Goal: Answer question/provide support: Share knowledge or assist other users

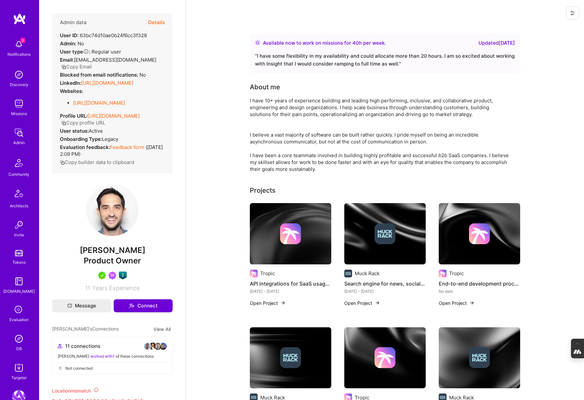
click at [157, 23] on button "Details" at bounding box center [156, 22] width 17 height 19
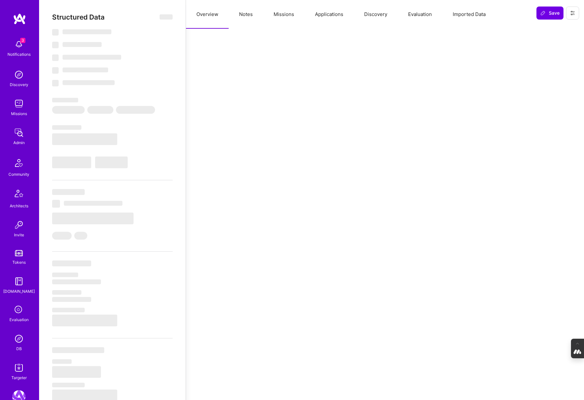
select select "Right Now"
select select "5"
select select "7"
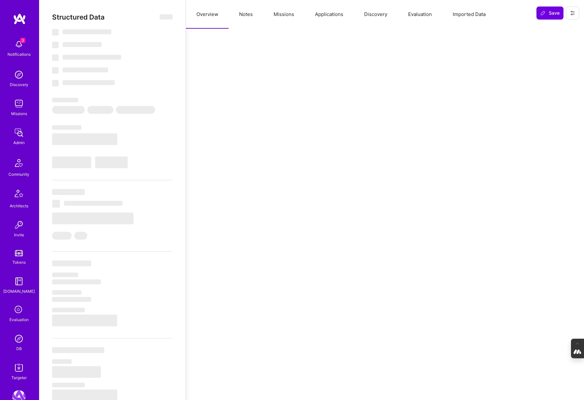
select select "US"
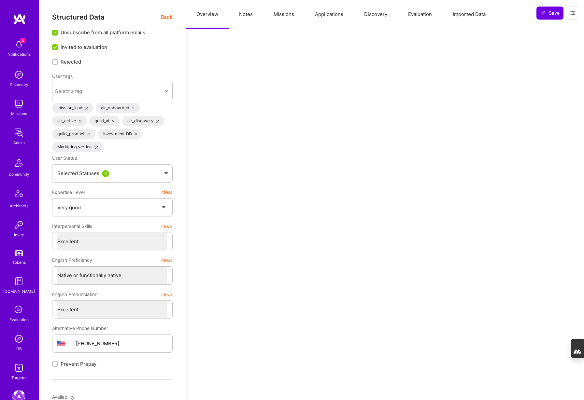
click at [244, 15] on button "Notes" at bounding box center [246, 14] width 35 height 29
type textarea "x"
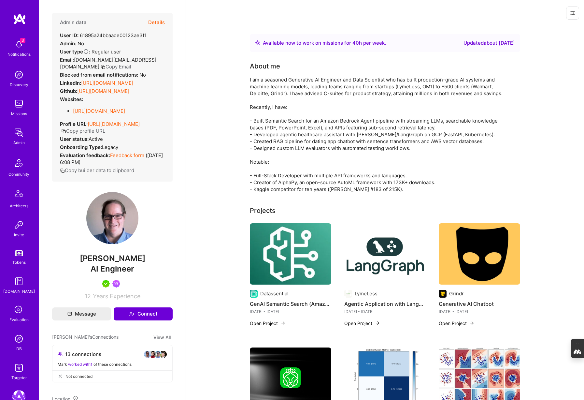
click at [157, 21] on button "Details" at bounding box center [156, 22] width 17 height 19
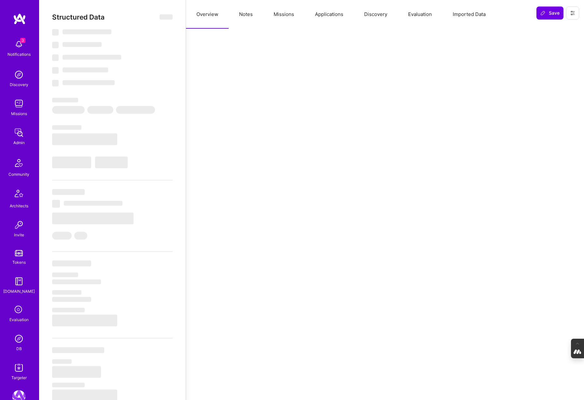
click at [251, 19] on button "Notes" at bounding box center [246, 14] width 35 height 29
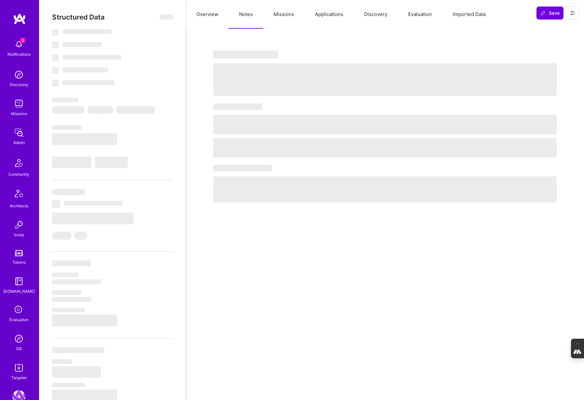
select select "Right Now"
select select "5"
select select "7"
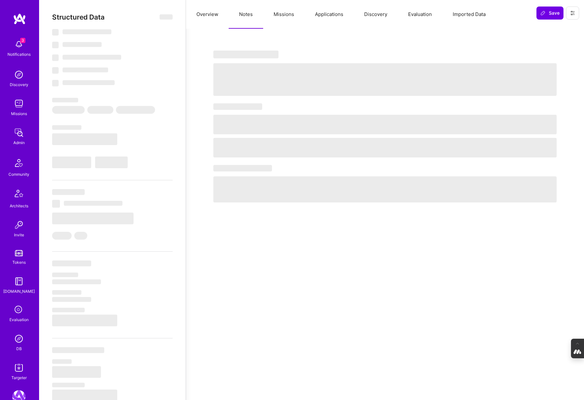
select select "US"
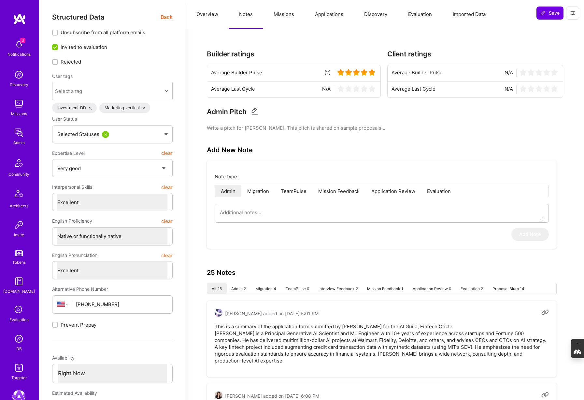
click at [166, 15] on span "Back" at bounding box center [167, 17] width 12 height 8
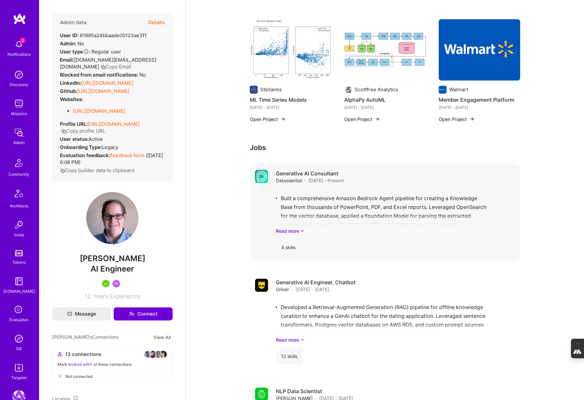
scroll to position [460, 0]
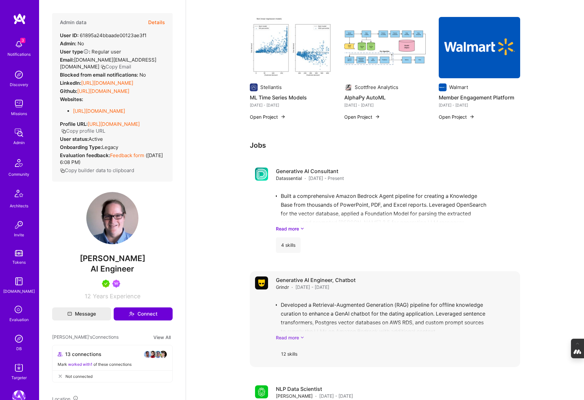
click at [293, 337] on link "Read more" at bounding box center [395, 337] width 239 height 7
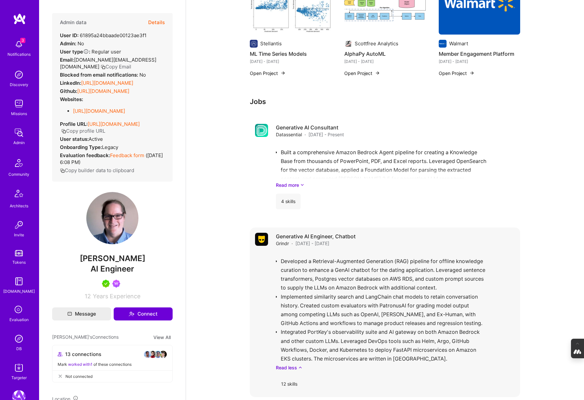
scroll to position [508, 0]
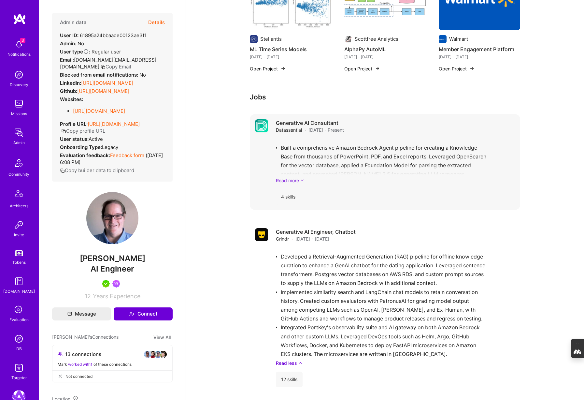
click at [301, 181] on icon at bounding box center [302, 180] width 4 height 7
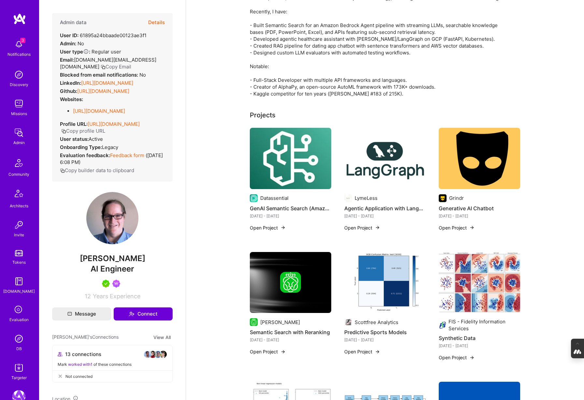
scroll to position [0, 0]
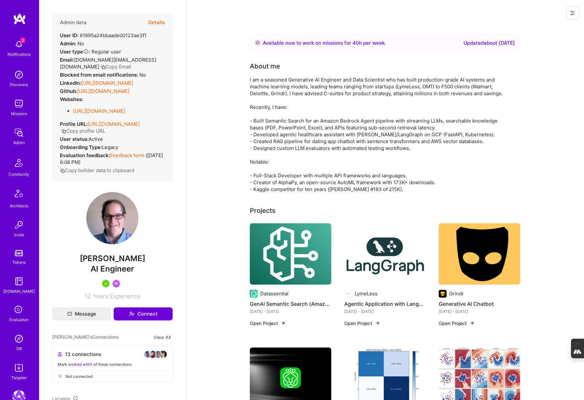
click at [303, 251] on img at bounding box center [290, 253] width 81 height 61
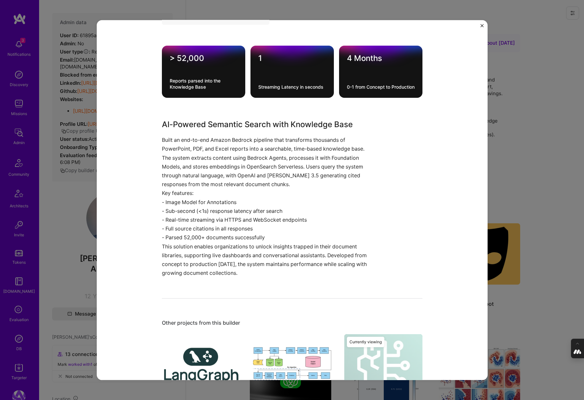
scroll to position [432, 0]
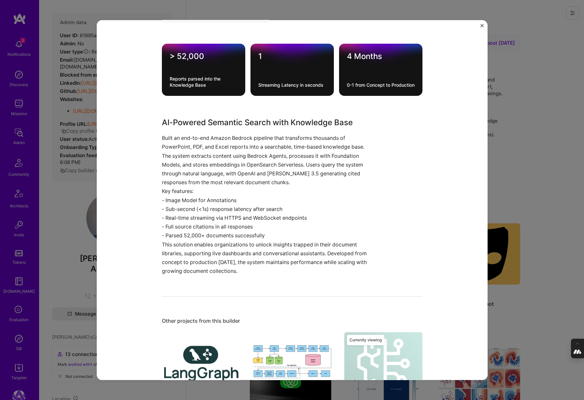
click at [541, 158] on div "GenAI Semantic Search (Amazon Bedrock, OpenAI, Knowledge Base) Datassential Foo…" at bounding box center [292, 200] width 584 height 400
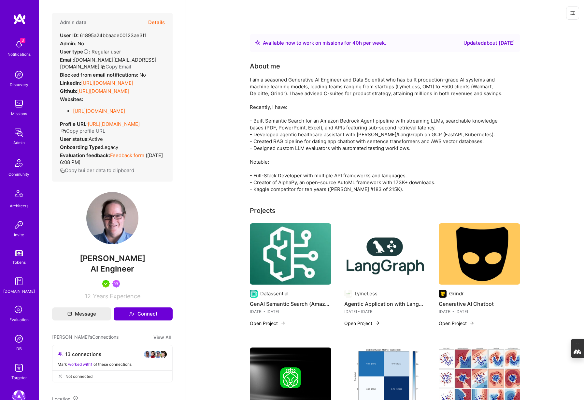
click at [394, 260] on img at bounding box center [384, 253] width 81 height 61
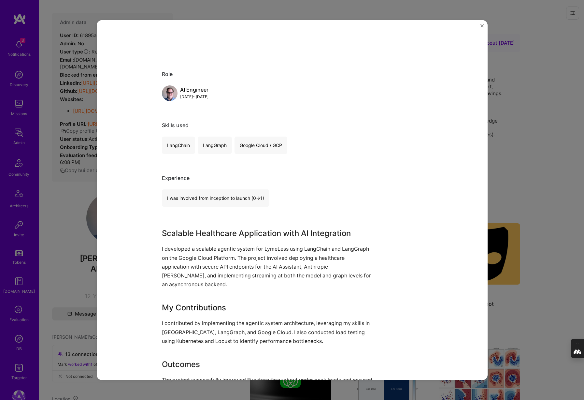
scroll to position [239, 0]
click at [521, 198] on div "Agentic Application with LangGraph LymeLess Healthcare Role AI Engineer Nov, 20…" at bounding box center [292, 200] width 584 height 400
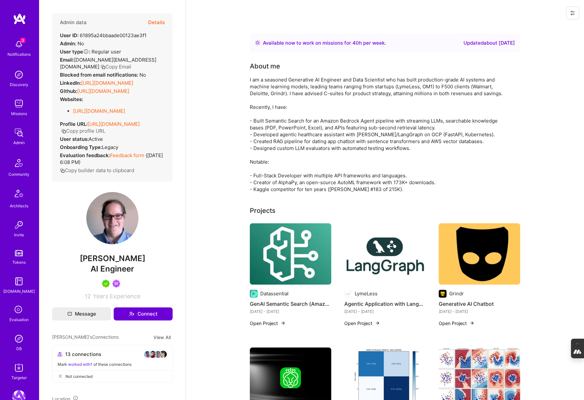
click at [479, 265] on img at bounding box center [479, 253] width 81 height 61
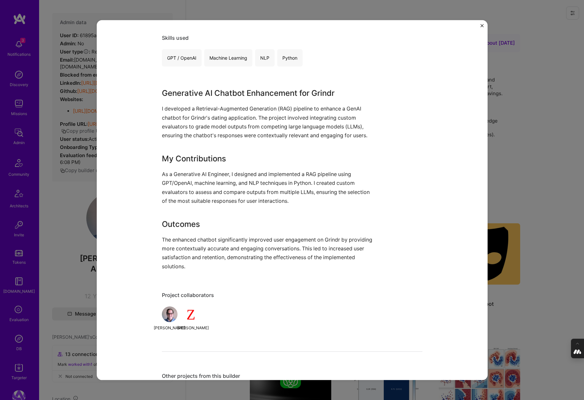
scroll to position [328, 0]
click at [531, 156] on div "Generative AI Chatbot Grindr Dating Role Generative AI Engineer, Chatbot Jul, 2…" at bounding box center [292, 200] width 584 height 400
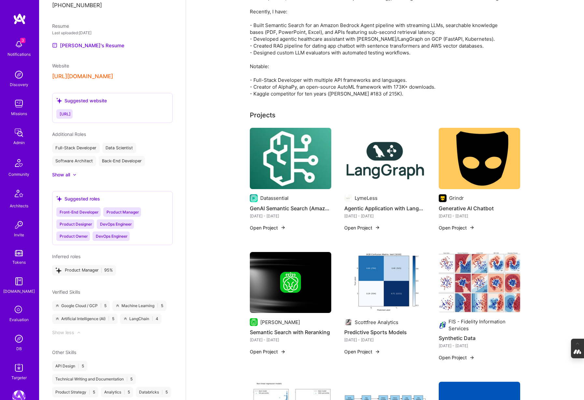
scroll to position [502, 0]
click at [69, 332] on div "Show less" at bounding box center [63, 332] width 22 height 7
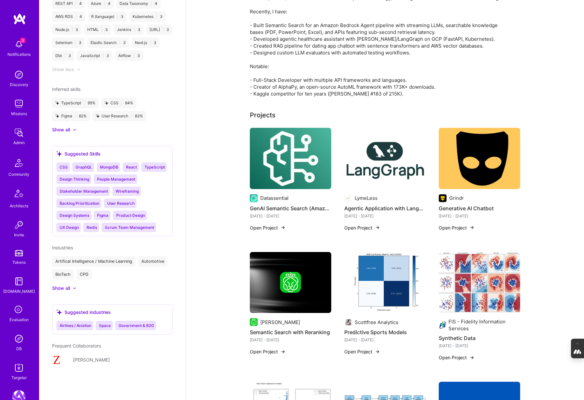
scroll to position [1136, 0]
click at [67, 288] on div "Show all" at bounding box center [61, 288] width 18 height 7
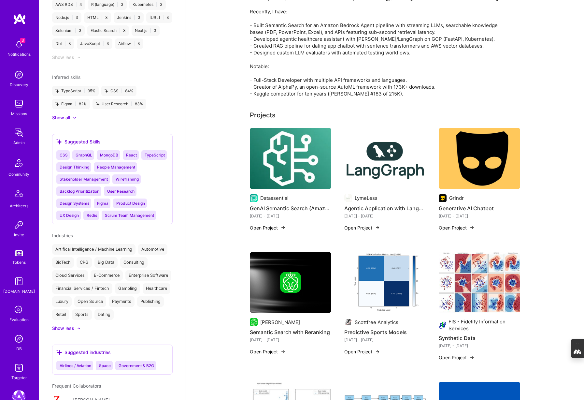
click at [259, 285] on div at bounding box center [290, 282] width 81 height 21
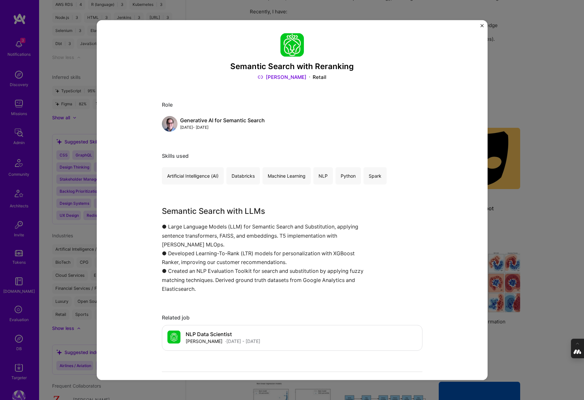
click at [521, 222] on div "Semantic Search with Reranking Ahold Delhaize Retail Role Generative AI for Sem…" at bounding box center [292, 200] width 584 height 400
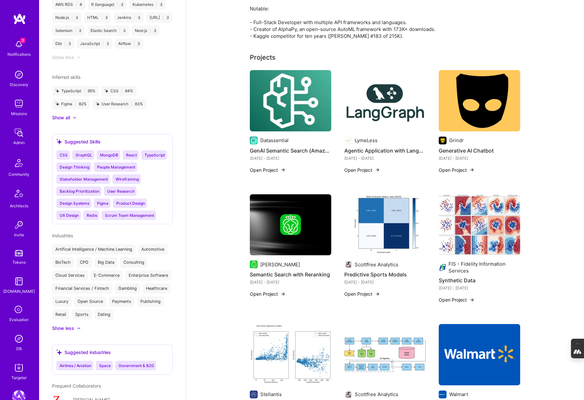
scroll to position [154, 0]
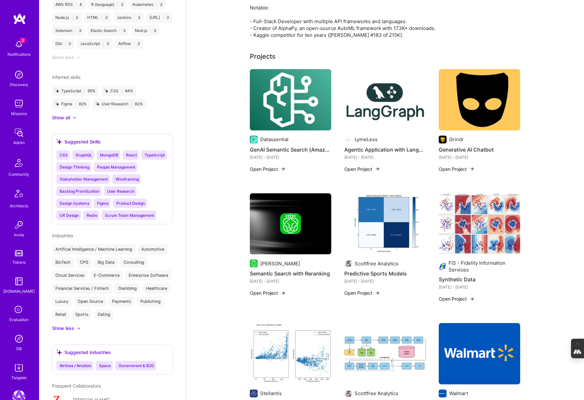
click at [379, 213] on img at bounding box center [384, 223] width 81 height 61
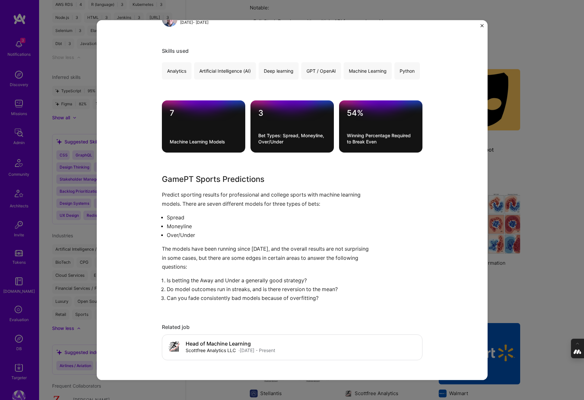
scroll to position [335, 0]
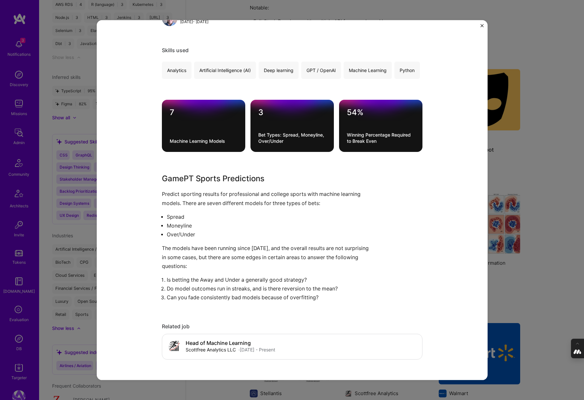
click at [519, 163] on div "Predictive Sports Models Scottfree Analytics Gambling Project link Role Machine…" at bounding box center [292, 200] width 584 height 400
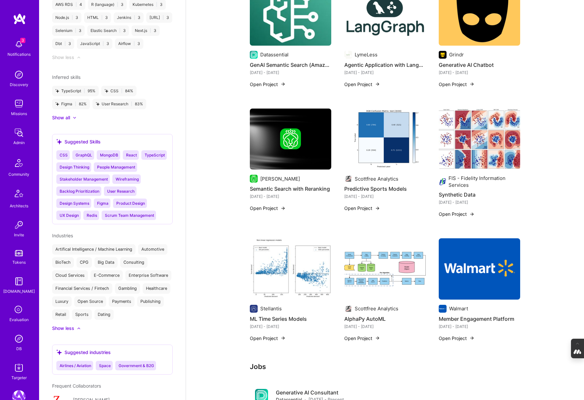
scroll to position [239, 0]
click at [479, 261] on img at bounding box center [479, 268] width 81 height 61
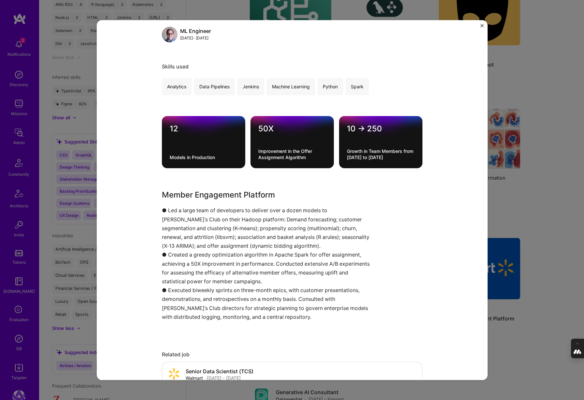
scroll to position [301, 0]
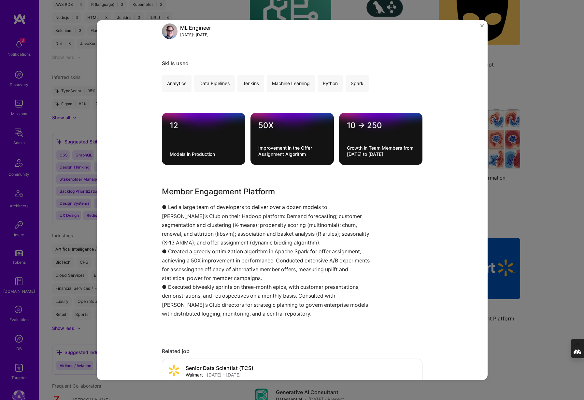
click at [518, 209] on div "Member Engagement Platform Walmart Retail Role ML Engineer Jun, 2014 - May, 201…" at bounding box center [292, 200] width 584 height 400
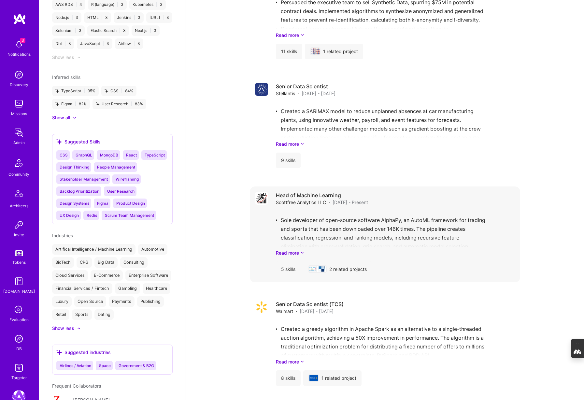
scroll to position [1191, 0]
click at [292, 252] on link "Read more" at bounding box center [395, 253] width 239 height 7
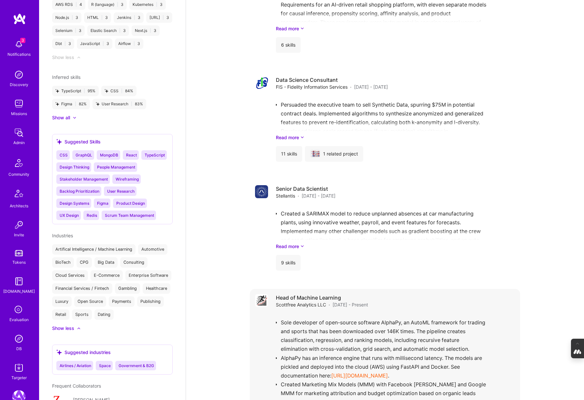
scroll to position [1086, 0]
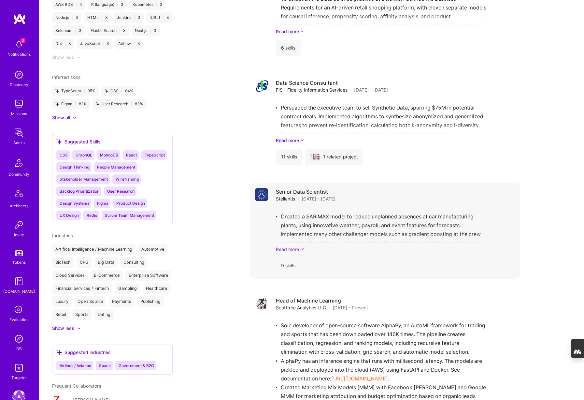
click at [299, 248] on link "Read more" at bounding box center [395, 249] width 239 height 7
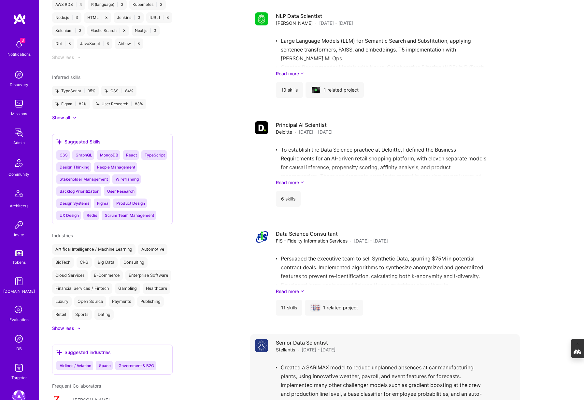
scroll to position [928, 0]
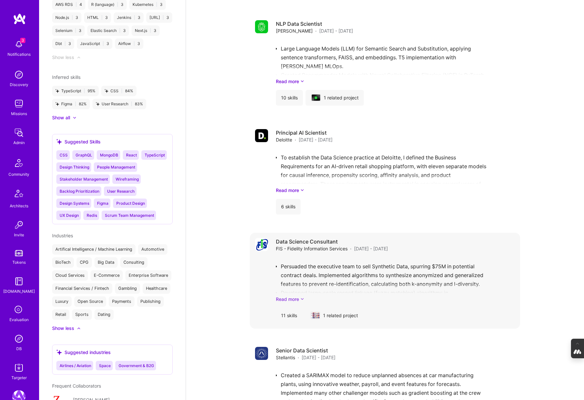
click at [296, 300] on link "Read more" at bounding box center [395, 298] width 239 height 7
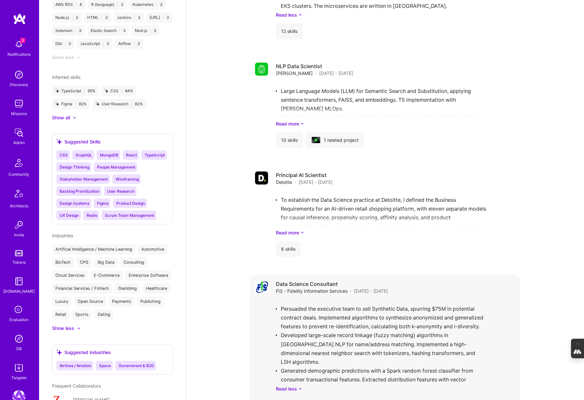
scroll to position [883, 0]
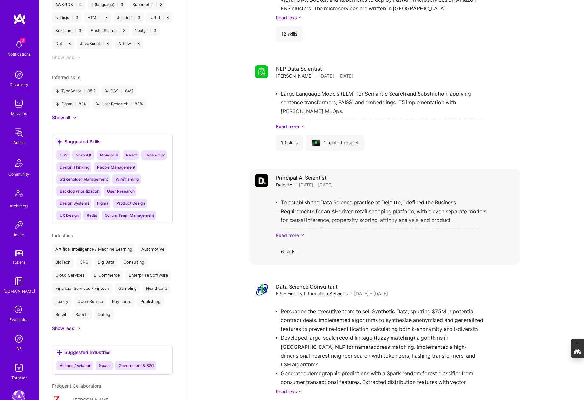
click at [299, 233] on link "Read more" at bounding box center [395, 235] width 239 height 7
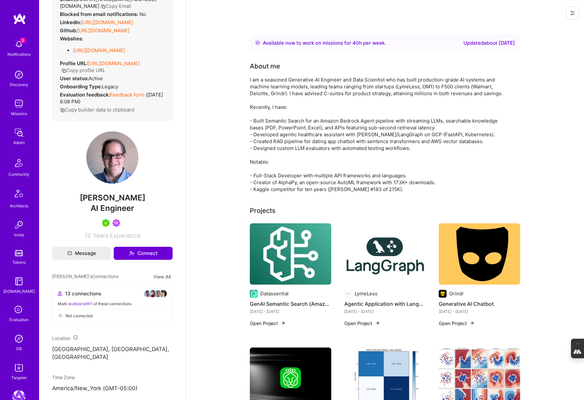
scroll to position [0, 0]
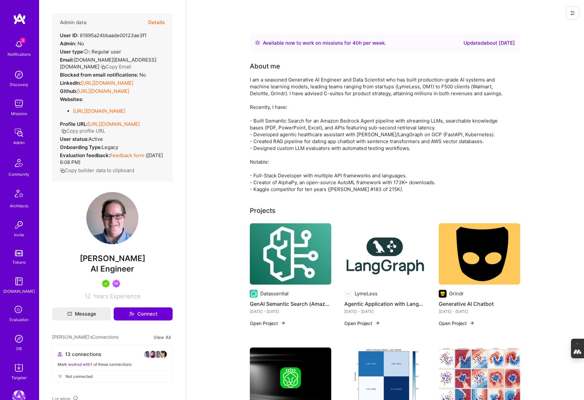
click at [122, 111] on link "https://www.scottfreellc.com/" at bounding box center [99, 111] width 52 height 6
click at [156, 22] on button "Details" at bounding box center [156, 22] width 17 height 19
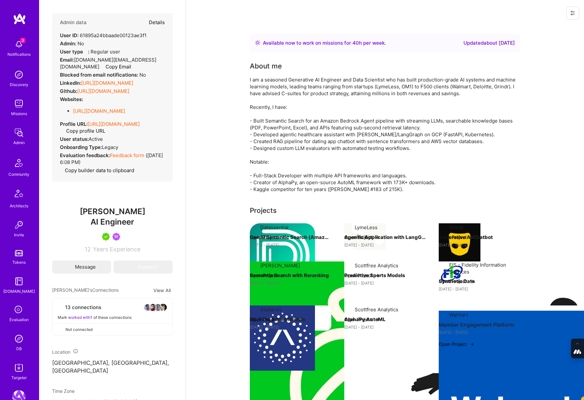
type textarea "x"
select select "5"
select select "7"
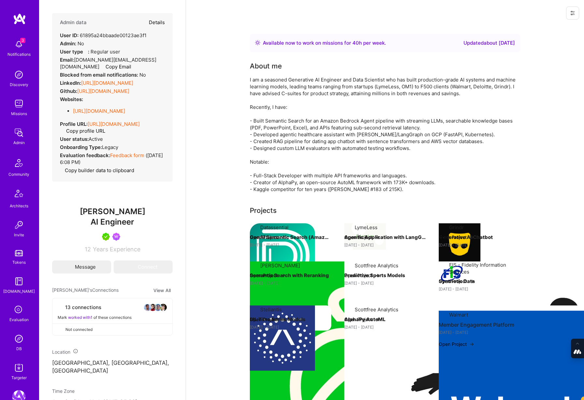
select select "US"
select select "Right Now"
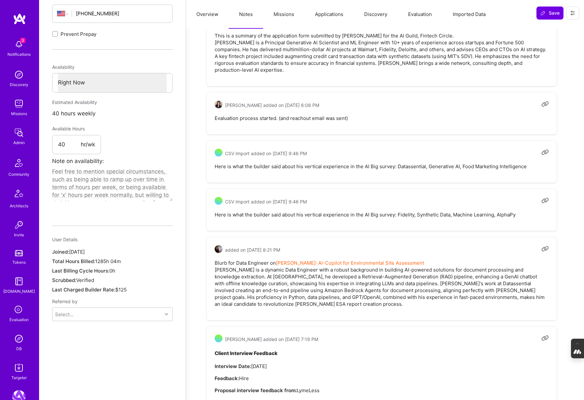
scroll to position [292, 0]
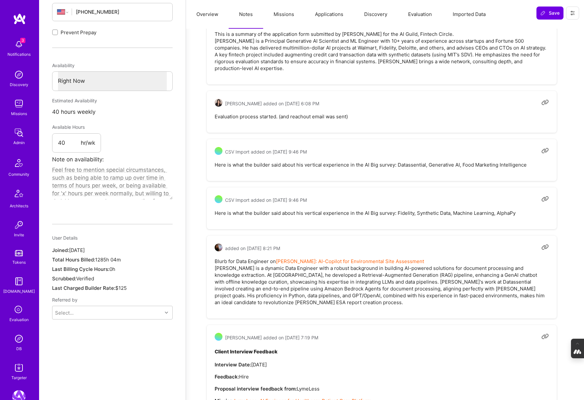
type textarea "x"
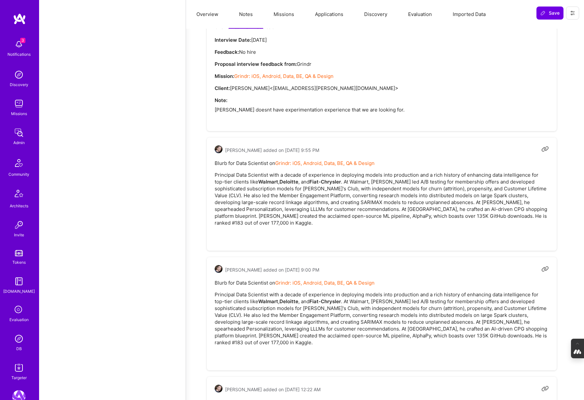
scroll to position [926, 0]
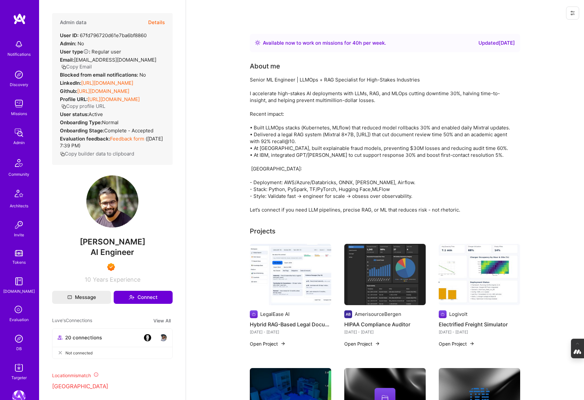
click at [158, 20] on button "Details" at bounding box center [156, 22] width 17 height 19
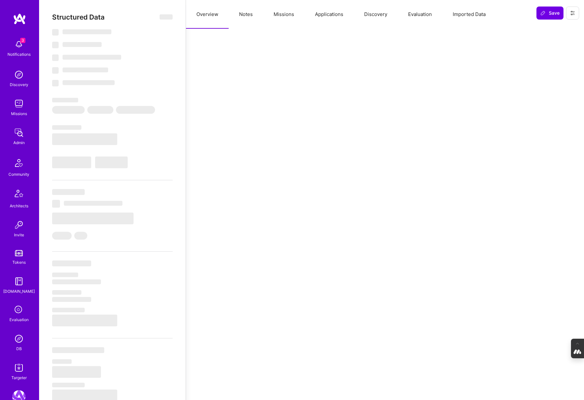
click at [248, 15] on button "Notes" at bounding box center [246, 14] width 35 height 29
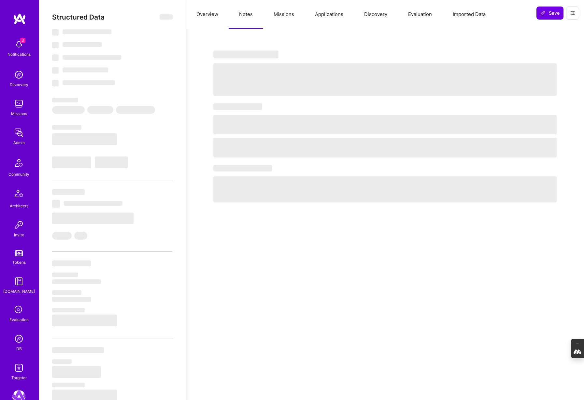
select select "Right Now"
select select "7"
select select "6"
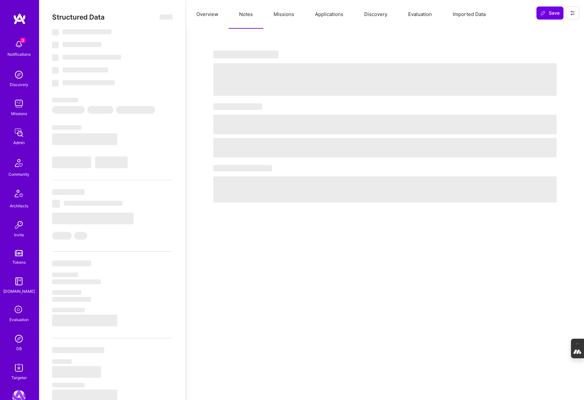
select select "IN"
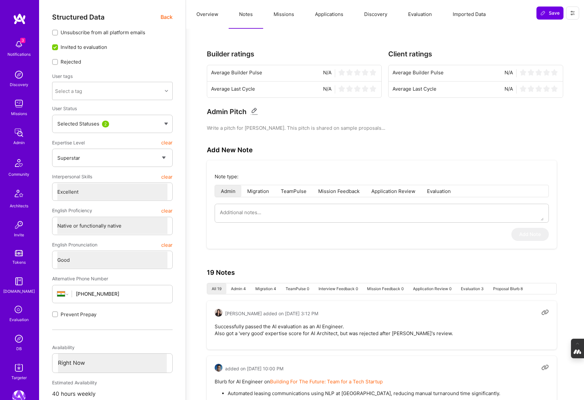
click at [415, 15] on button "Evaluation" at bounding box center [420, 14] width 45 height 29
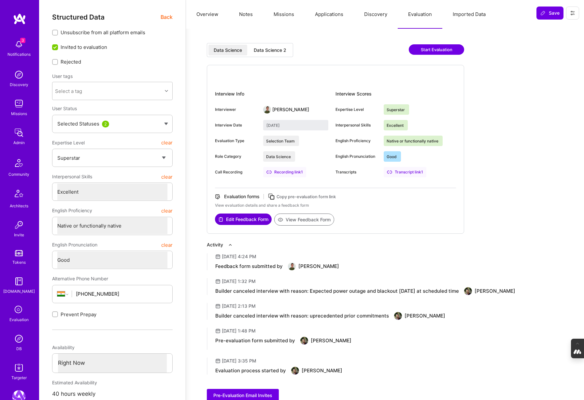
click at [268, 50] on div "Data Science 2" at bounding box center [270, 50] width 33 height 7
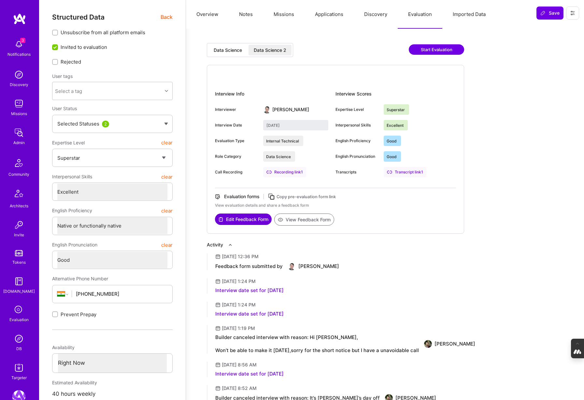
click at [227, 48] on div "Data Science" at bounding box center [228, 50] width 28 height 7
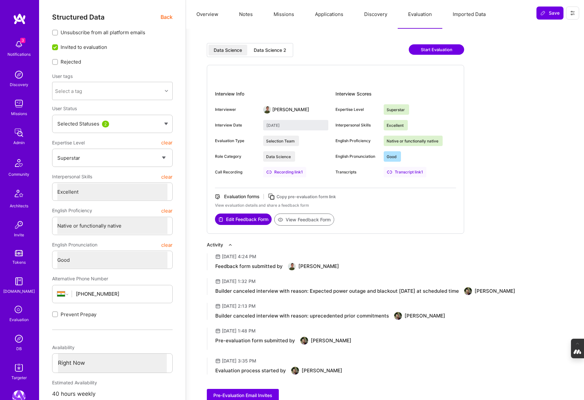
click at [276, 47] on div "Data Science 2" at bounding box center [270, 50] width 33 height 7
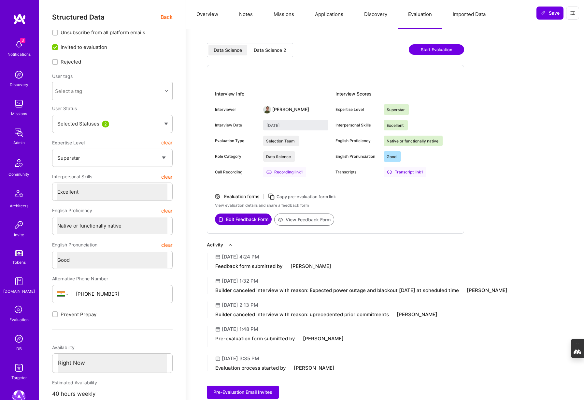
type input "September 2, 2025"
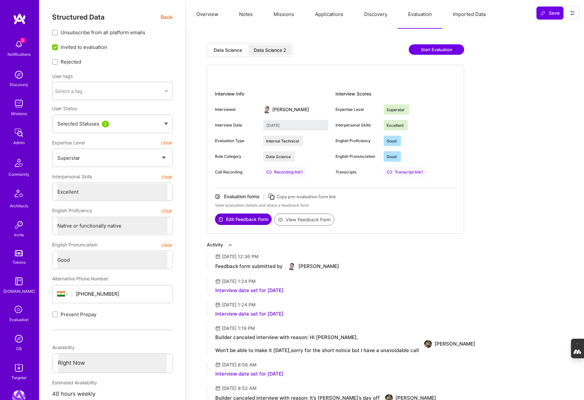
click at [247, 14] on button "Notes" at bounding box center [246, 14] width 35 height 29
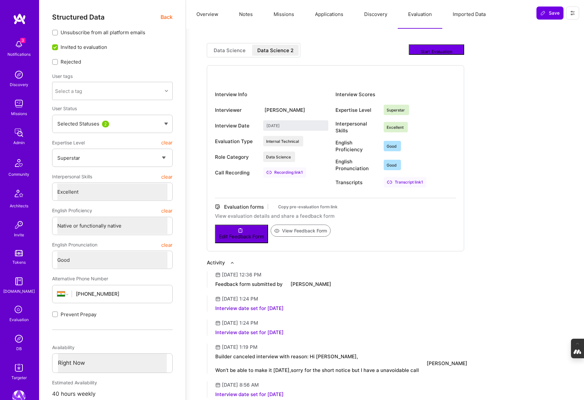
type textarea "x"
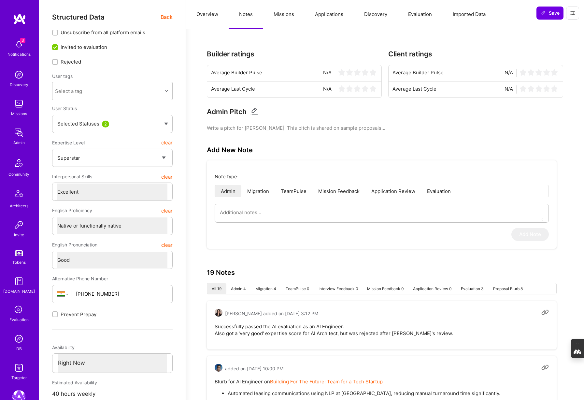
click at [424, 13] on button "Evaluation" at bounding box center [420, 14] width 45 height 29
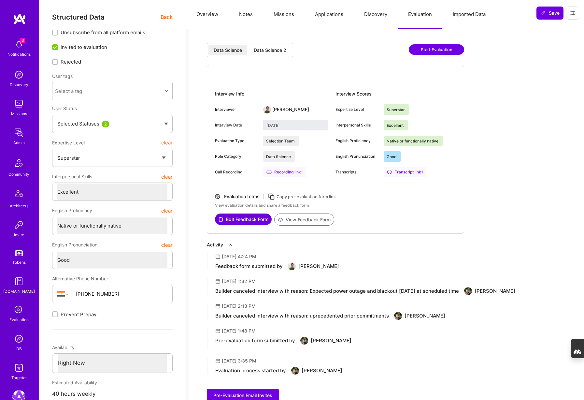
click at [265, 50] on div "Data Science 2" at bounding box center [270, 50] width 33 height 7
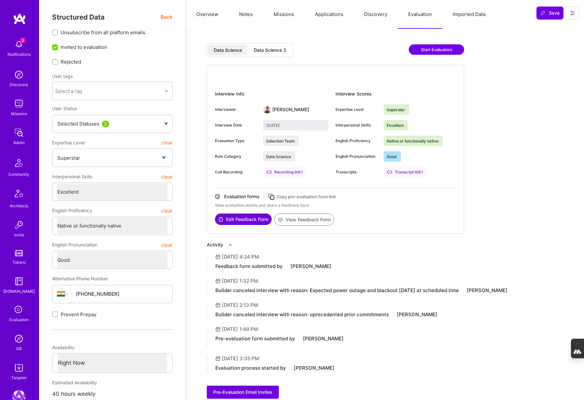
type input "September 2, 2025"
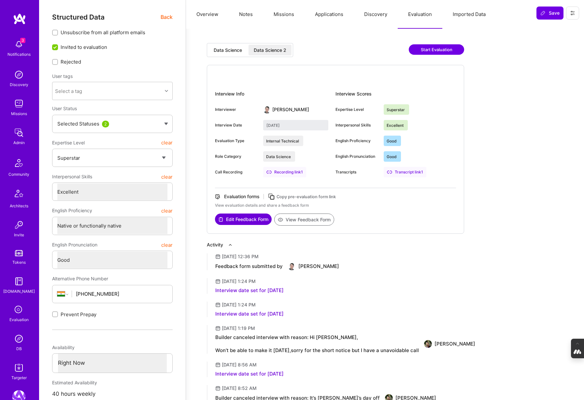
click at [326, 13] on button "Applications" at bounding box center [329, 14] width 49 height 29
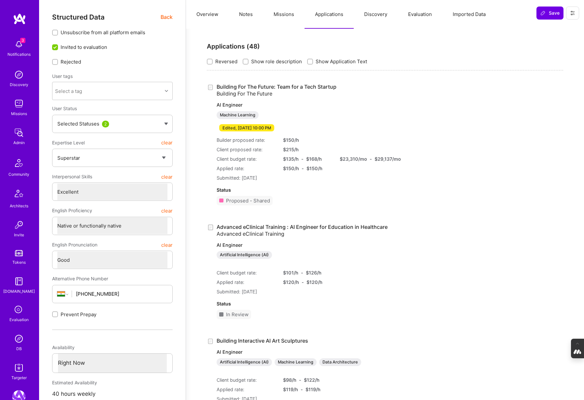
click at [280, 13] on button "Missions" at bounding box center [283, 14] width 41 height 29
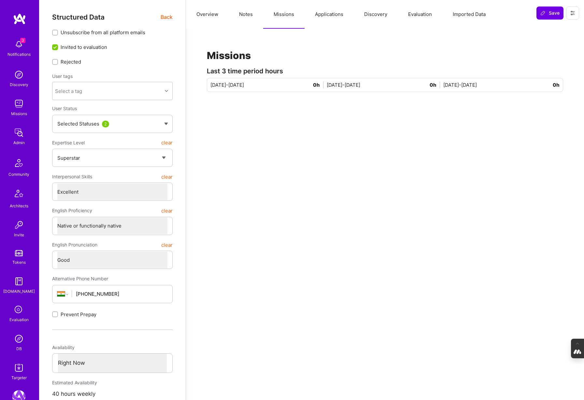
click at [327, 14] on button "Applications" at bounding box center [329, 14] width 49 height 29
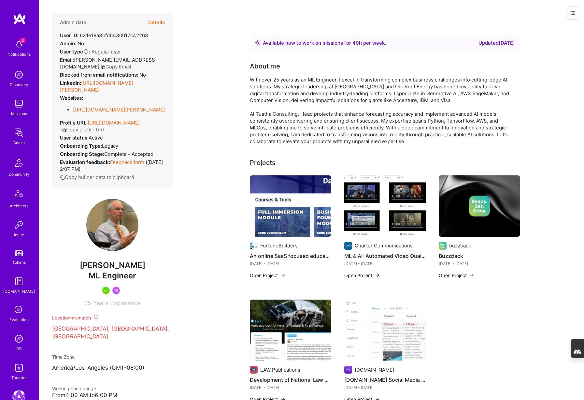
click at [157, 23] on button "Details" at bounding box center [156, 22] width 17 height 19
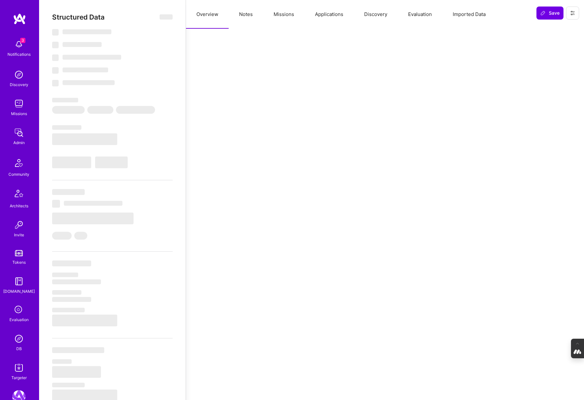
click at [415, 14] on button "Evaluation" at bounding box center [420, 14] width 45 height 29
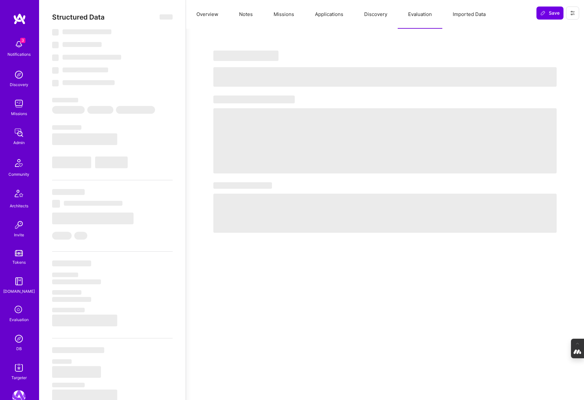
select select "Right Now"
select select "5"
select select "4"
select select "7"
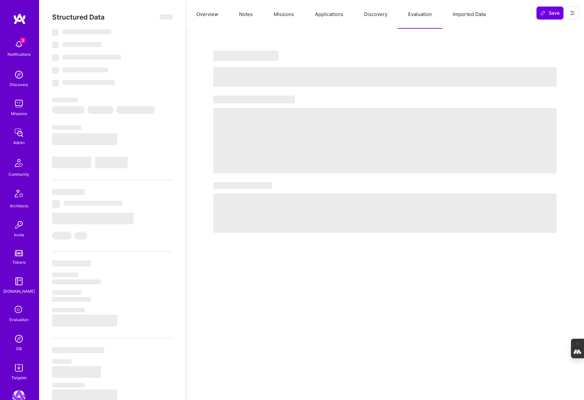
select select "US"
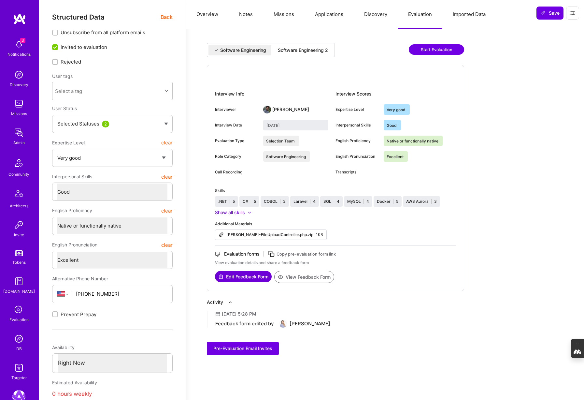
click at [310, 52] on div "Software Engineering 2" at bounding box center [303, 50] width 50 height 7
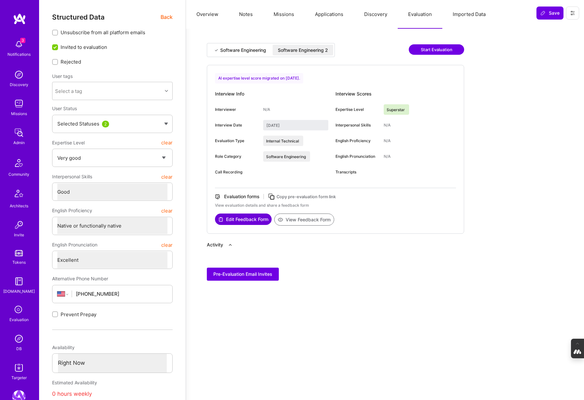
click at [240, 50] on div "Software Engineering" at bounding box center [243, 50] width 46 height 7
type input "September 30, 2022"
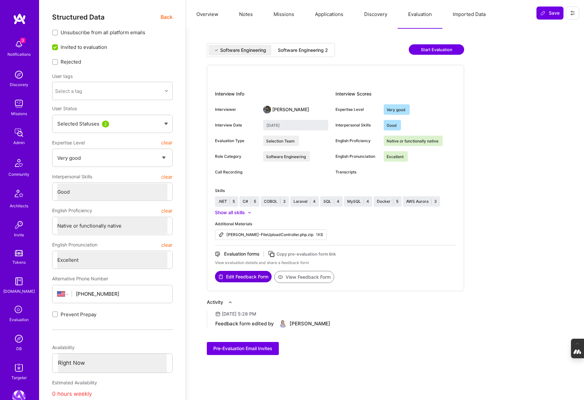
click at [243, 12] on button "Notes" at bounding box center [246, 14] width 35 height 29
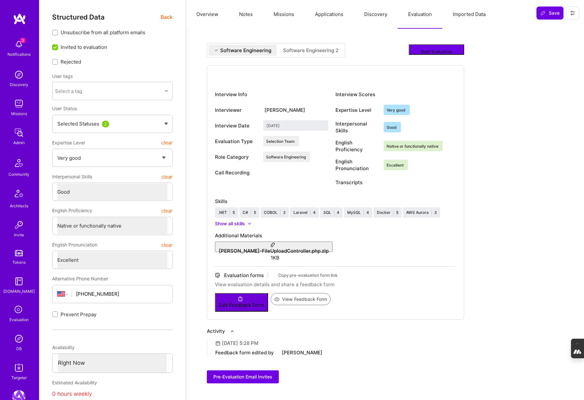
type textarea "x"
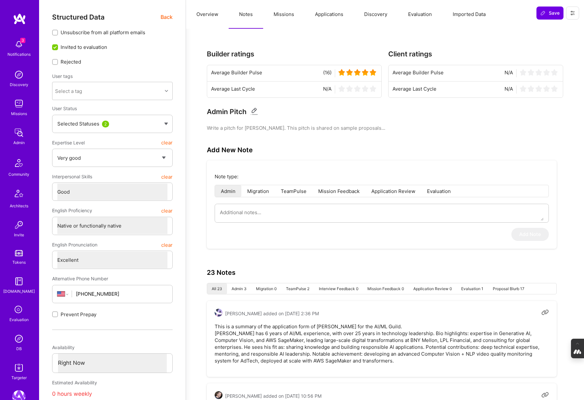
click at [284, 16] on button "Missions" at bounding box center [283, 14] width 41 height 29
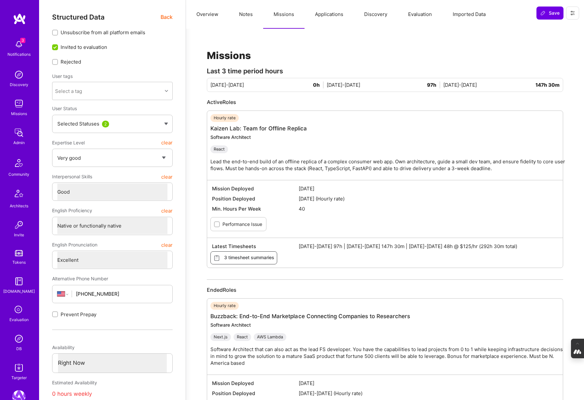
click at [421, 13] on button "Evaluation" at bounding box center [420, 14] width 45 height 29
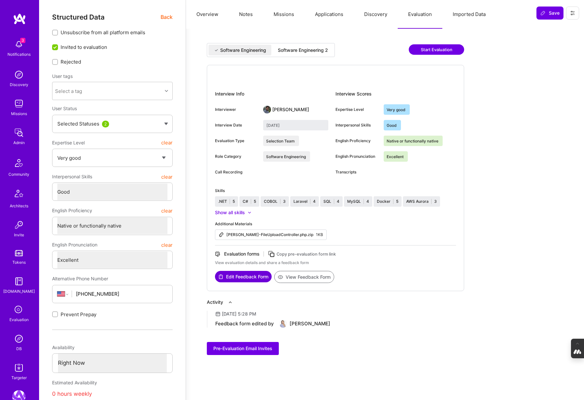
click at [312, 49] on div "Software Engineering 2" at bounding box center [303, 50] width 50 height 7
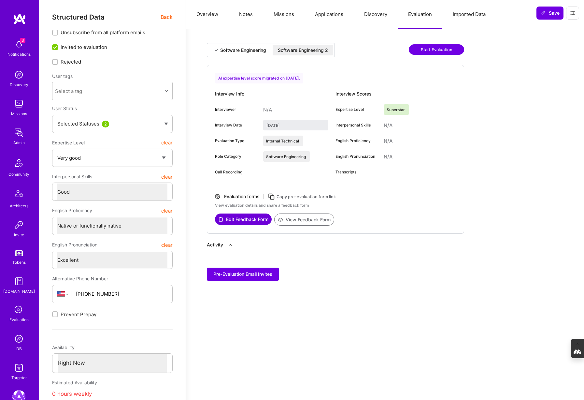
type input "August 15, 2025"
click at [312, 222] on button "View Feedback Form" at bounding box center [304, 219] width 60 height 12
type textarea "x"
click at [245, 49] on div "Software Engineering" at bounding box center [243, 50] width 46 height 7
type input "September 30, 2022"
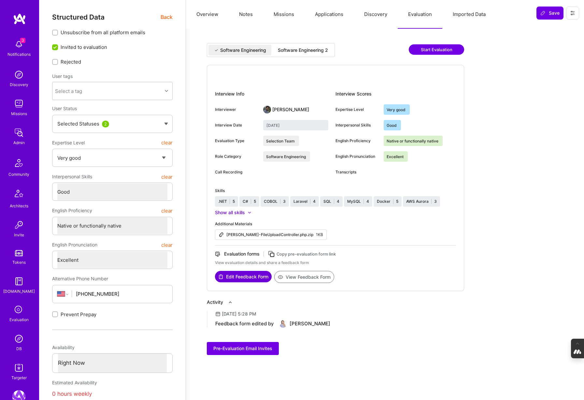
click at [283, 14] on button "Missions" at bounding box center [283, 14] width 41 height 29
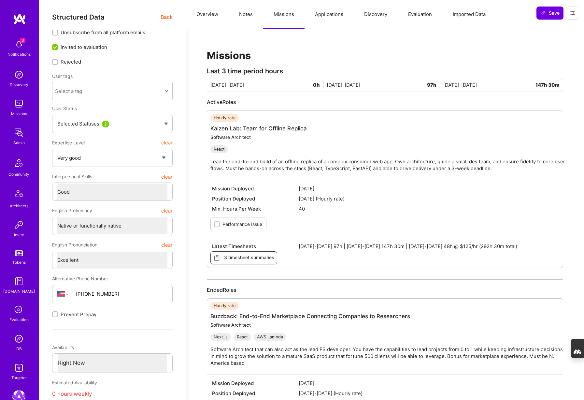
click at [248, 16] on button "Notes" at bounding box center [246, 14] width 35 height 29
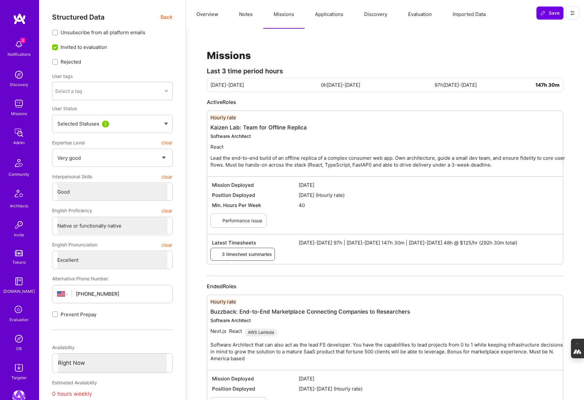
type textarea "x"
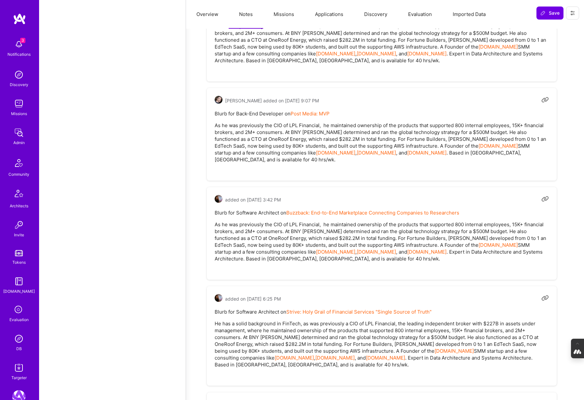
scroll to position [2026, 0]
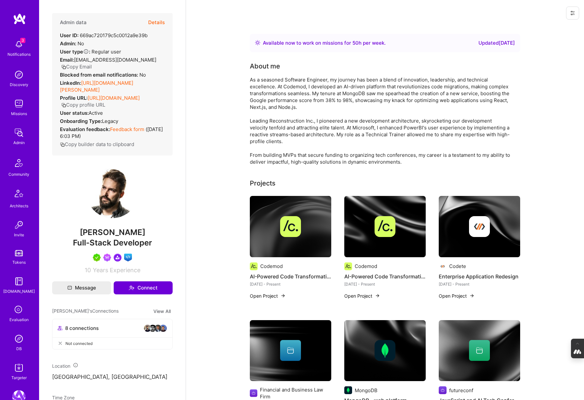
click at [156, 22] on button "Details" at bounding box center [156, 22] width 17 height 19
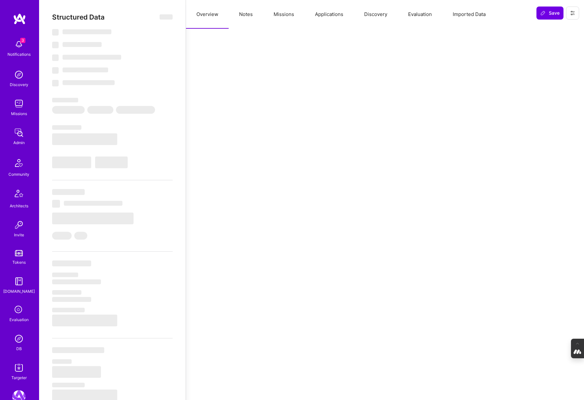
click at [245, 16] on button "Notes" at bounding box center [246, 14] width 35 height 29
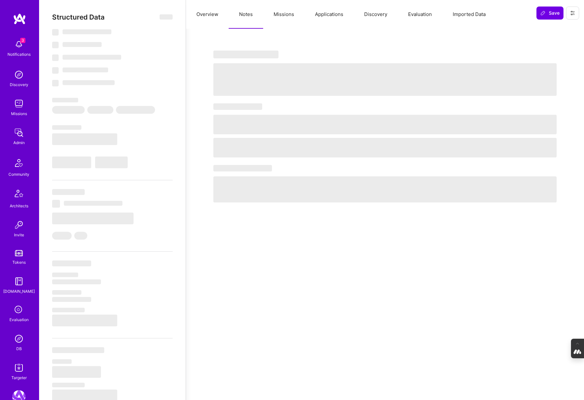
select select "Right Now"
select select "5"
select select "7"
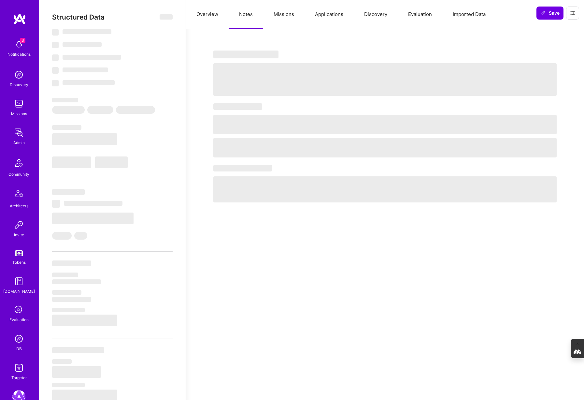
select select "US"
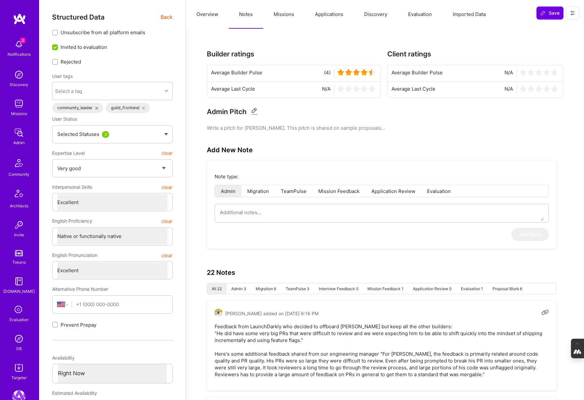
click at [282, 14] on button "Missions" at bounding box center [283, 14] width 41 height 29
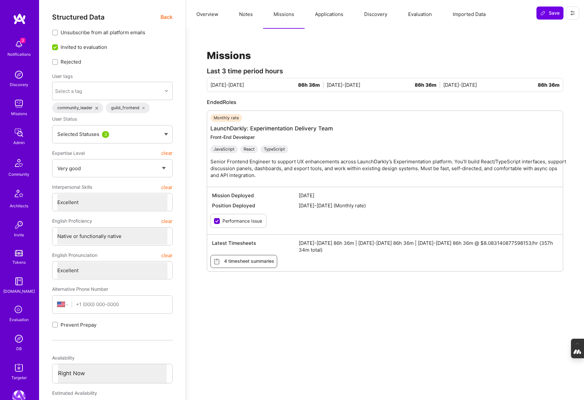
click at [325, 12] on button "Applications" at bounding box center [329, 14] width 49 height 29
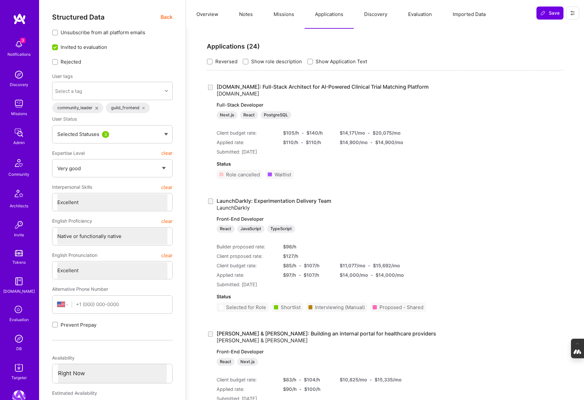
click at [381, 17] on button "Discovery" at bounding box center [376, 14] width 44 height 29
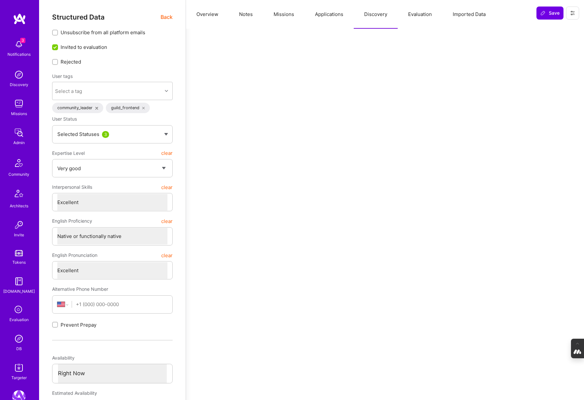
click at [418, 14] on button "Evaluation" at bounding box center [420, 14] width 45 height 29
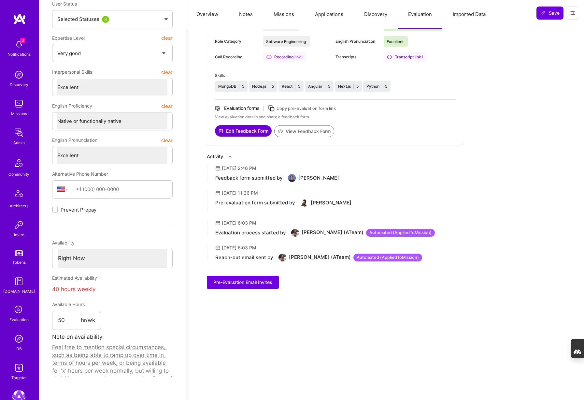
scroll to position [116, 0]
click at [307, 131] on button "View Feedback Form" at bounding box center [304, 130] width 60 height 12
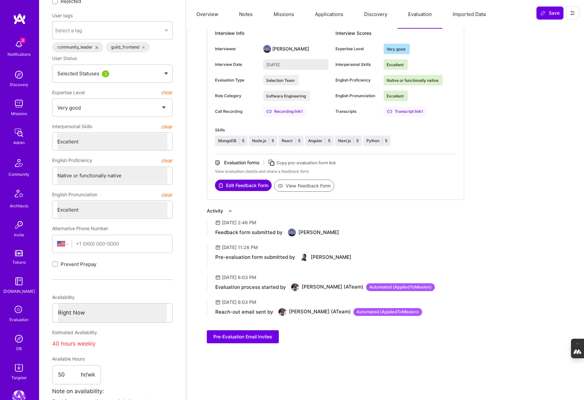
scroll to position [0, 0]
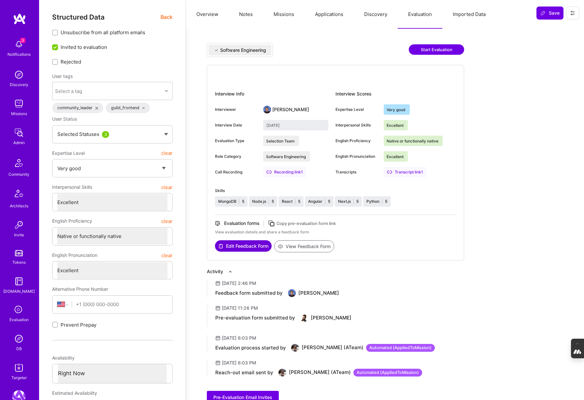
click at [290, 17] on button "Missions" at bounding box center [283, 14] width 41 height 29
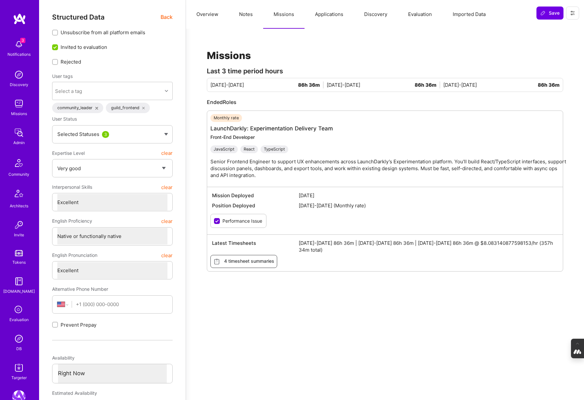
click at [246, 14] on button "Notes" at bounding box center [246, 14] width 35 height 29
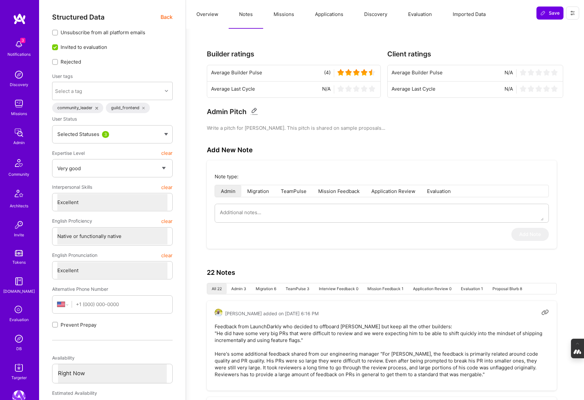
click at [287, 18] on button "Missions" at bounding box center [283, 14] width 41 height 29
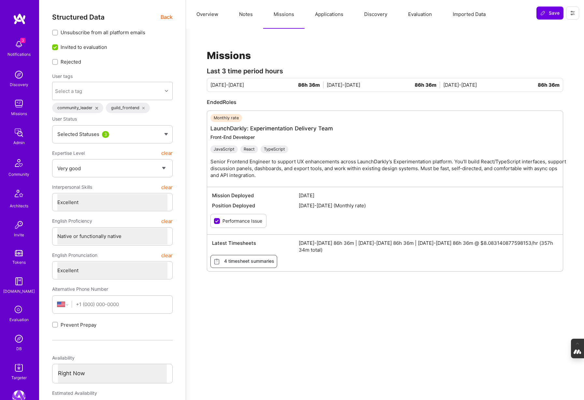
click at [247, 15] on button "Notes" at bounding box center [246, 14] width 35 height 29
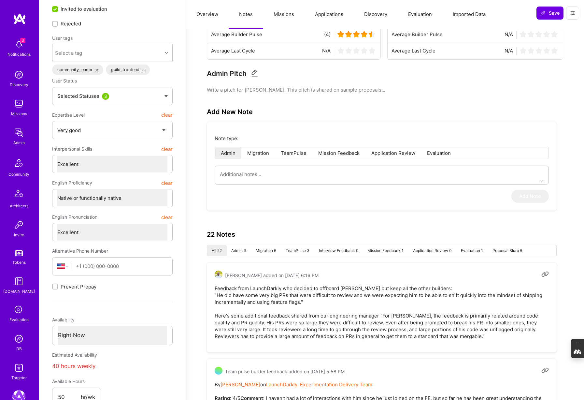
scroll to position [6, 0]
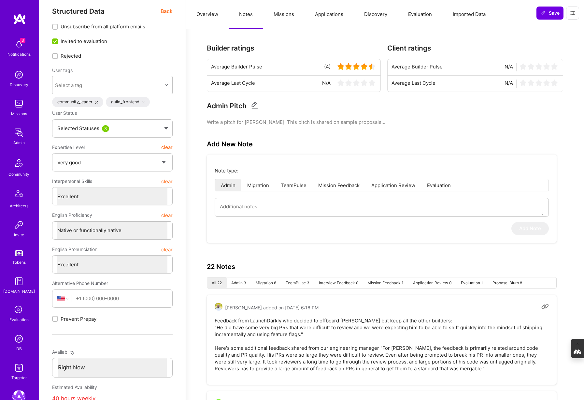
click at [427, 15] on button "Evaluation" at bounding box center [420, 14] width 45 height 29
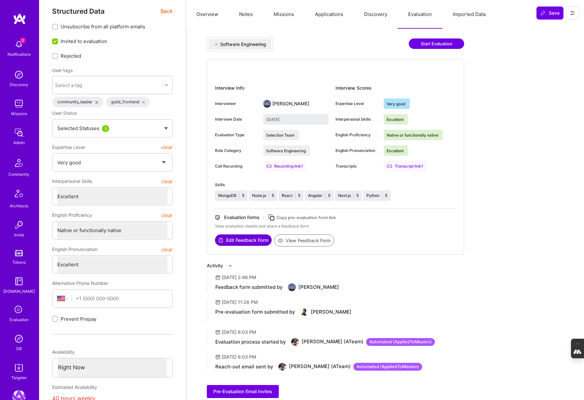
click at [296, 241] on button "View Feedback Form" at bounding box center [304, 240] width 60 height 12
click at [211, 12] on button "Overview" at bounding box center [207, 14] width 43 height 29
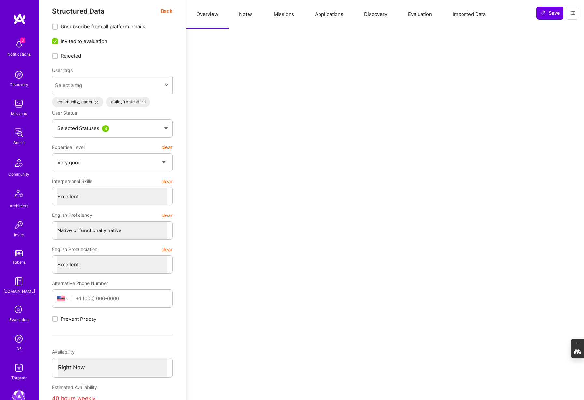
click at [161, 14] on span "Back" at bounding box center [167, 11] width 12 height 8
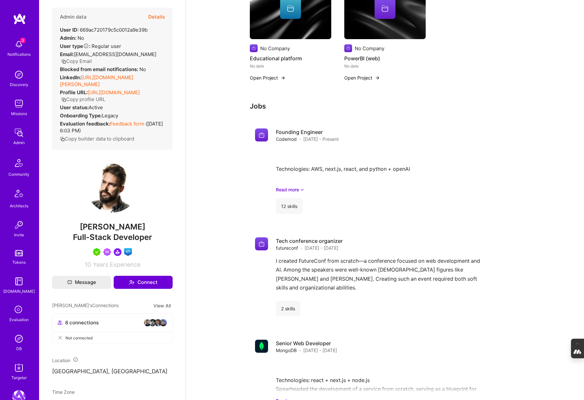
scroll to position [0, 0]
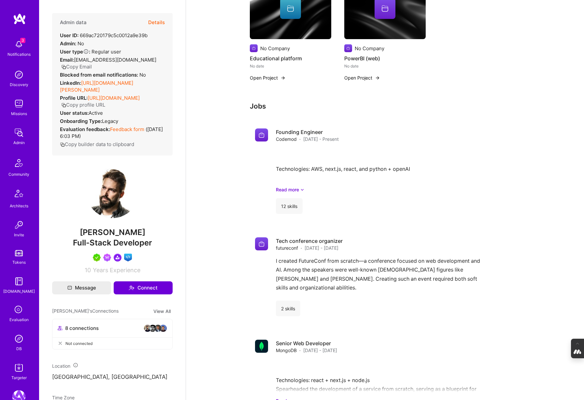
click at [155, 23] on button "Details" at bounding box center [156, 22] width 17 height 19
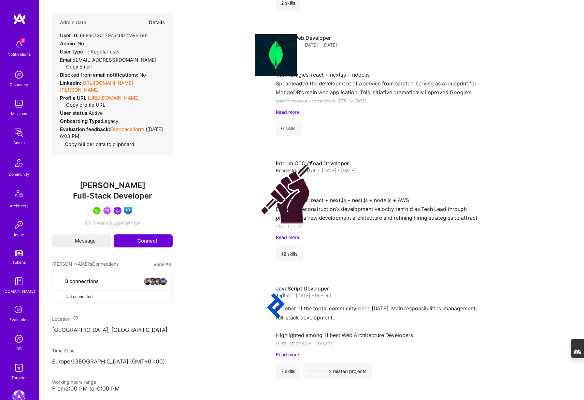
type textarea "x"
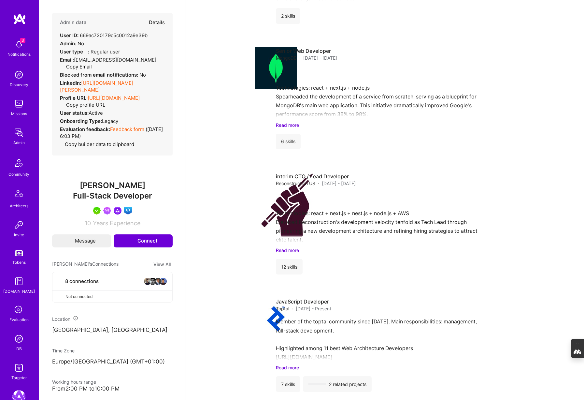
select select "5"
select select "7"
select select "US"
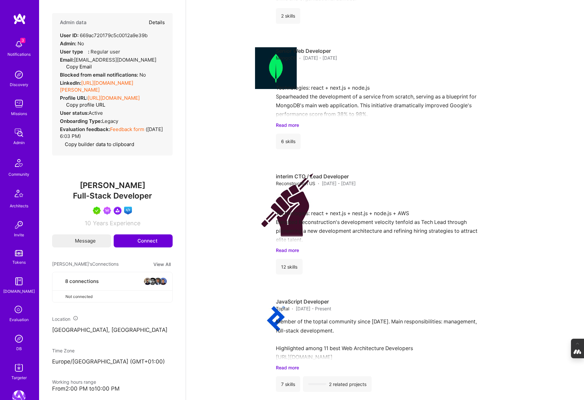
select select "Right Now"
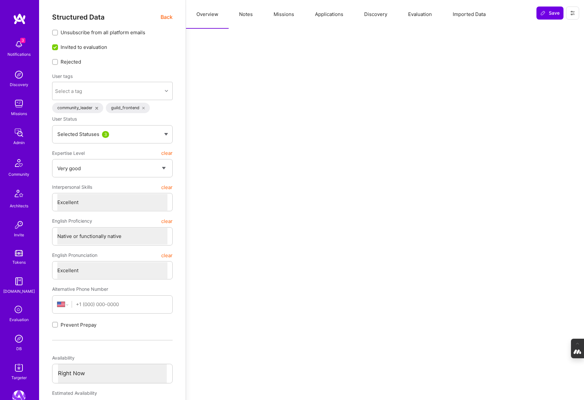
click at [247, 15] on button "Notes" at bounding box center [246, 14] width 35 height 29
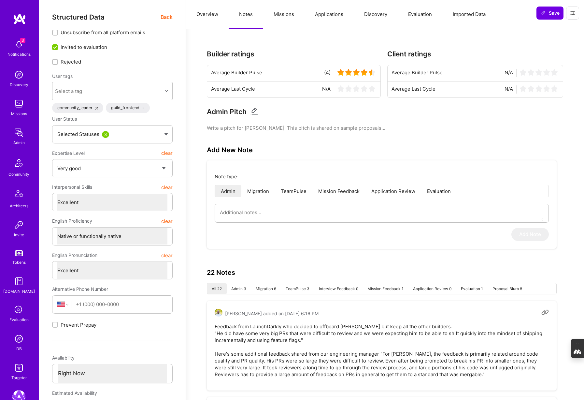
click at [291, 13] on button "Missions" at bounding box center [283, 14] width 41 height 29
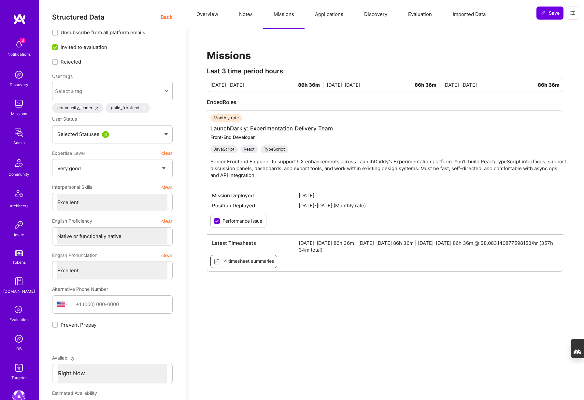
click at [243, 15] on button "Notes" at bounding box center [246, 14] width 35 height 29
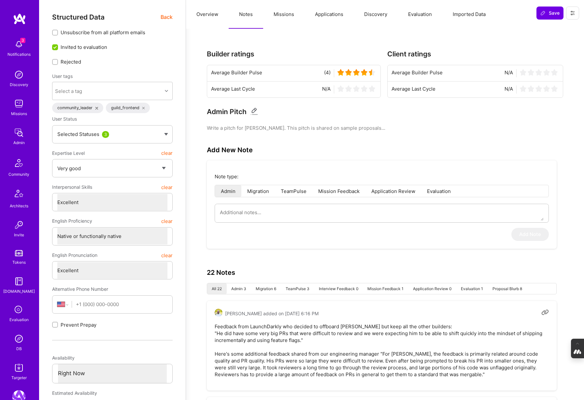
type textarea "x"
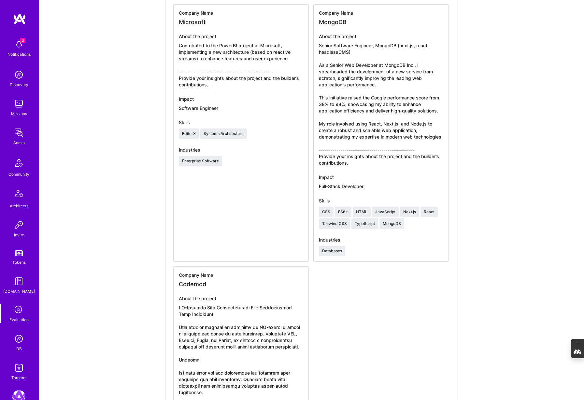
scroll to position [1095, 0]
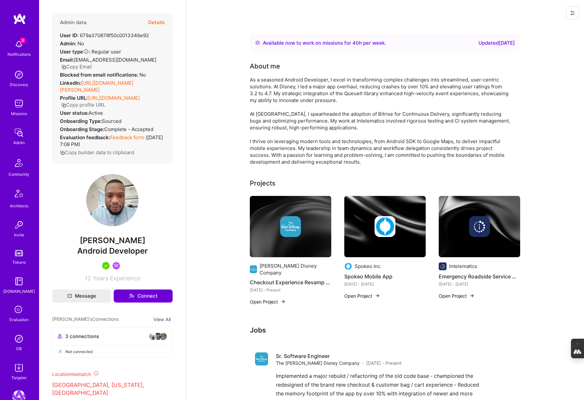
click at [157, 21] on button "Details" at bounding box center [156, 22] width 17 height 19
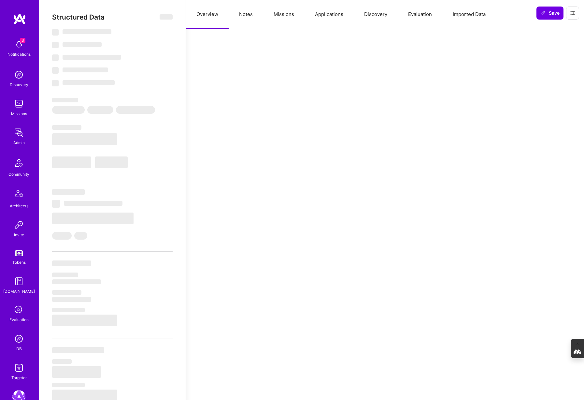
click at [246, 15] on button "Notes" at bounding box center [246, 14] width 35 height 29
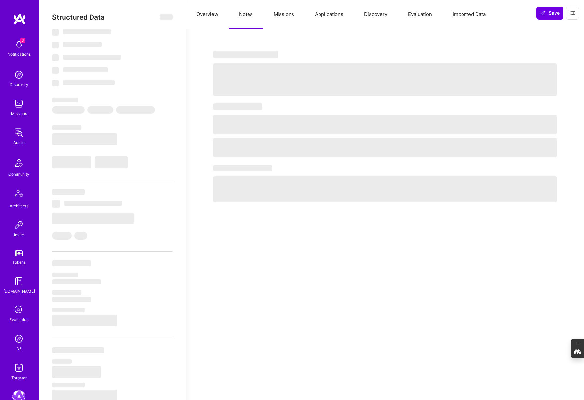
select select "Right Now"
select select "5"
select select "7"
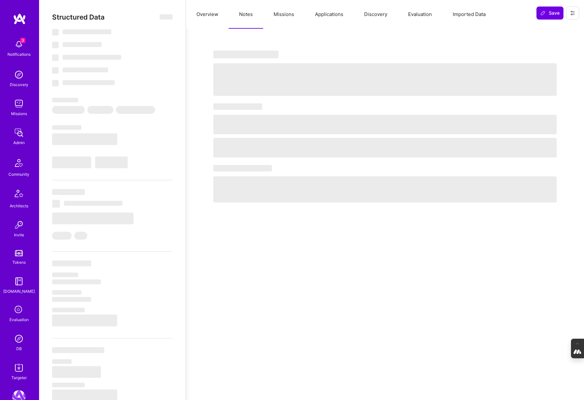
select select "US"
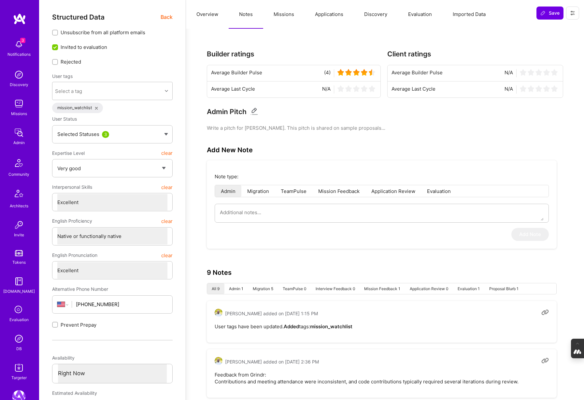
click at [285, 20] on button "Missions" at bounding box center [283, 14] width 41 height 29
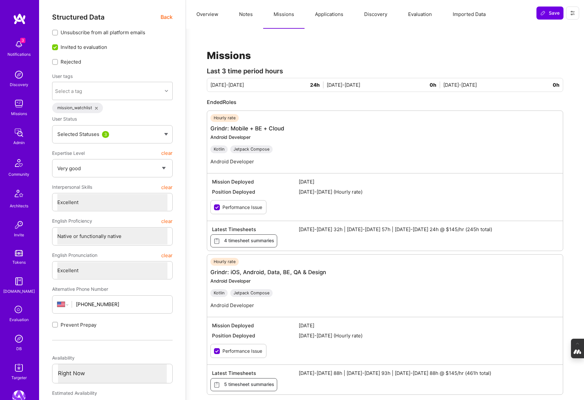
click at [243, 11] on button "Notes" at bounding box center [246, 14] width 35 height 29
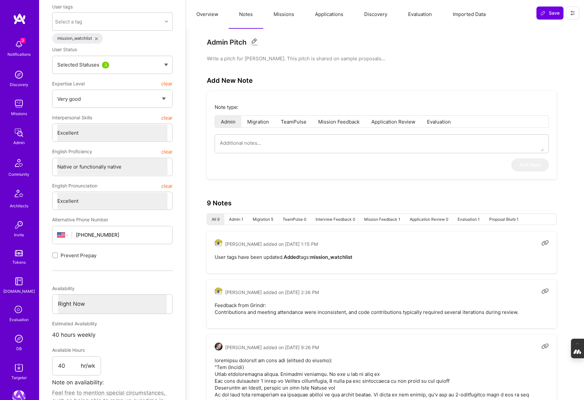
scroll to position [69, 0]
click at [187, 82] on div "Builder ratings Average Builder Pulse (4) Average Last Cycle N/A Client ratings…" at bounding box center [385, 404] width 398 height 888
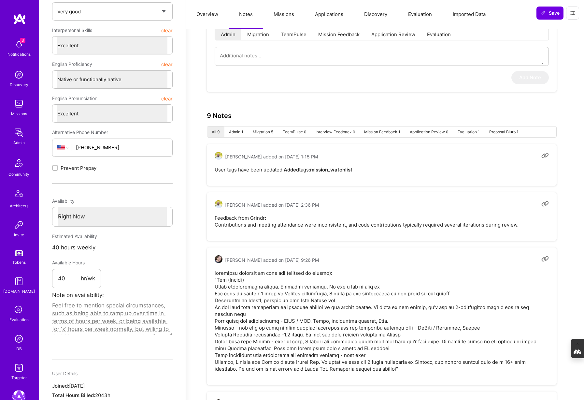
scroll to position [0, 0]
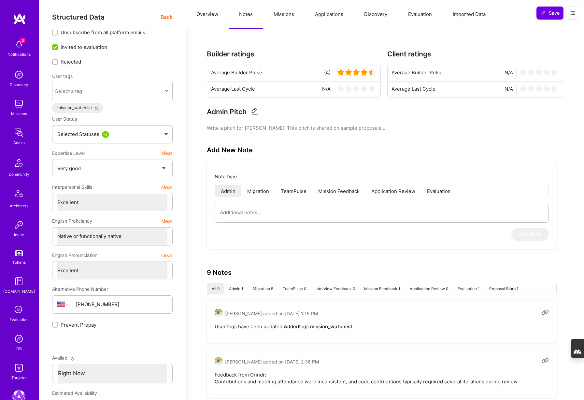
click at [286, 15] on button "Missions" at bounding box center [283, 14] width 41 height 29
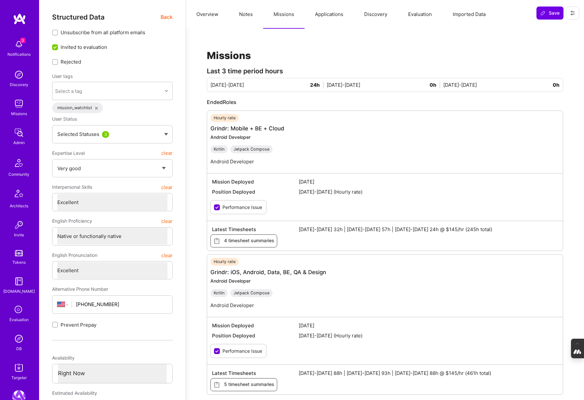
click at [340, 15] on button "Applications" at bounding box center [329, 14] width 49 height 29
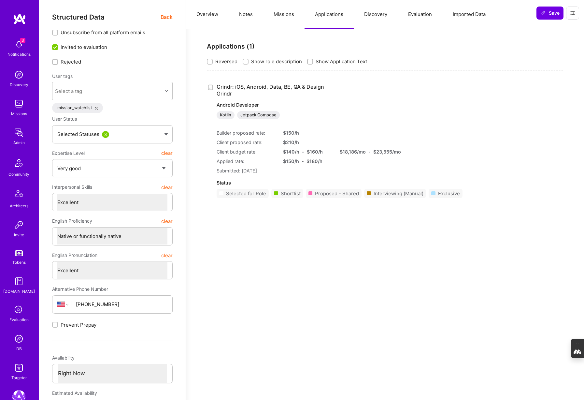
click at [377, 15] on button "Discovery" at bounding box center [376, 14] width 44 height 29
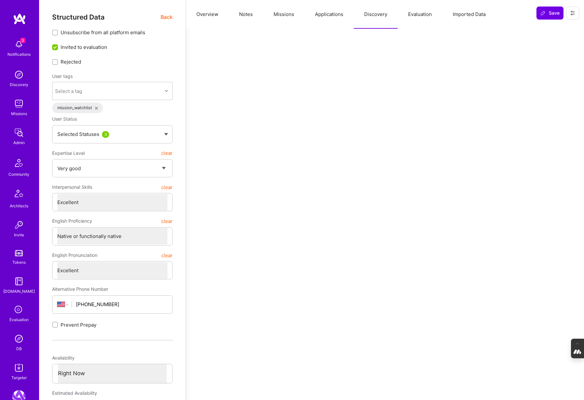
click at [412, 13] on button "Evaluation" at bounding box center [420, 14] width 45 height 29
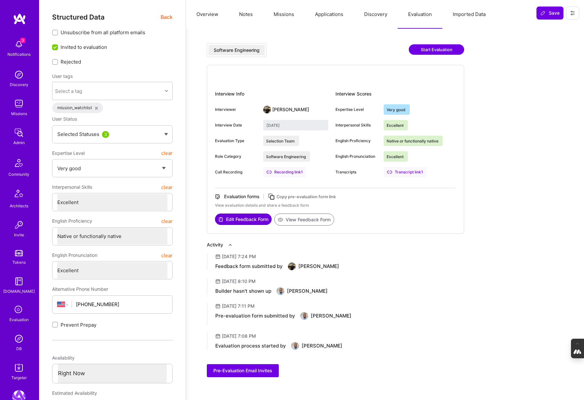
click at [277, 12] on button "Missions" at bounding box center [283, 14] width 41 height 29
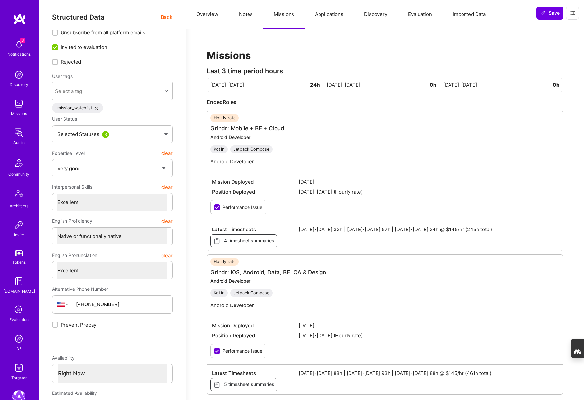
click at [243, 15] on button "Notes" at bounding box center [246, 14] width 35 height 29
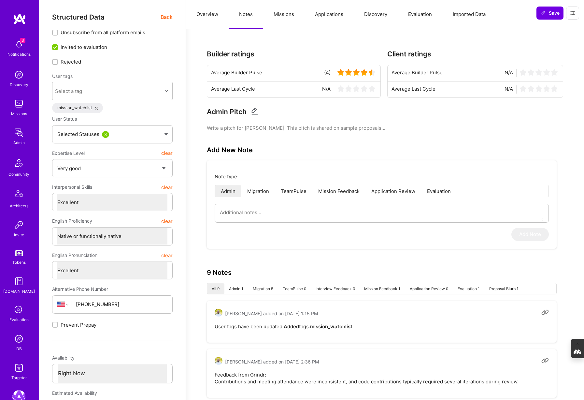
type textarea "x"
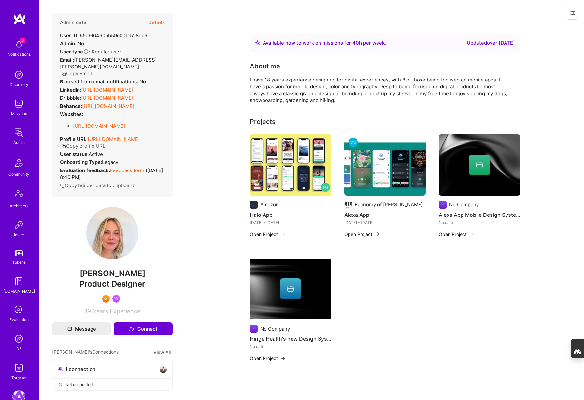
click at [154, 19] on button "Details" at bounding box center [156, 22] width 17 height 19
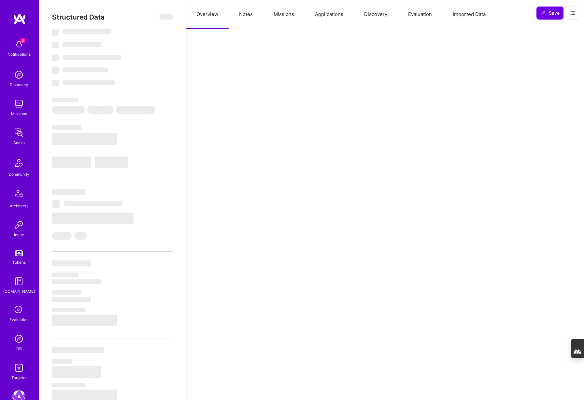
click at [242, 15] on button "Notes" at bounding box center [246, 14] width 35 height 29
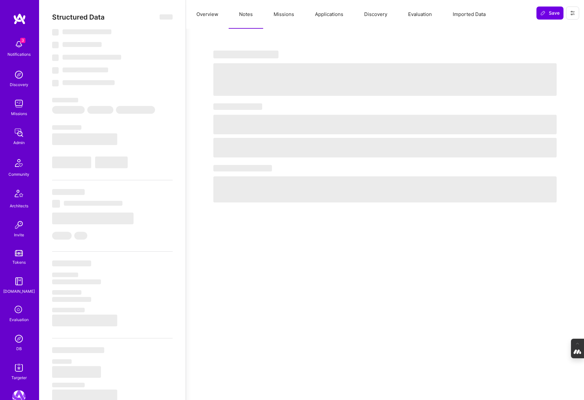
select select "Right Now"
select select "7"
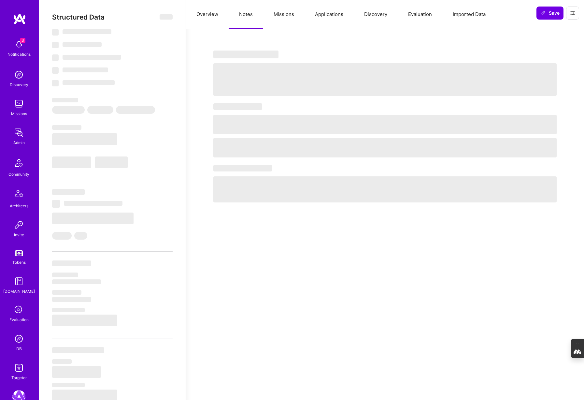
select select "US"
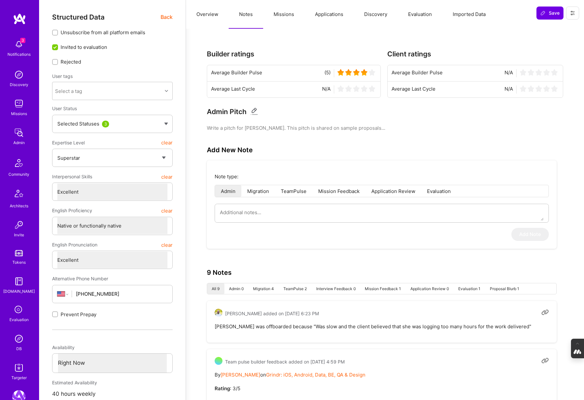
click at [280, 15] on button "Missions" at bounding box center [283, 14] width 41 height 29
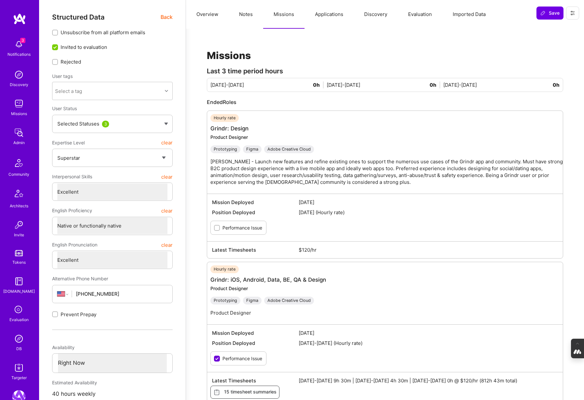
click at [338, 15] on button "Applications" at bounding box center [329, 14] width 49 height 29
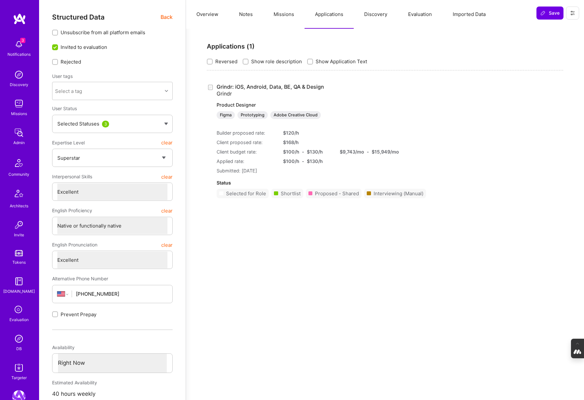
click at [416, 12] on button "Evaluation" at bounding box center [420, 14] width 45 height 29
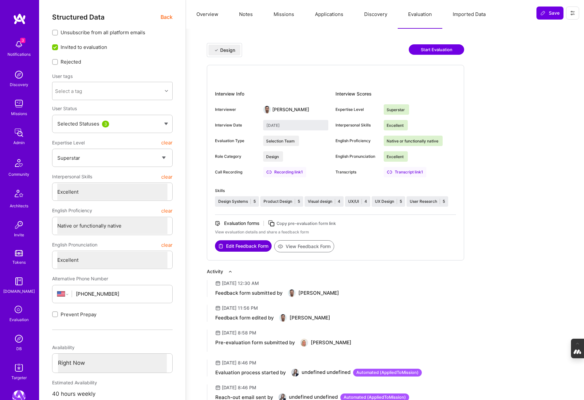
click at [244, 18] on button "Notes" at bounding box center [246, 14] width 35 height 29
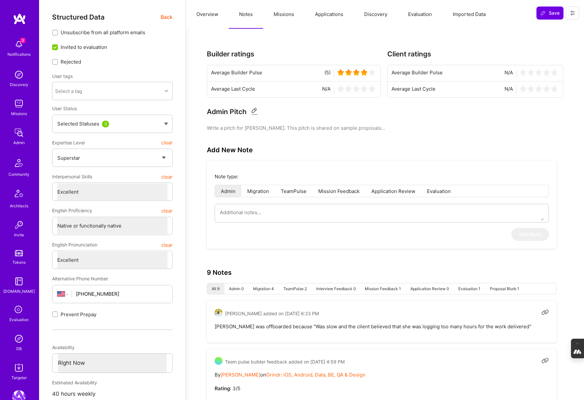
click at [203, 16] on button "Overview" at bounding box center [207, 14] width 43 height 29
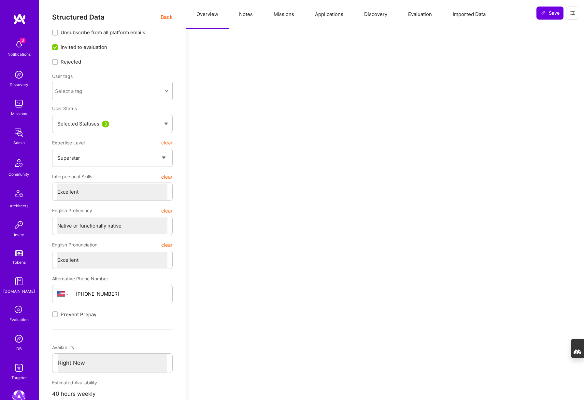
click at [171, 19] on span "Back" at bounding box center [167, 17] width 12 height 8
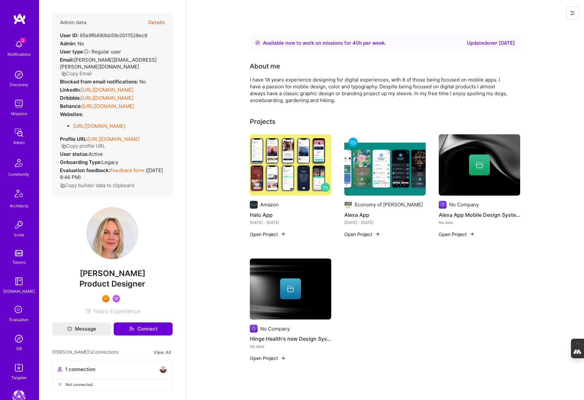
click at [159, 20] on button "Details" at bounding box center [156, 22] width 17 height 19
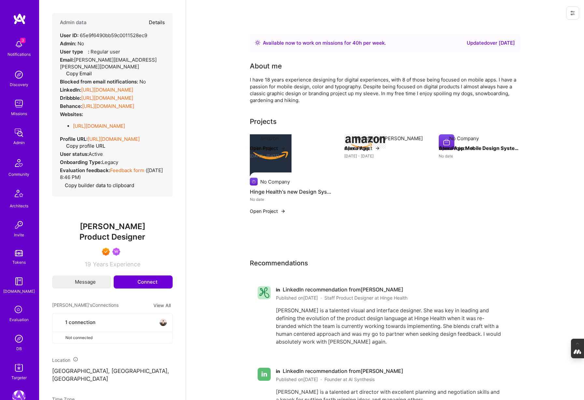
type textarea "x"
select select "7"
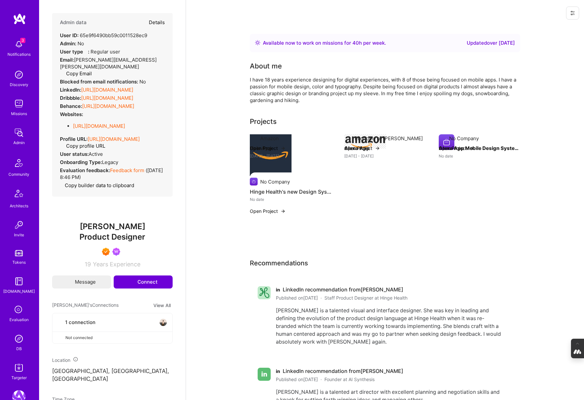
select select "US"
select select "Right Now"
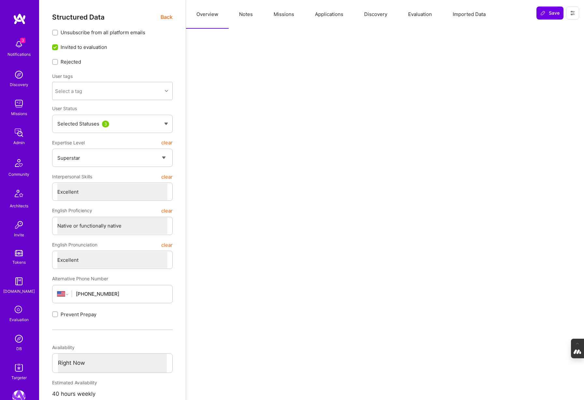
click at [253, 17] on button "Notes" at bounding box center [246, 14] width 35 height 29
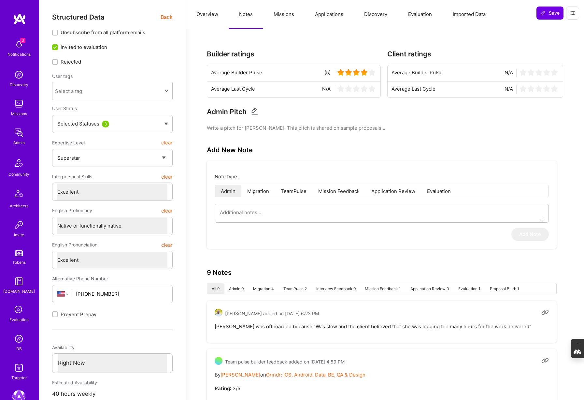
type textarea "x"
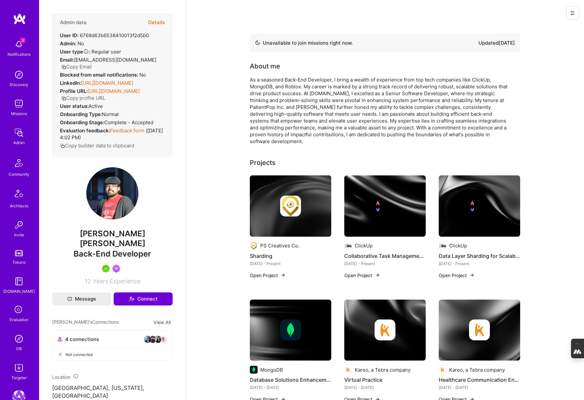
click at [159, 21] on button "Details" at bounding box center [156, 22] width 17 height 19
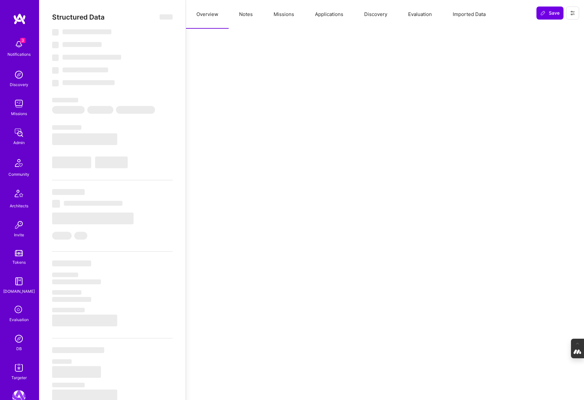
click at [243, 12] on button "Notes" at bounding box center [246, 14] width 35 height 29
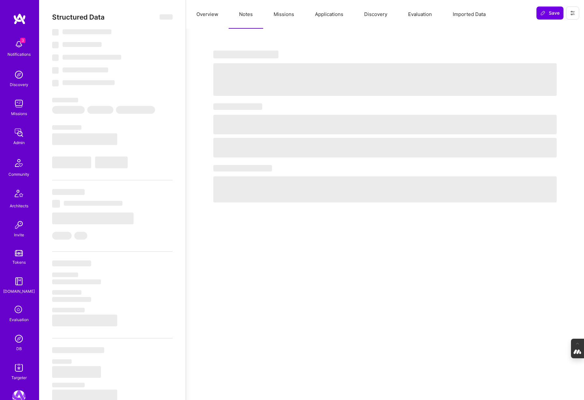
select select "Not Available"
select select "1 Month"
select select "5"
select select "7"
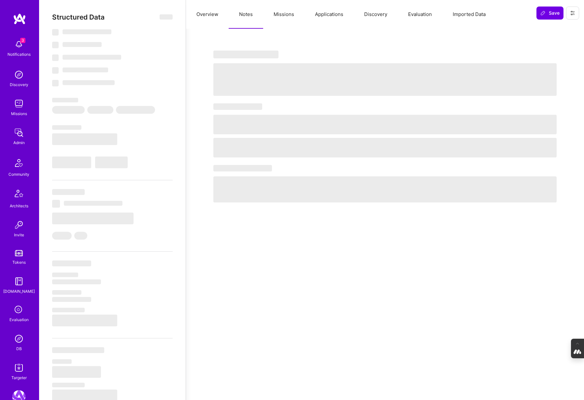
select select "7"
select select "US"
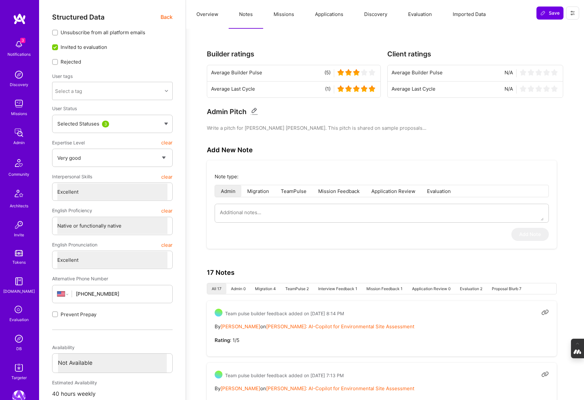
click at [287, 15] on button "Missions" at bounding box center [283, 14] width 41 height 29
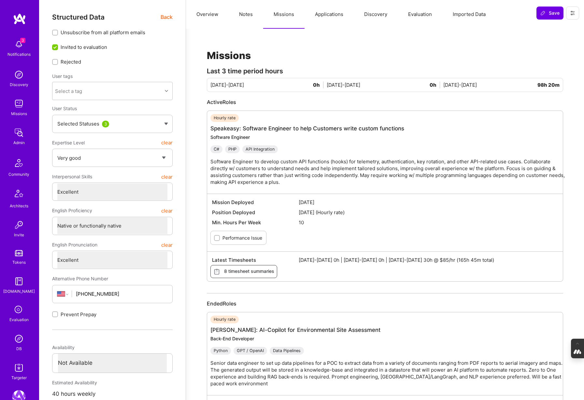
click at [331, 18] on button "Applications" at bounding box center [329, 14] width 49 height 29
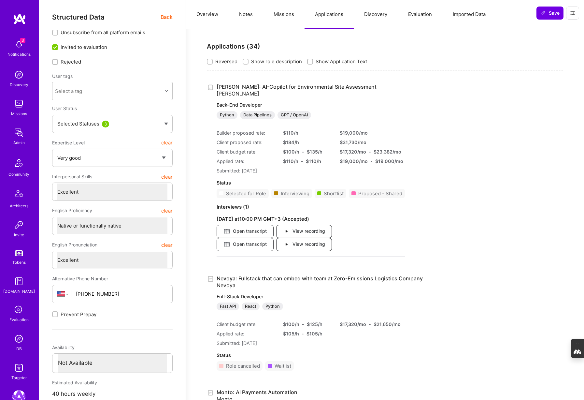
click at [279, 14] on button "Missions" at bounding box center [283, 14] width 41 height 29
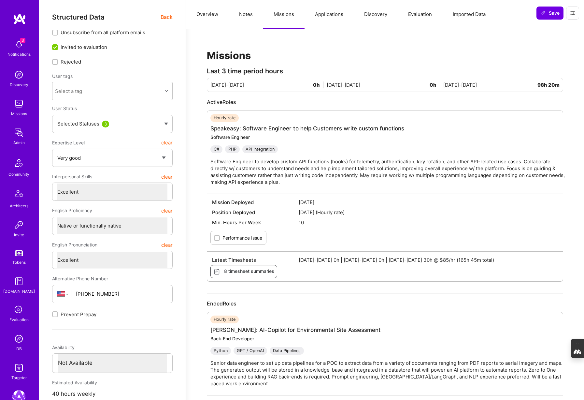
click at [254, 15] on button "Notes" at bounding box center [246, 14] width 35 height 29
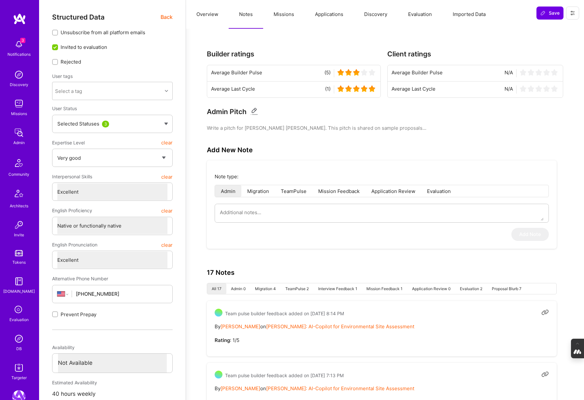
click at [164, 16] on span "Back" at bounding box center [167, 17] width 12 height 8
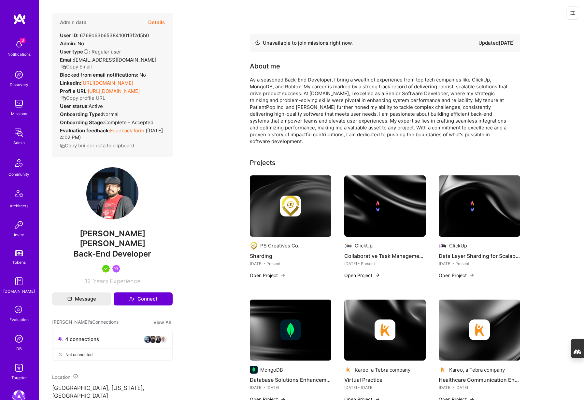
click at [157, 21] on button "Details" at bounding box center [156, 22] width 17 height 19
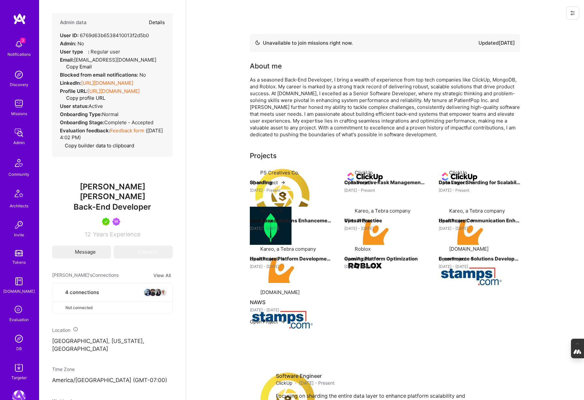
type textarea "x"
select select "5"
select select "7"
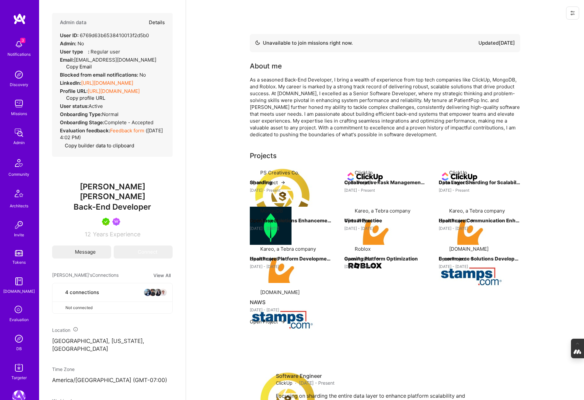
select select "US"
select select "Not Available"
select select "1 Month"
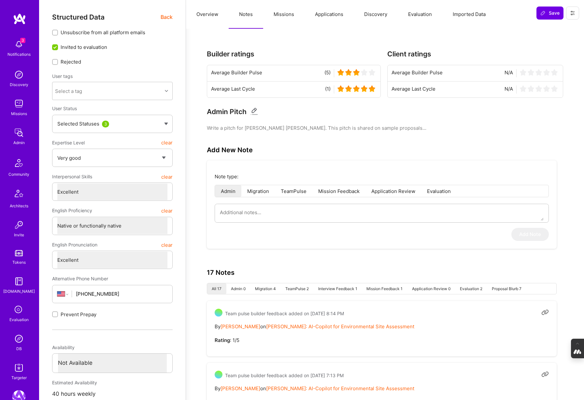
type textarea "x"
click at [207, 14] on button "Overview" at bounding box center [207, 14] width 43 height 29
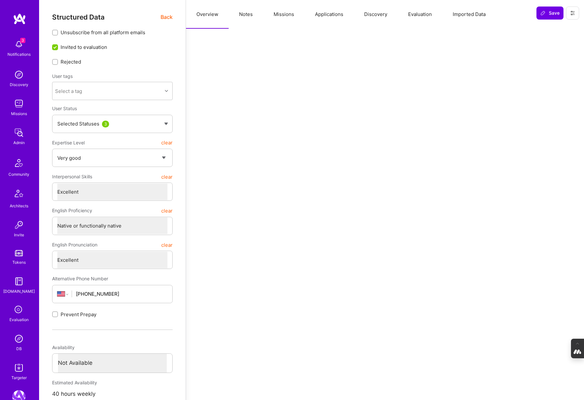
click at [168, 18] on span "Back" at bounding box center [167, 17] width 12 height 8
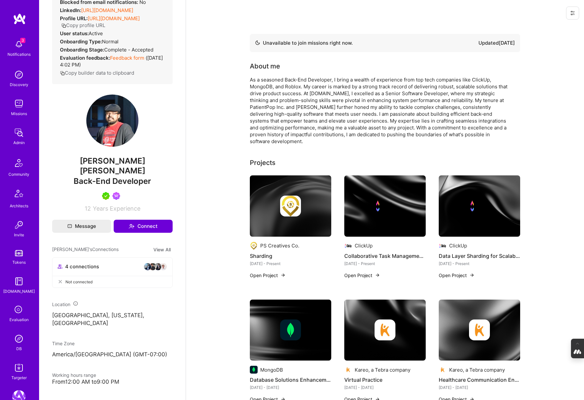
scroll to position [73, 0]
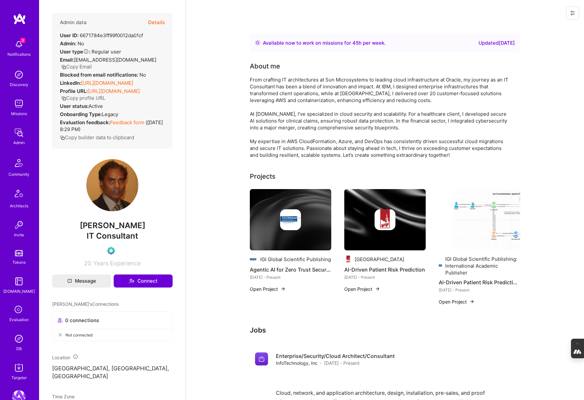
scroll to position [220, 0]
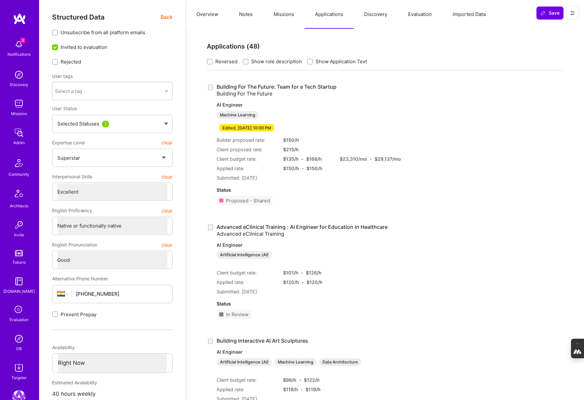
select select "7"
select select "6"
select select "IN"
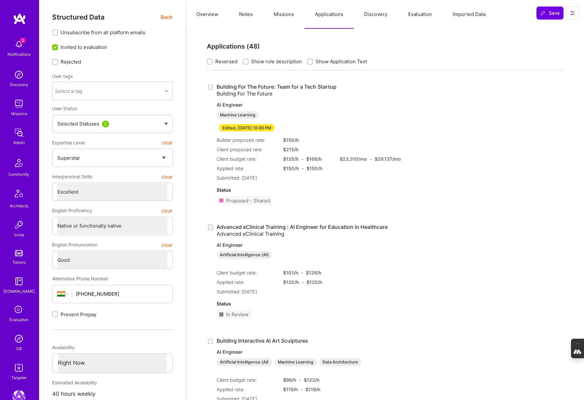
select select "Right Now"
type textarea "x"
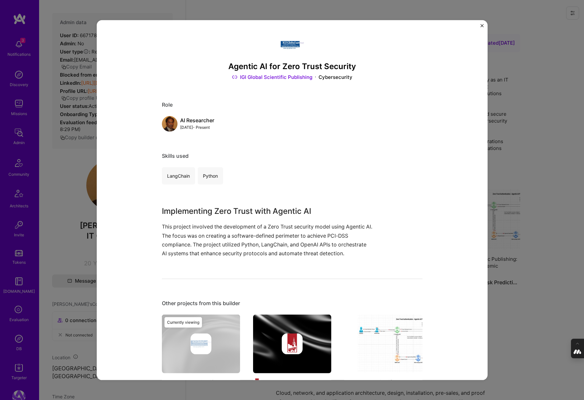
scroll to position [612, 0]
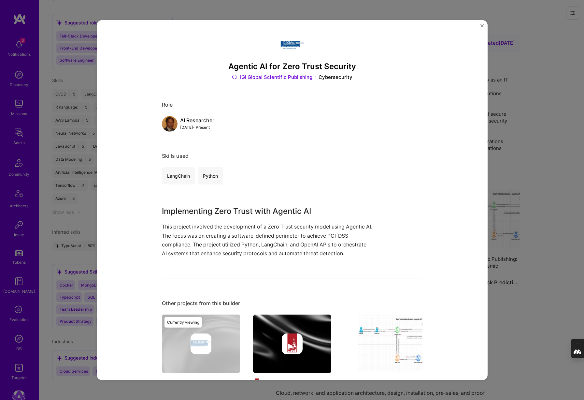
click at [481, 23] on div "Agentic AI for Zero Trust Security IGI Global Scientific Publishing Cybersecuri…" at bounding box center [292, 200] width 391 height 360
click at [482, 26] on img "Close" at bounding box center [481, 25] width 3 height 3
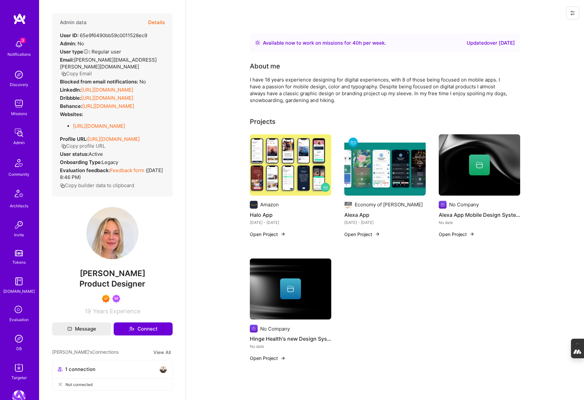
click at [159, 21] on button "Details" at bounding box center [156, 22] width 17 height 19
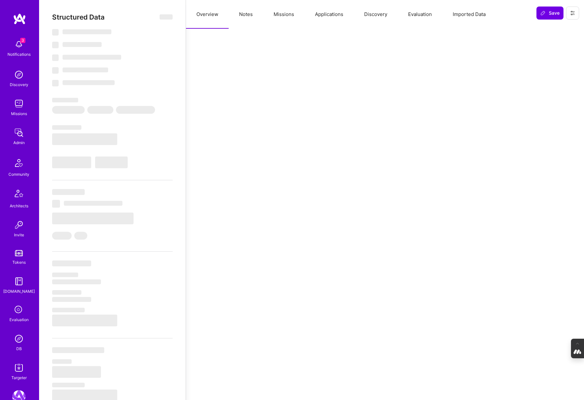
select select "Right Now"
select select "7"
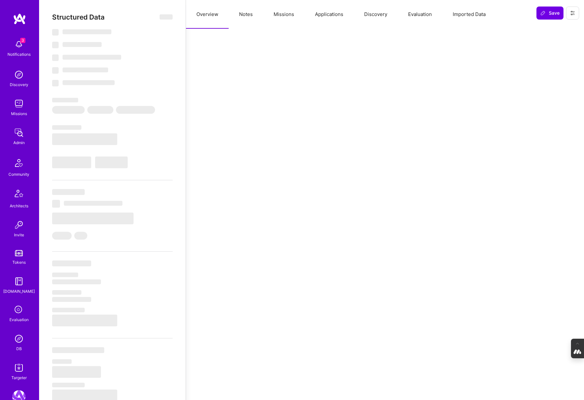
select select "US"
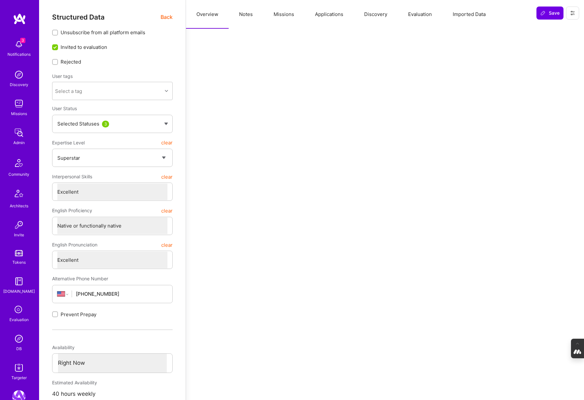
click at [247, 17] on button "Notes" at bounding box center [246, 14] width 35 height 29
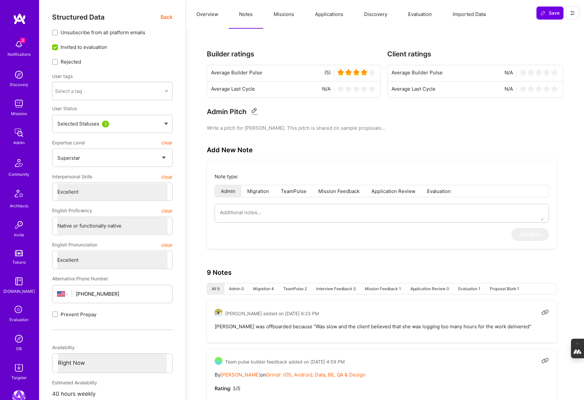
type textarea "x"
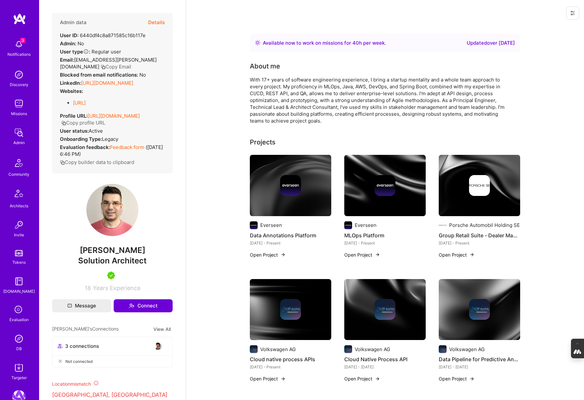
click at [159, 21] on button "Details" at bounding box center [156, 22] width 17 height 19
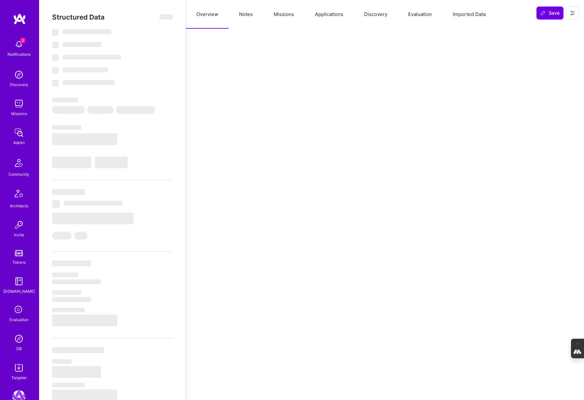
click at [414, 19] on button "Evaluation" at bounding box center [420, 14] width 45 height 29
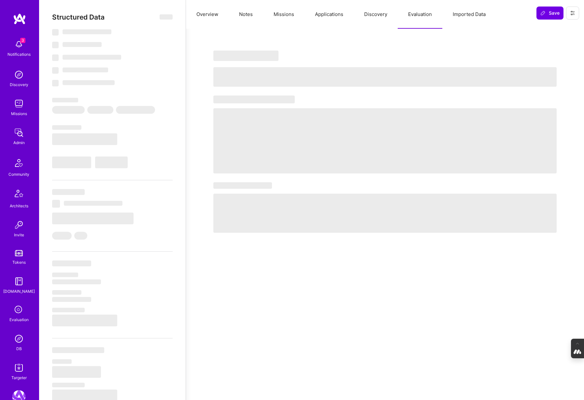
select select "Right Now"
select select "5"
select select "7"
select select "6"
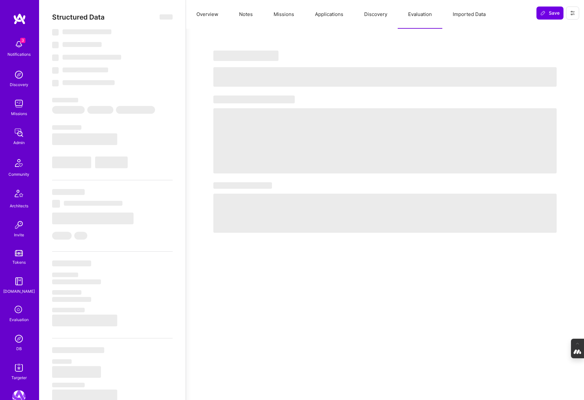
select select "RO"
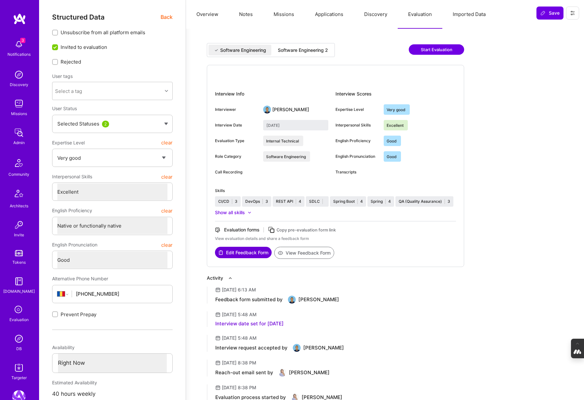
click at [288, 49] on div "Software Engineering 2" at bounding box center [303, 50] width 50 height 7
type input "August 26, 2025"
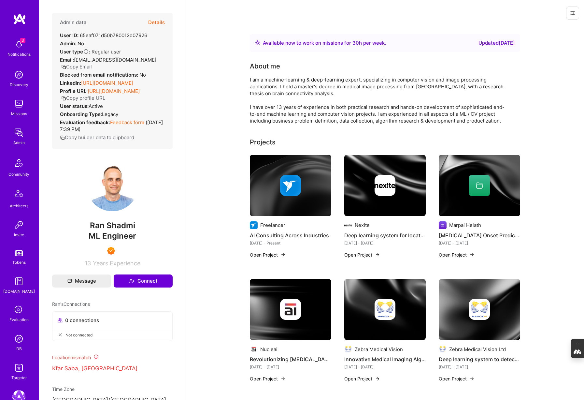
click at [157, 15] on button "Details" at bounding box center [156, 22] width 17 height 19
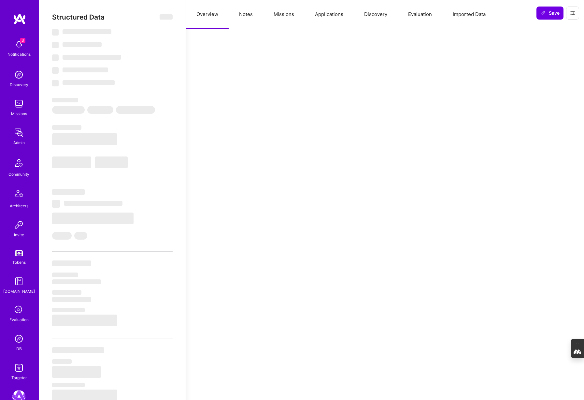
click at [414, 16] on button "Evaluation" at bounding box center [420, 14] width 45 height 29
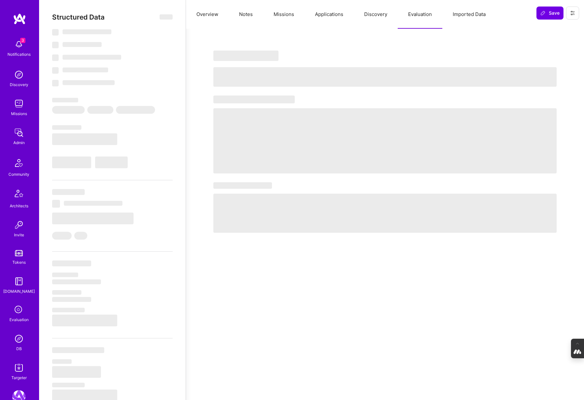
select select "Right Now"
select select "7"
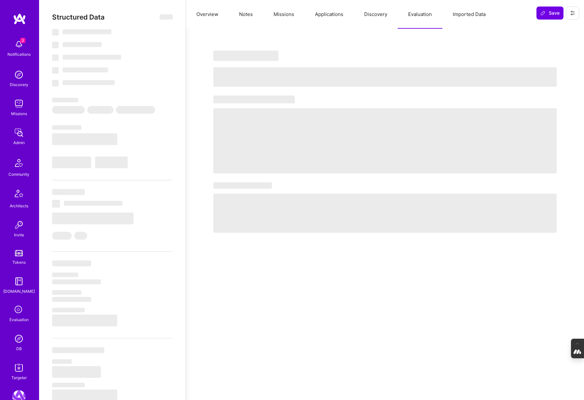
select select "IL"
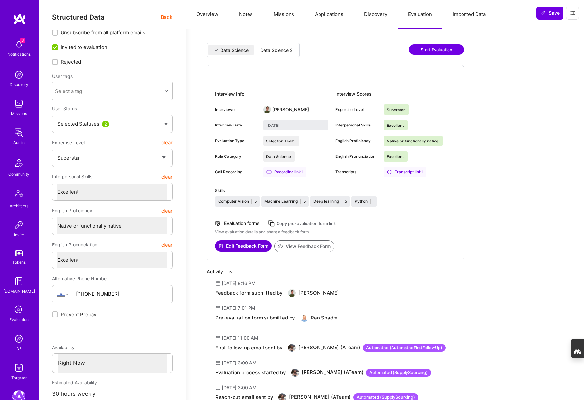
click at [277, 50] on div "Data Science 2" at bounding box center [276, 50] width 33 height 7
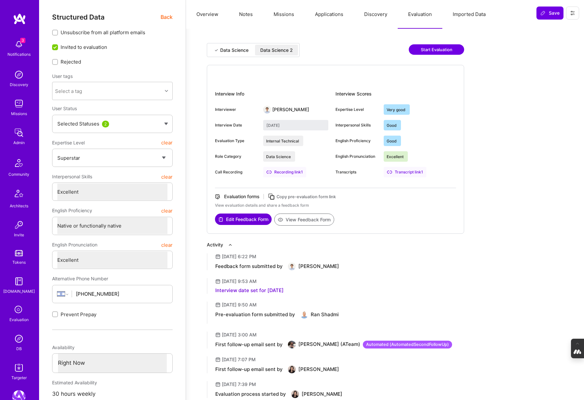
click at [228, 51] on div "Data Science" at bounding box center [234, 50] width 28 height 7
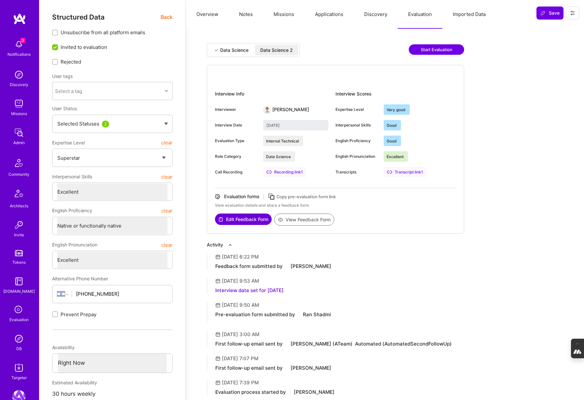
type input "October 24, 2024"
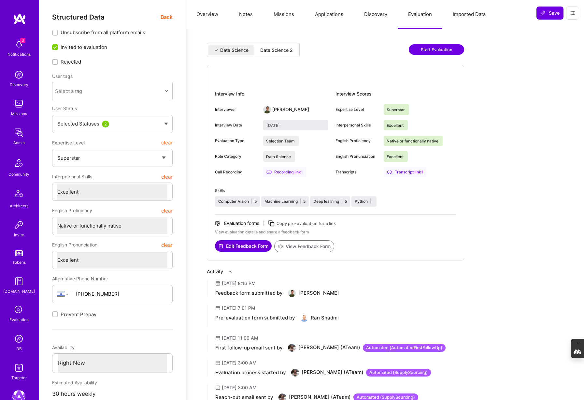
click at [247, 15] on button "Notes" at bounding box center [246, 14] width 35 height 29
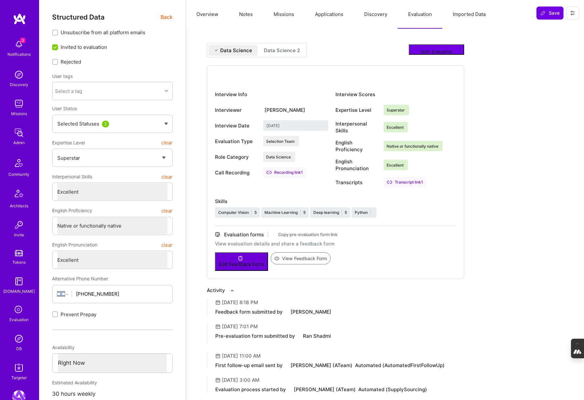
type textarea "x"
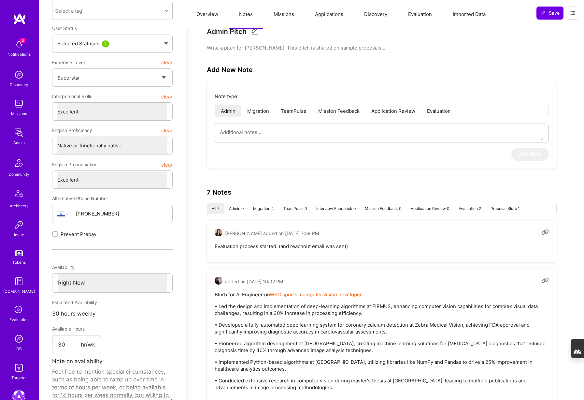
scroll to position [29, 0]
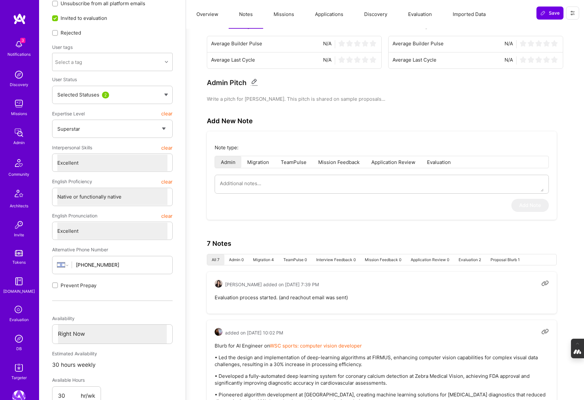
click at [286, 17] on button "Missions" at bounding box center [283, 14] width 41 height 29
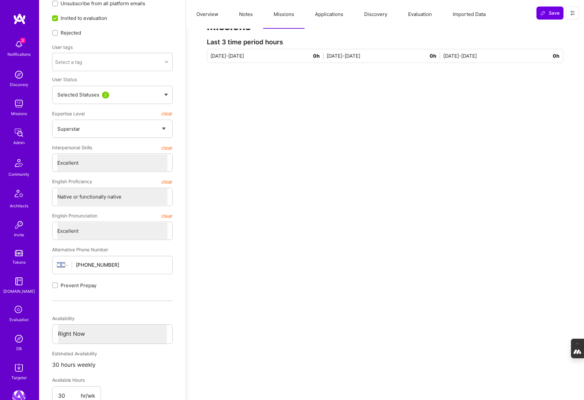
click at [330, 12] on button "Applications" at bounding box center [329, 14] width 49 height 29
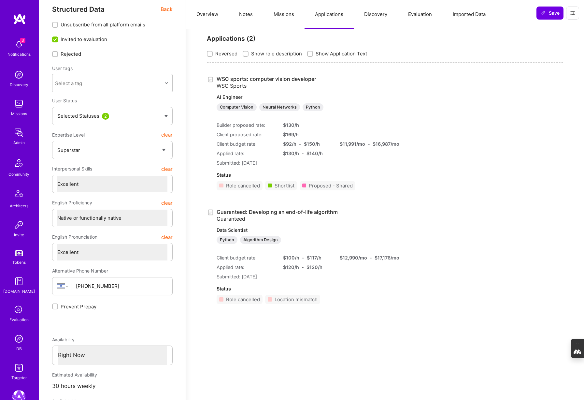
scroll to position [0, 0]
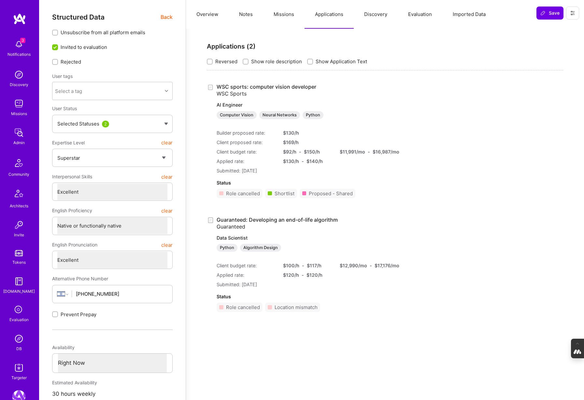
click at [379, 17] on button "Discovery" at bounding box center [376, 14] width 44 height 29
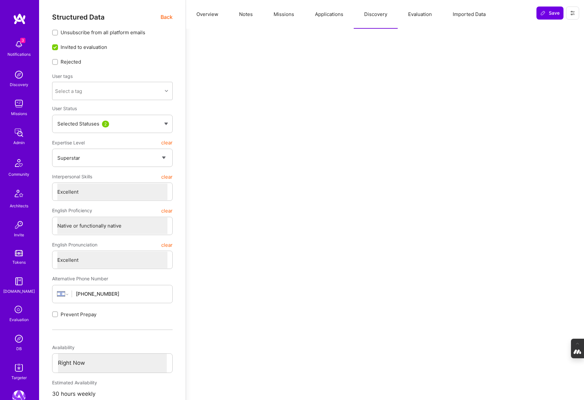
click at [409, 17] on button "Evaluation" at bounding box center [420, 14] width 45 height 29
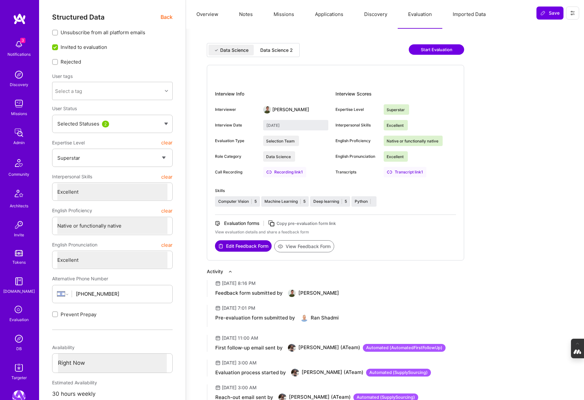
click at [285, 48] on div "Data Science 2" at bounding box center [276, 50] width 33 height 7
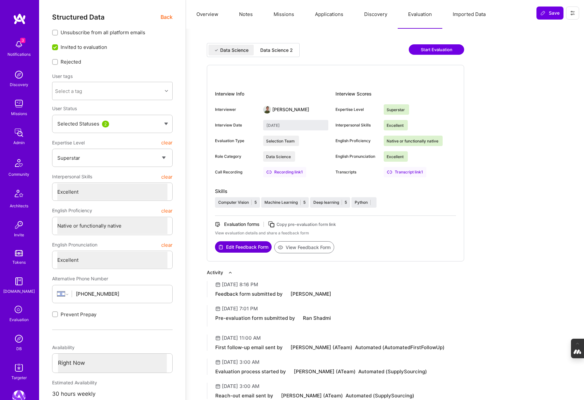
type input "September 4, 2025"
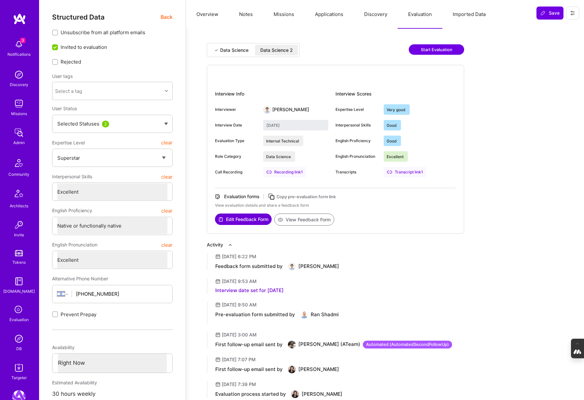
click at [310, 220] on button "View Feedback Form" at bounding box center [304, 219] width 60 height 12
click at [165, 16] on span "Back" at bounding box center [167, 17] width 12 height 8
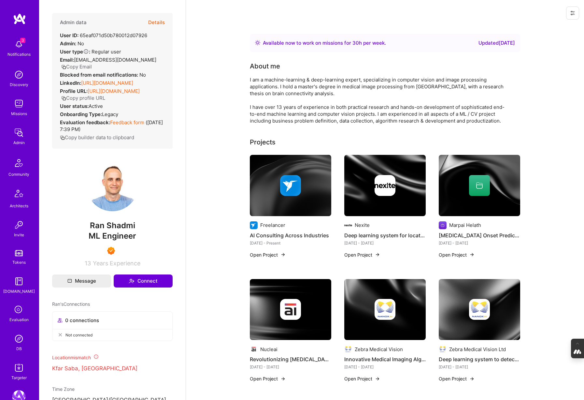
click at [154, 22] on button "Details" at bounding box center [156, 22] width 17 height 19
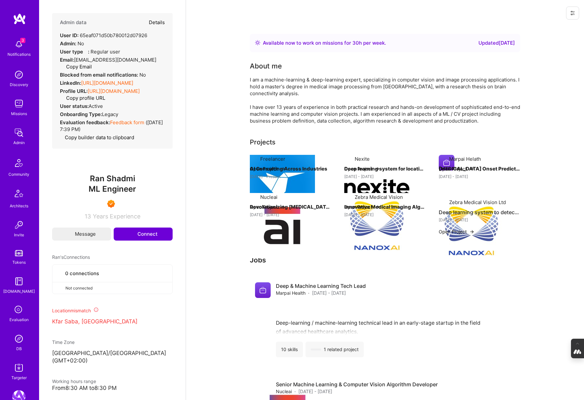
type textarea "x"
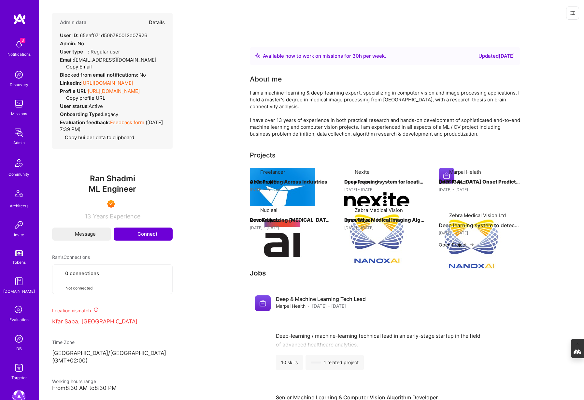
select select "7"
select select "IL"
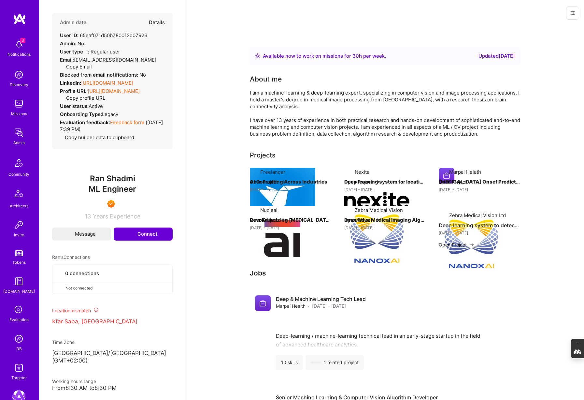
select select "Right Now"
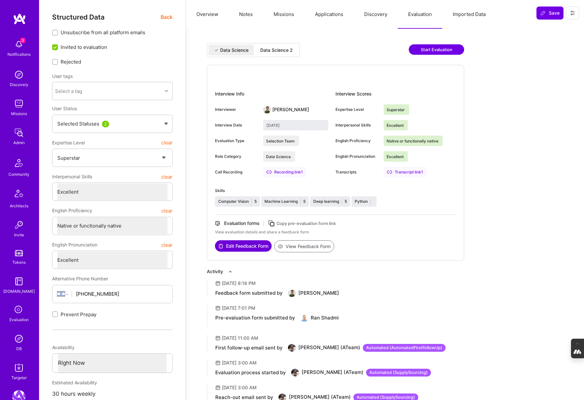
click at [282, 45] on div "Data Science 2" at bounding box center [276, 50] width 43 height 11
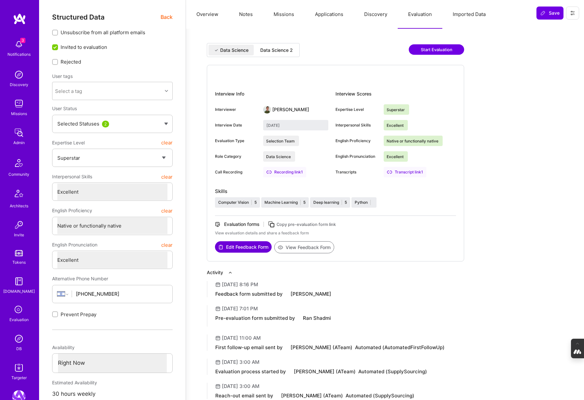
type input "September 4, 2025"
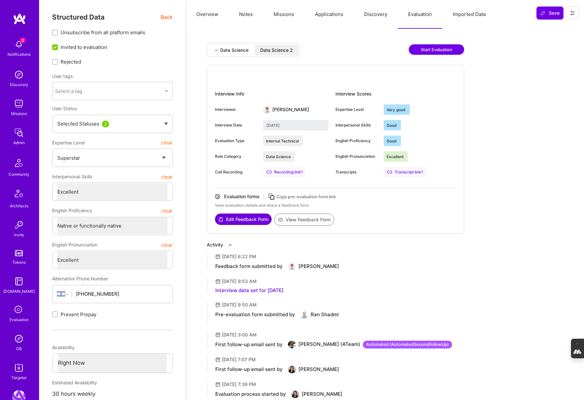
click at [295, 218] on button "View Feedback Form" at bounding box center [304, 219] width 60 height 12
type textarea "x"
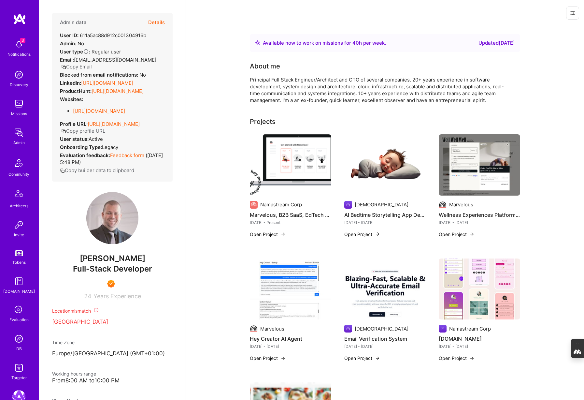
click at [154, 22] on button "Details" at bounding box center [156, 22] width 17 height 19
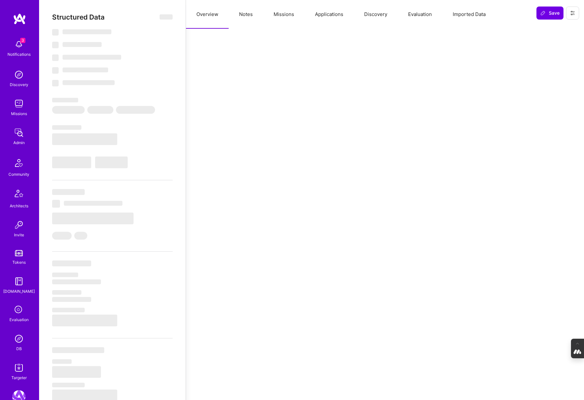
click at [245, 12] on button "Notes" at bounding box center [246, 14] width 35 height 29
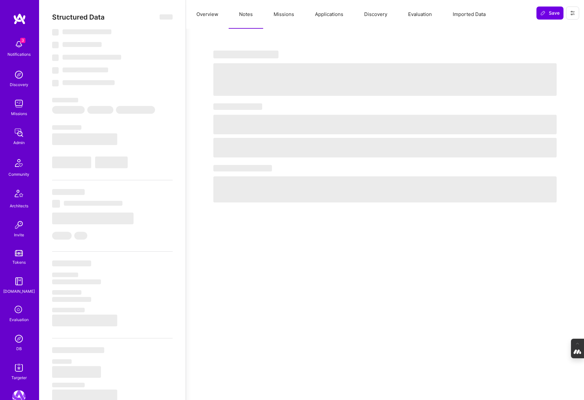
select select "Right Now"
select select "7"
select select "4"
select select "7"
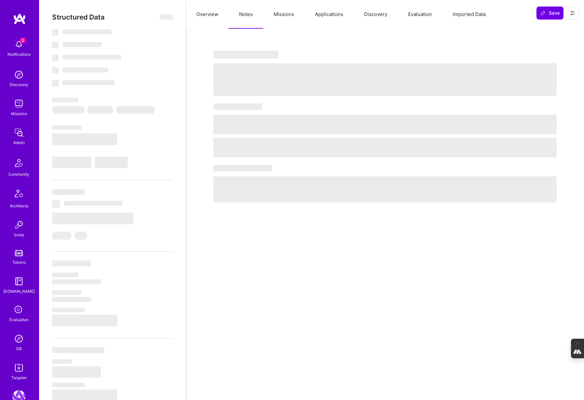
select select "SI"
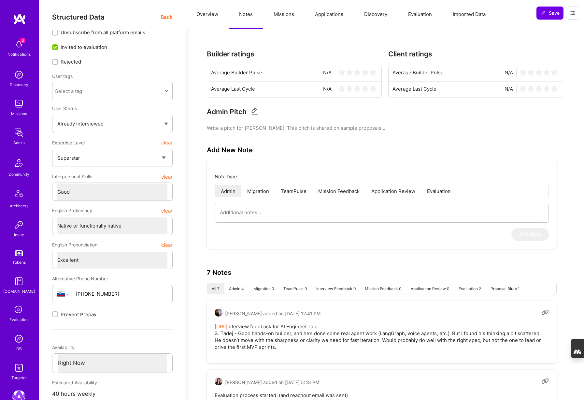
click at [166, 16] on span "Back" at bounding box center [167, 17] width 12 height 8
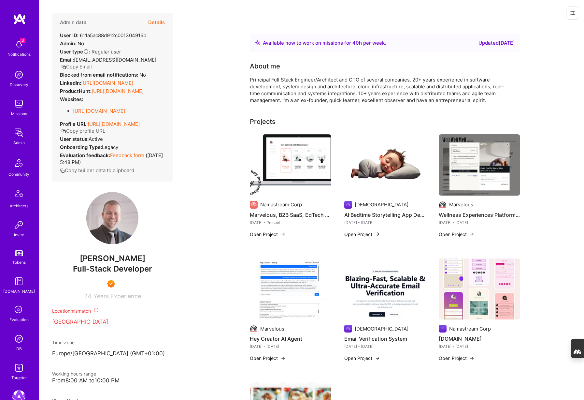
click at [153, 22] on button "Details" at bounding box center [156, 22] width 17 height 19
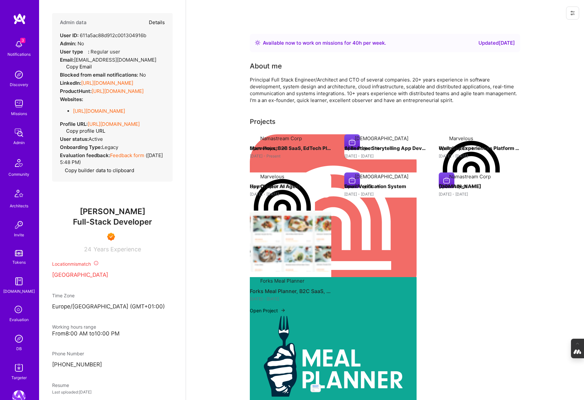
type textarea "x"
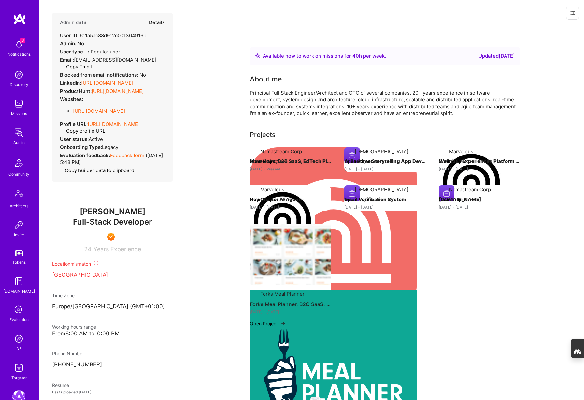
select select "7"
select select "4"
select select "7"
select select "SI"
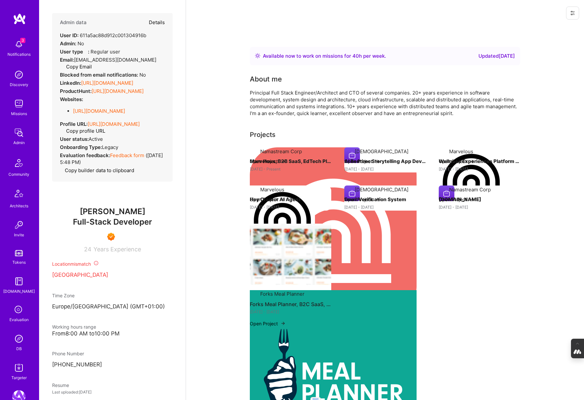
select select "Right Now"
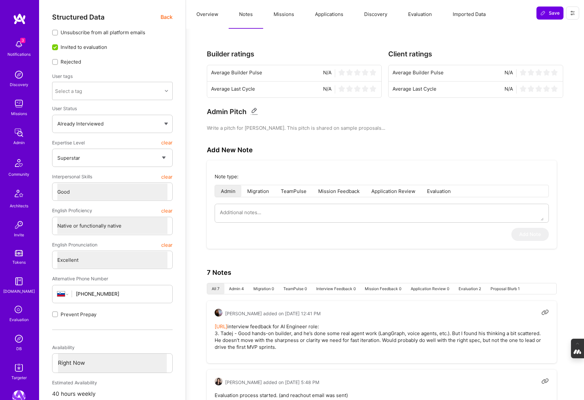
type textarea "x"
click at [416, 15] on button "Evaluation" at bounding box center [420, 14] width 45 height 29
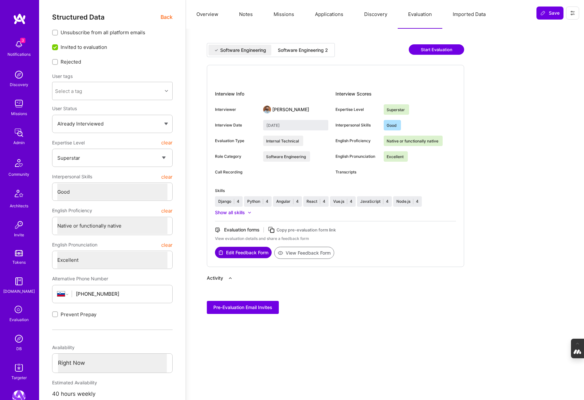
click at [315, 50] on div "Software Engineering 2" at bounding box center [303, 50] width 50 height 7
type input "September 12, 2025"
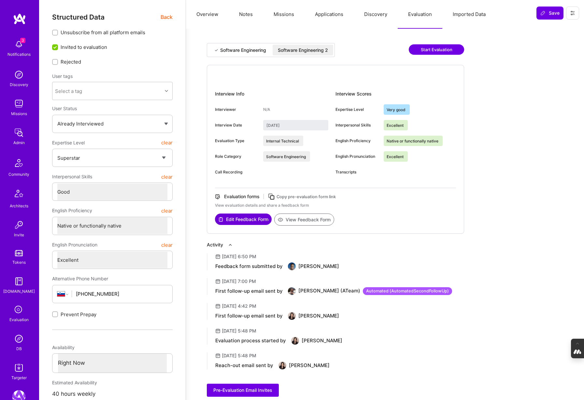
click at [244, 13] on button "Notes" at bounding box center [246, 14] width 35 height 29
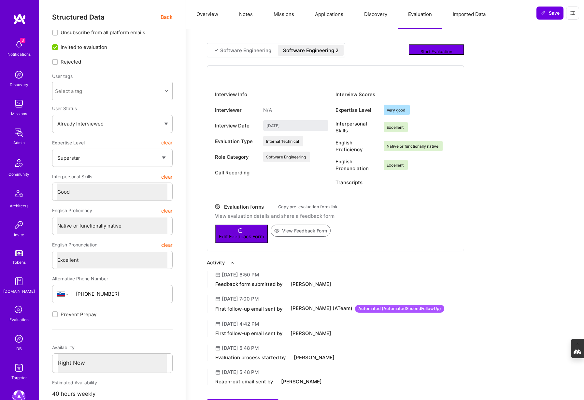
type textarea "x"
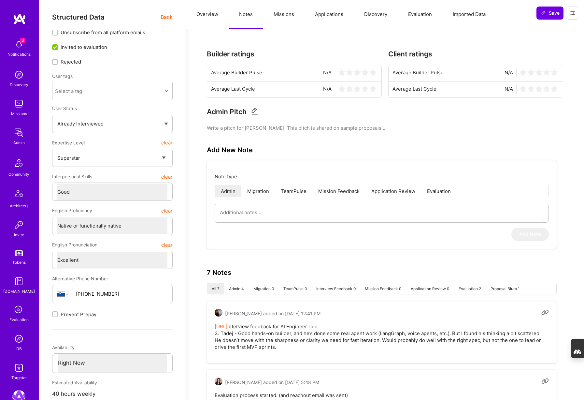
click at [418, 19] on button "Evaluation" at bounding box center [420, 14] width 45 height 29
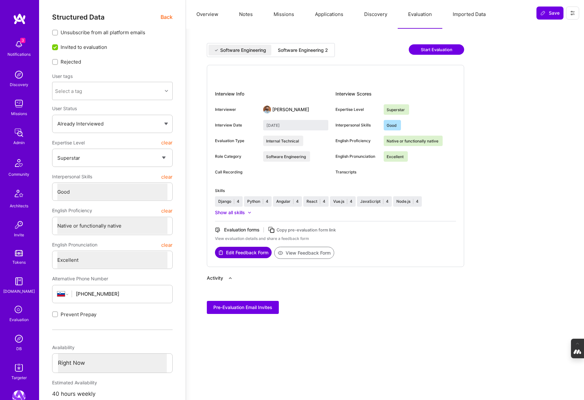
click at [303, 46] on div "Software Engineering 2" at bounding box center [303, 50] width 61 height 11
type input "September 12, 2025"
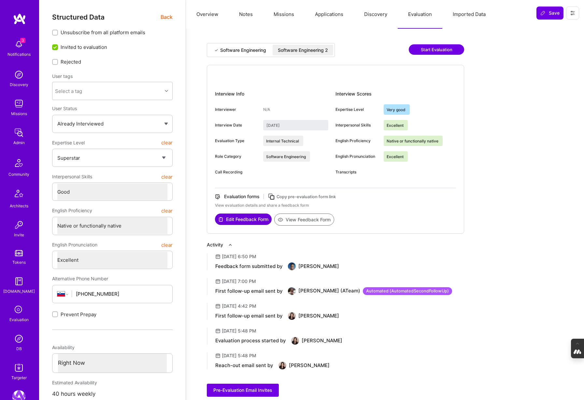
click at [309, 219] on button "View Feedback Form" at bounding box center [304, 219] width 60 height 12
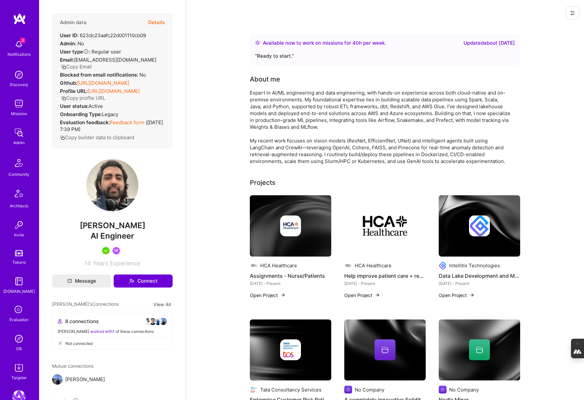
click at [154, 21] on button "Details" at bounding box center [156, 22] width 17 height 19
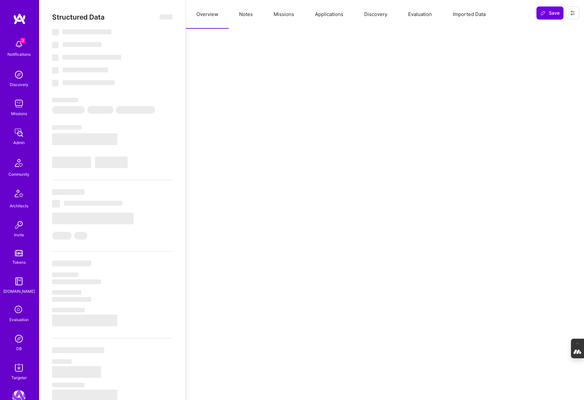
click at [247, 14] on button "Notes" at bounding box center [246, 14] width 35 height 29
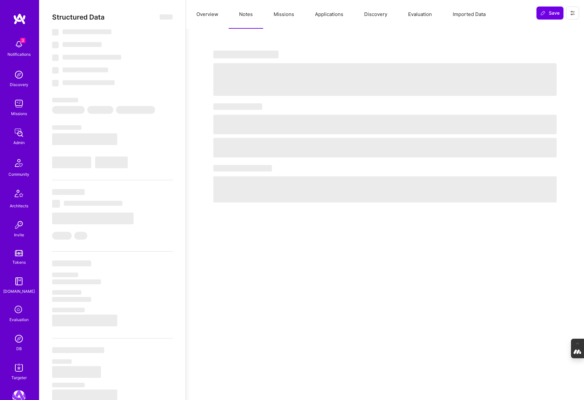
select select "Right Now"
select select "5"
select select "7"
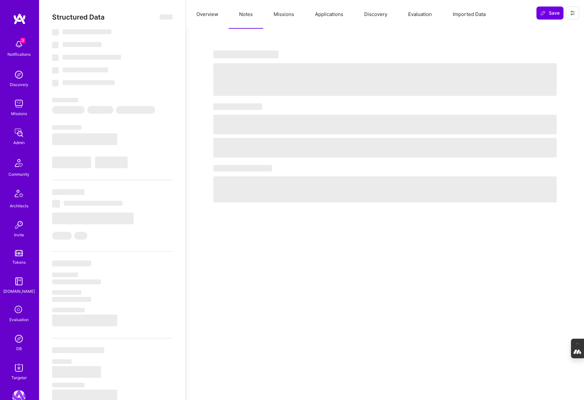
select select "CA"
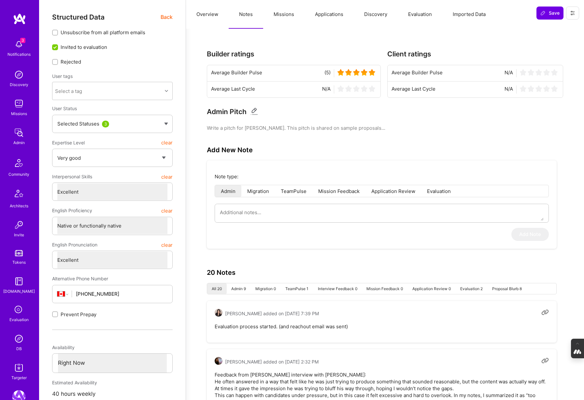
click at [421, 13] on button "Evaluation" at bounding box center [420, 14] width 45 height 29
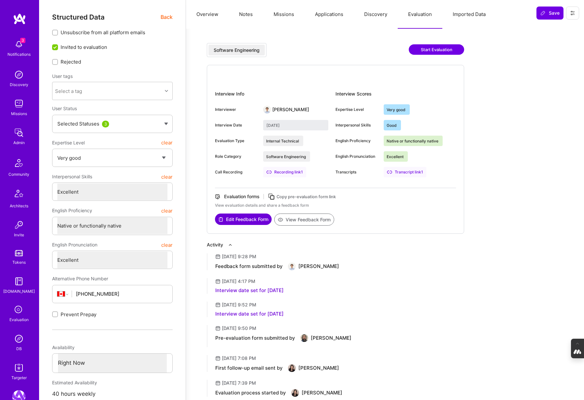
click at [165, 16] on span "Back" at bounding box center [167, 17] width 12 height 8
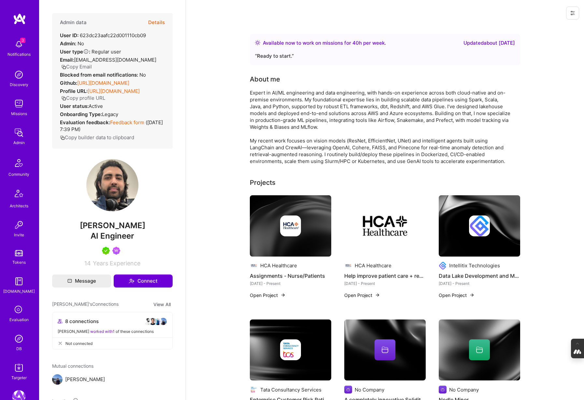
click at [154, 21] on button "Details" at bounding box center [156, 22] width 17 height 19
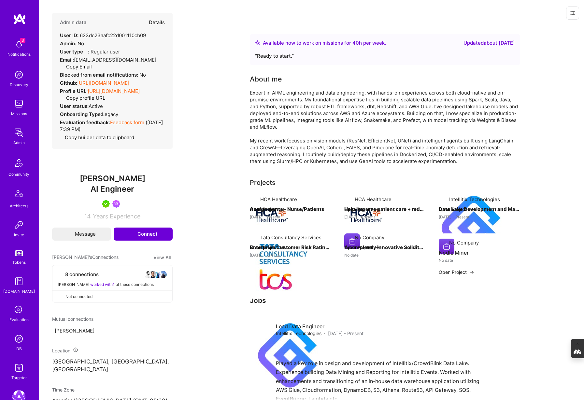
type textarea "x"
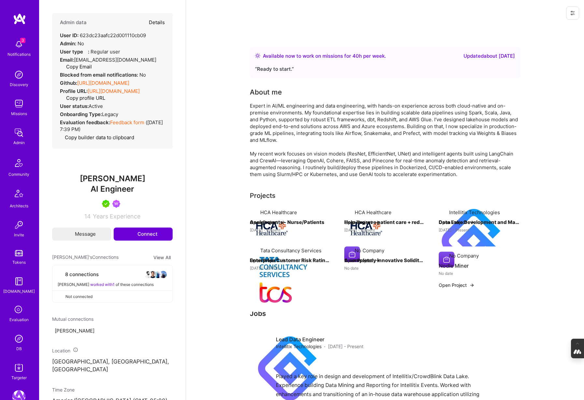
select select "5"
select select "7"
select select "CA"
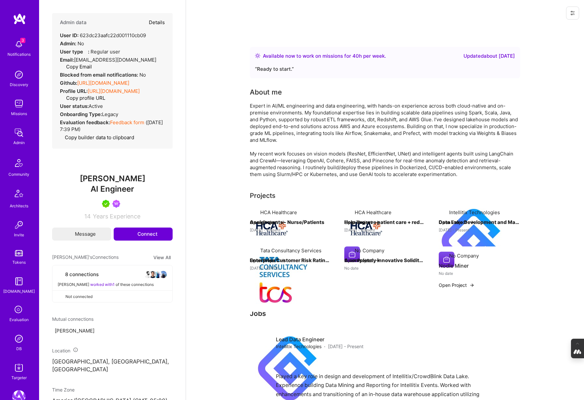
select select "Right Now"
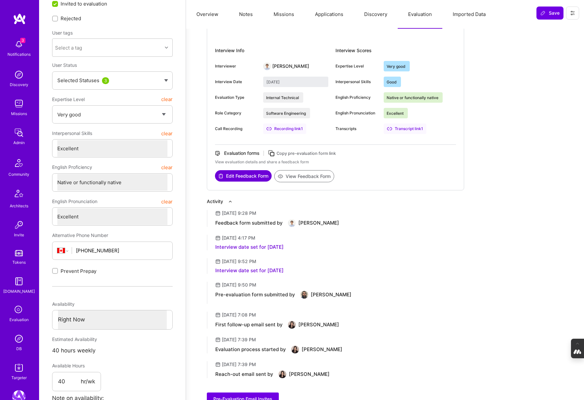
scroll to position [46, 0]
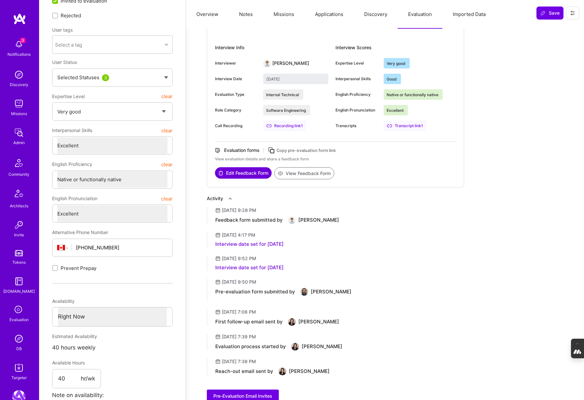
click at [319, 172] on button "View Feedback Form" at bounding box center [304, 173] width 60 height 12
click at [369, 17] on button "Discovery" at bounding box center [376, 14] width 44 height 29
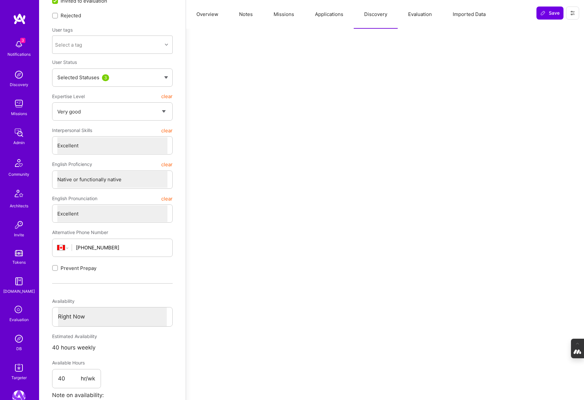
click at [333, 17] on button "Applications" at bounding box center [329, 14] width 49 height 29
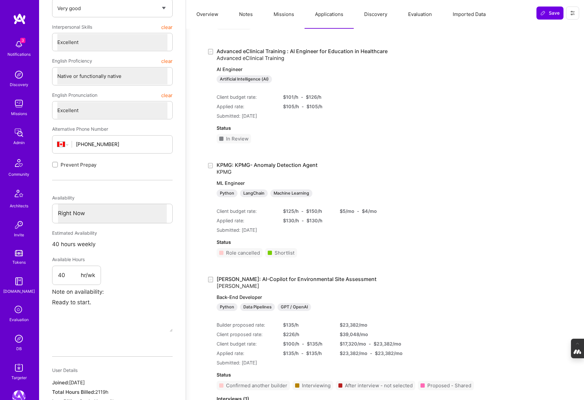
scroll to position [0, 0]
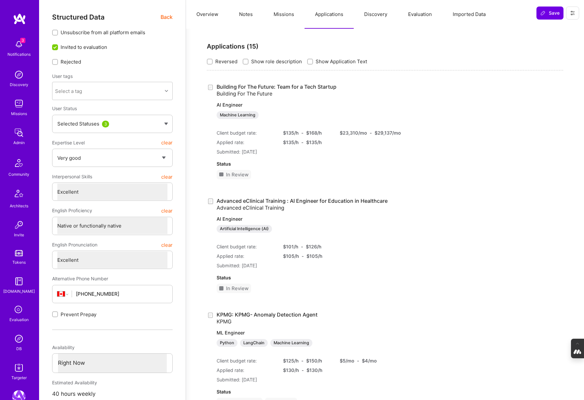
click at [281, 10] on button "Missions" at bounding box center [283, 14] width 41 height 29
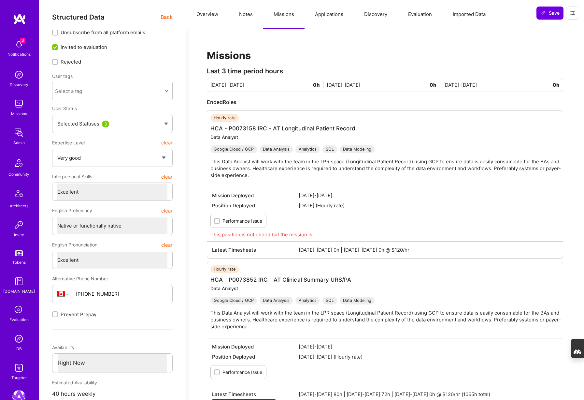
click at [251, 11] on button "Notes" at bounding box center [246, 14] width 35 height 29
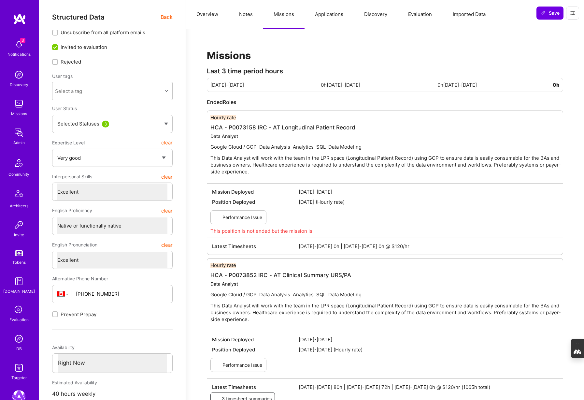
type textarea "x"
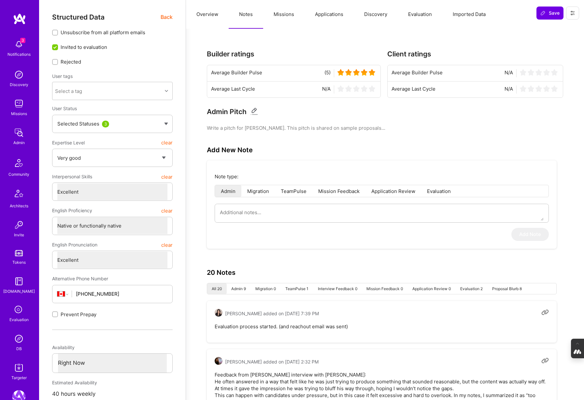
click at [212, 17] on button "Overview" at bounding box center [207, 14] width 43 height 29
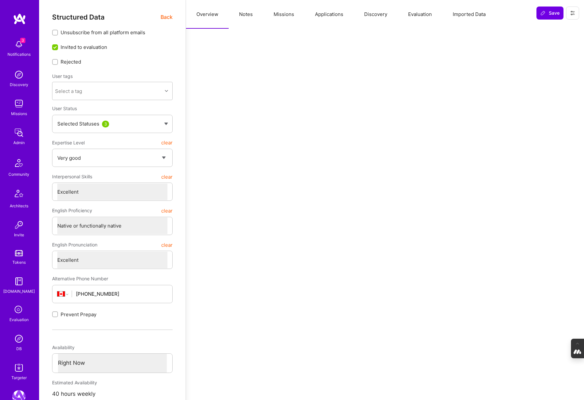
click at [165, 15] on span "Back" at bounding box center [167, 17] width 12 height 8
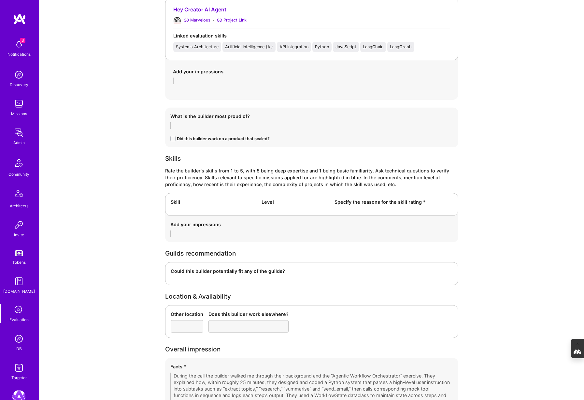
scroll to position [1318, 0]
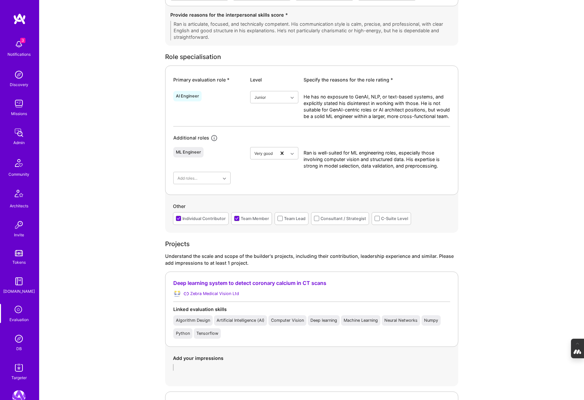
scroll to position [265, 0]
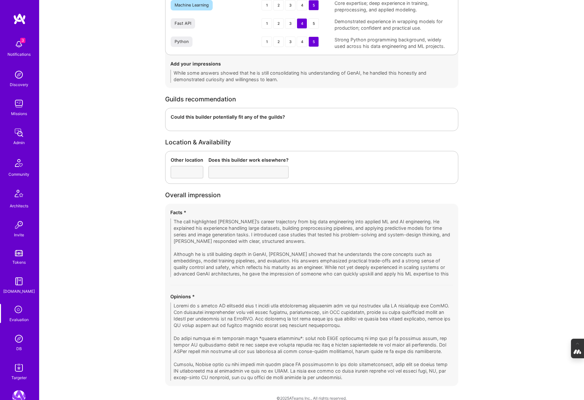
scroll to position [1006, 0]
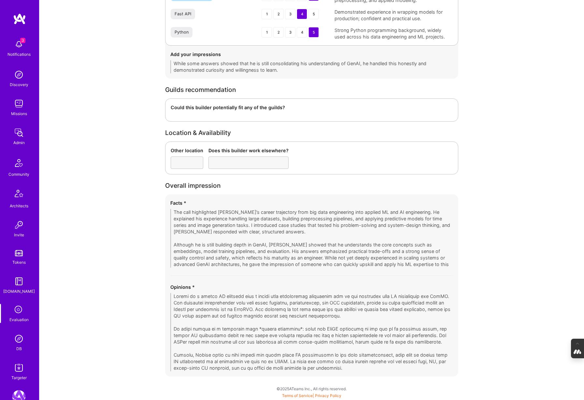
click at [17, 342] on img at bounding box center [18, 338] width 13 height 13
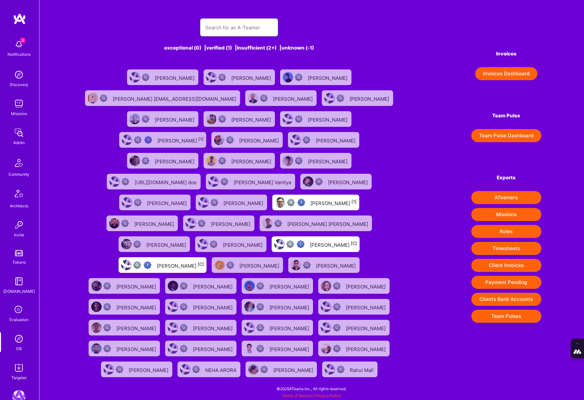
click at [230, 30] on input "text" at bounding box center [239, 27] width 68 height 17
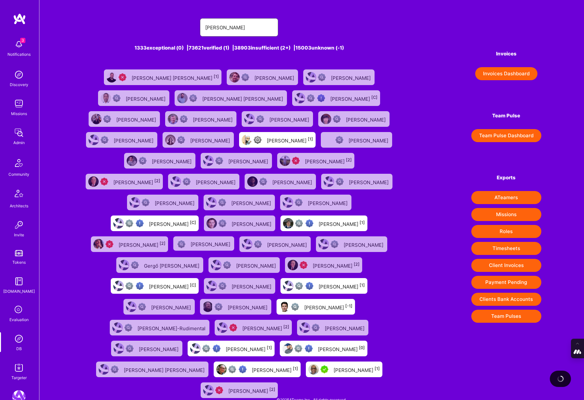
type input "richard abrich"
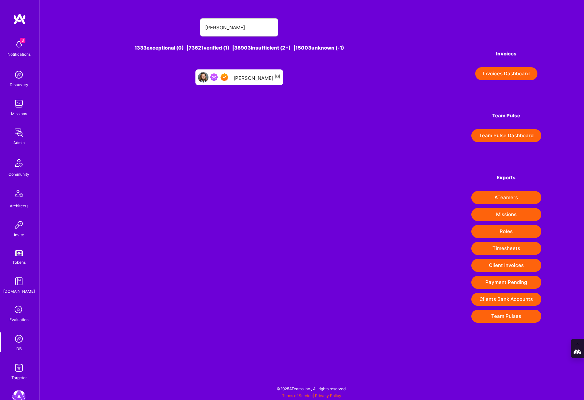
click at [255, 77] on div "Richard Abrich [0]" at bounding box center [257, 77] width 47 height 8
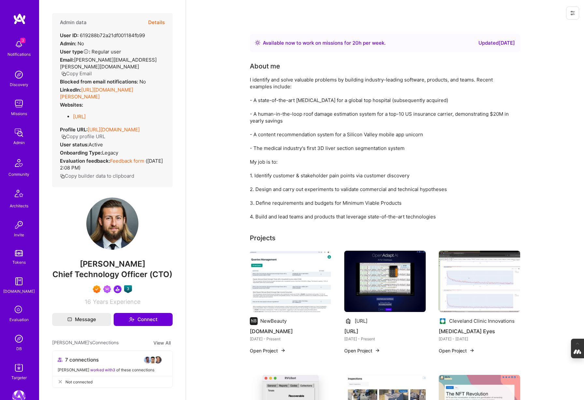
click at [159, 24] on button "Details" at bounding box center [156, 22] width 17 height 19
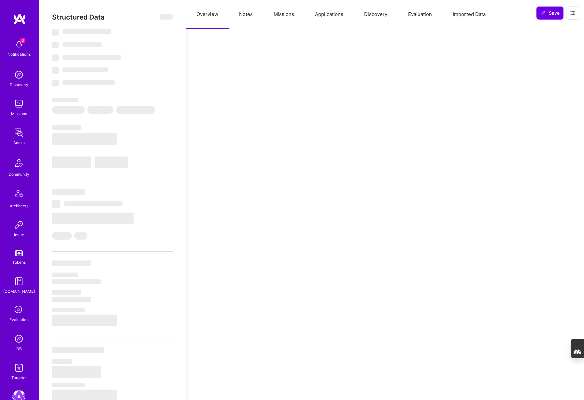
select select "Right Now"
select select "7"
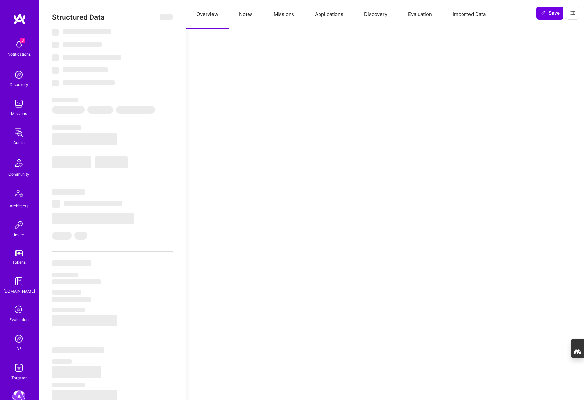
select select "CA"
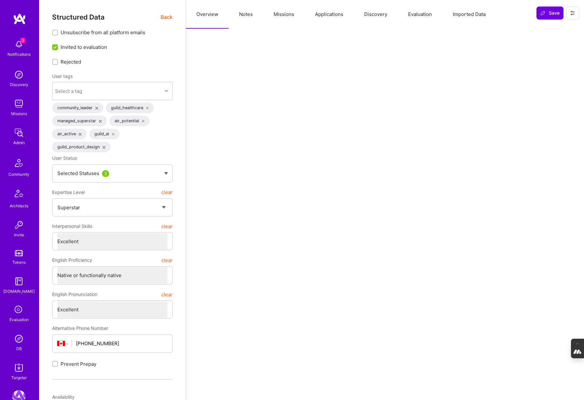
click at [167, 18] on span "Back" at bounding box center [167, 17] width 12 height 8
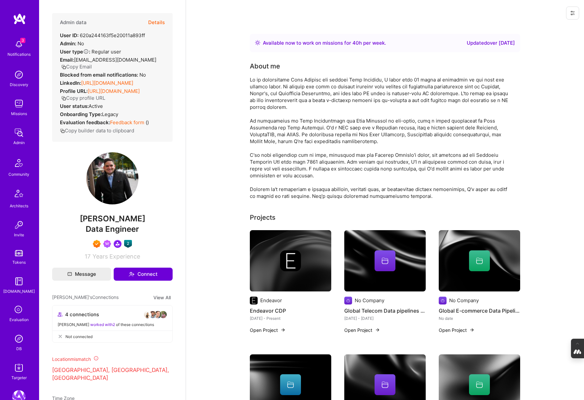
click at [154, 23] on button "Details" at bounding box center [156, 22] width 17 height 19
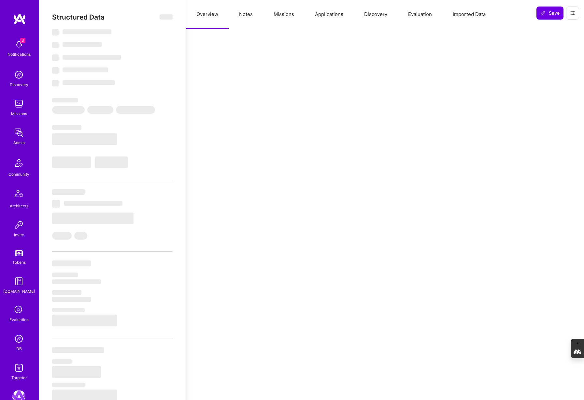
click at [244, 16] on button "Notes" at bounding box center [246, 14] width 35 height 29
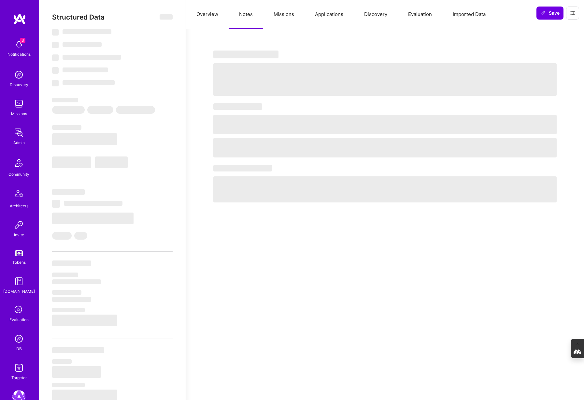
click at [288, 21] on button "Missions" at bounding box center [283, 14] width 41 height 29
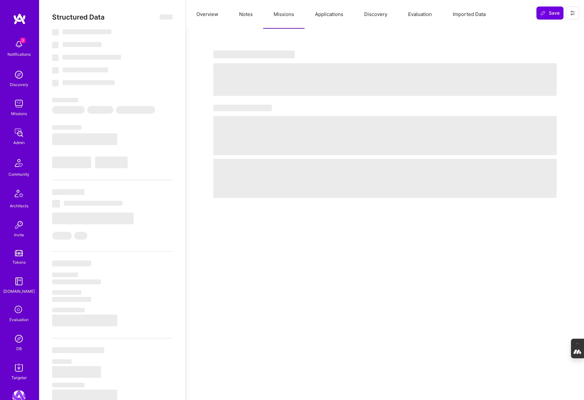
select select "Right Now"
select select "7"
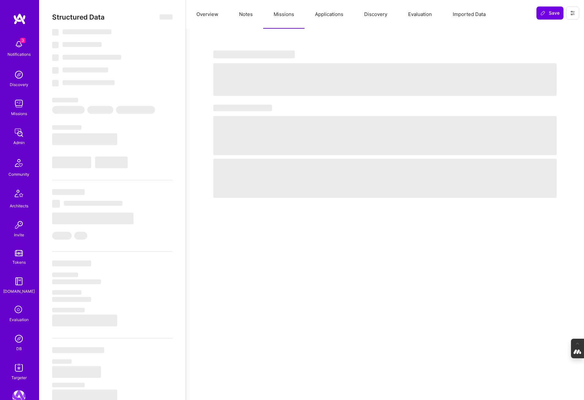
select select "CA"
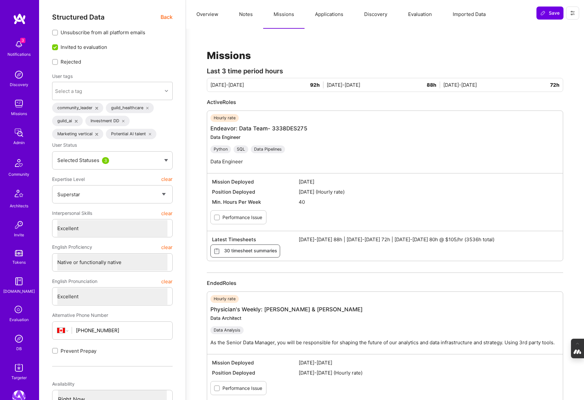
click at [331, 16] on button "Applications" at bounding box center [329, 14] width 49 height 29
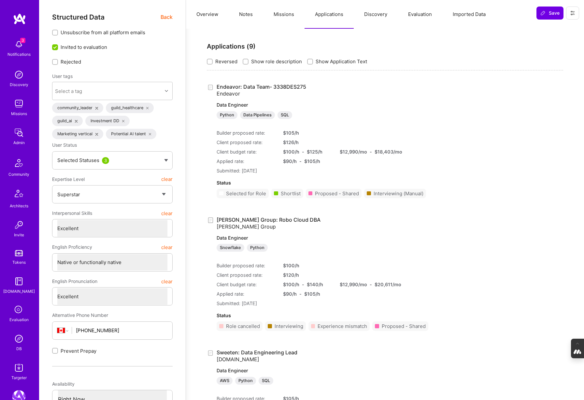
click at [242, 20] on button "Notes" at bounding box center [246, 14] width 35 height 29
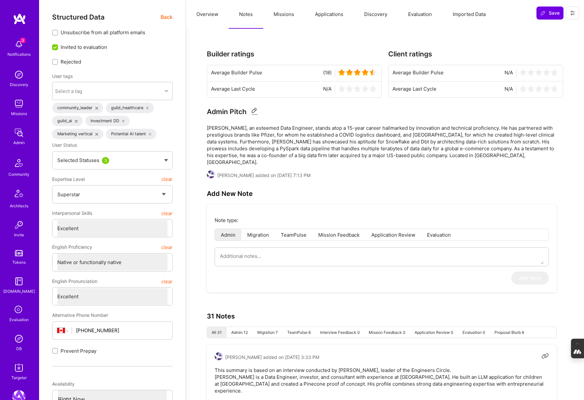
click at [167, 16] on span "Back" at bounding box center [167, 17] width 12 height 8
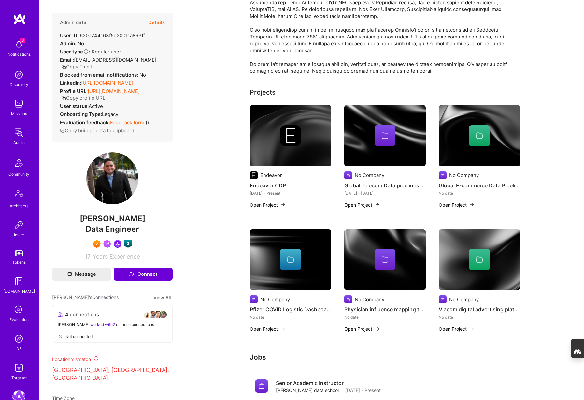
scroll to position [121, 0]
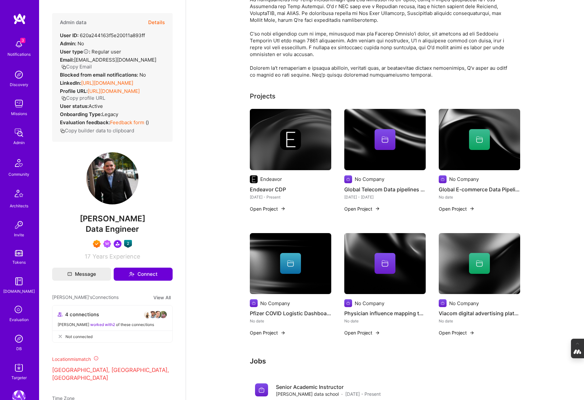
click at [277, 160] on img at bounding box center [290, 139] width 81 height 61
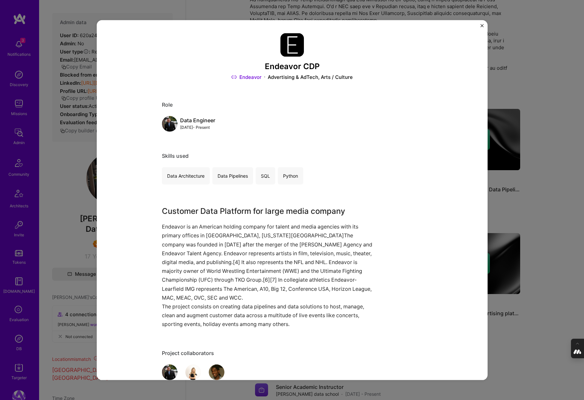
click at [518, 82] on div "Endeavor CDP Endeavor Advertising & AdTech, Arts / Culture Role Data Engineer O…" at bounding box center [292, 200] width 584 height 400
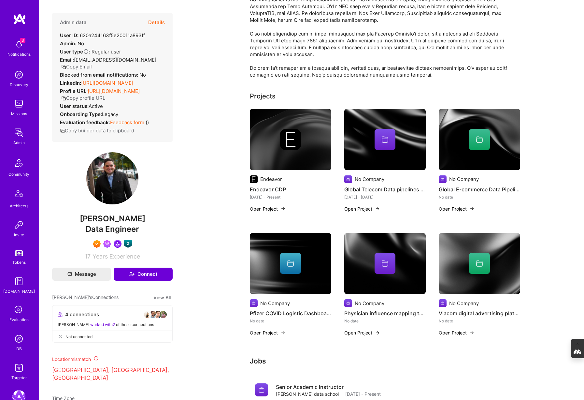
click at [368, 134] on div at bounding box center [384, 139] width 81 height 21
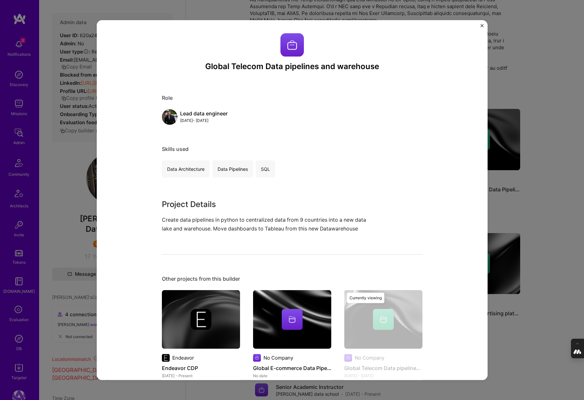
click at [519, 97] on div "Global Telecom Data pipelines and warehouse Role Lead data engineer Jan, 2023 -…" at bounding box center [292, 200] width 584 height 400
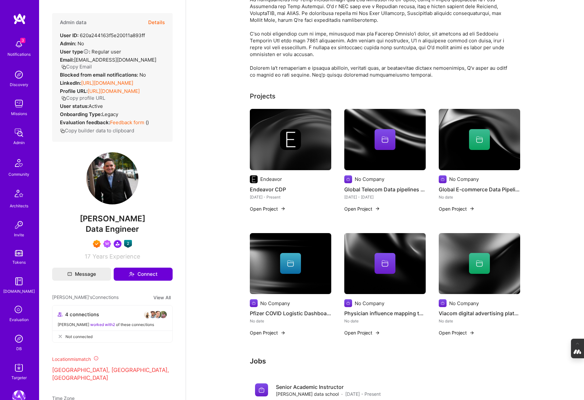
click at [457, 132] on div at bounding box center [479, 139] width 81 height 21
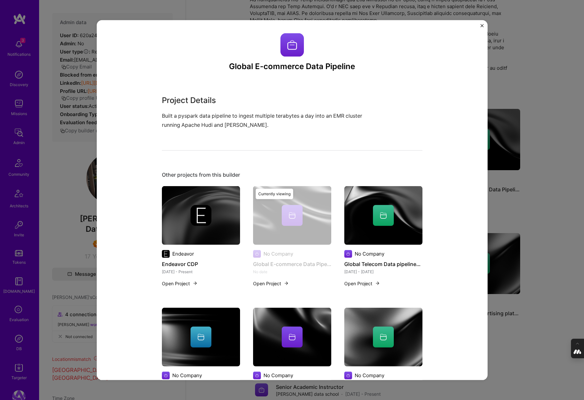
click at [528, 95] on div "Global E-commerce Data Pipeline Project Details Built a pyspark data pipeline t…" at bounding box center [292, 200] width 584 height 400
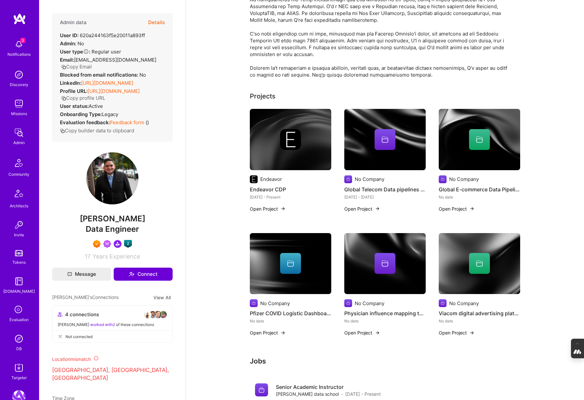
click at [274, 251] on img at bounding box center [290, 263] width 81 height 61
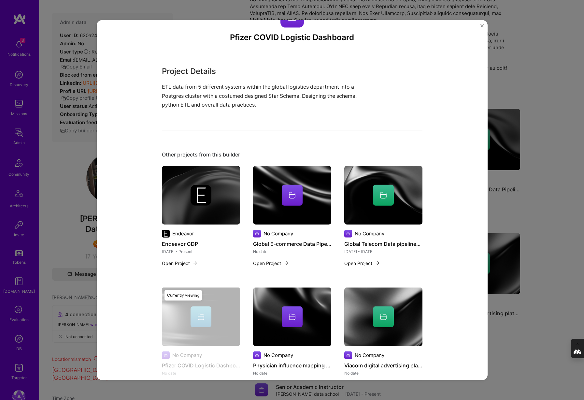
scroll to position [58, 0]
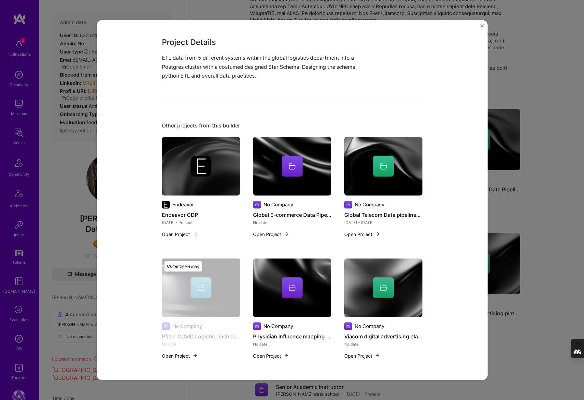
click at [547, 213] on div "Pfizer COVID Logistic Dashboard Project Details ETL data from 5 different syste…" at bounding box center [292, 200] width 584 height 400
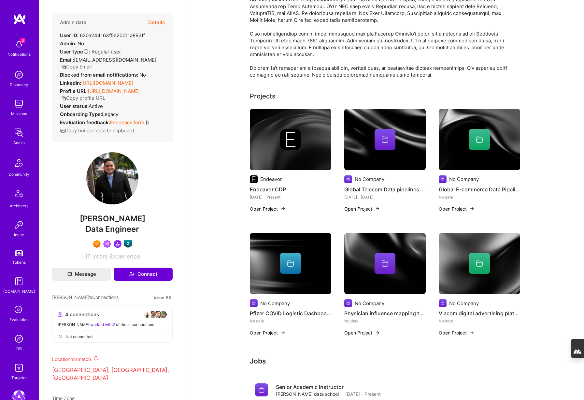
click at [353, 257] on div at bounding box center [384, 263] width 81 height 21
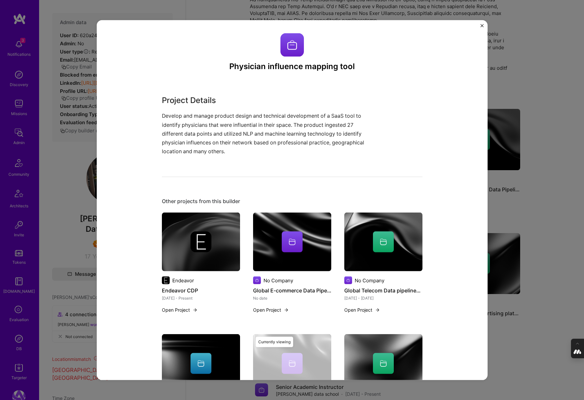
click at [519, 202] on div "Physician influence mapping tool Project Details Develop and manage product des…" at bounding box center [292, 200] width 584 height 400
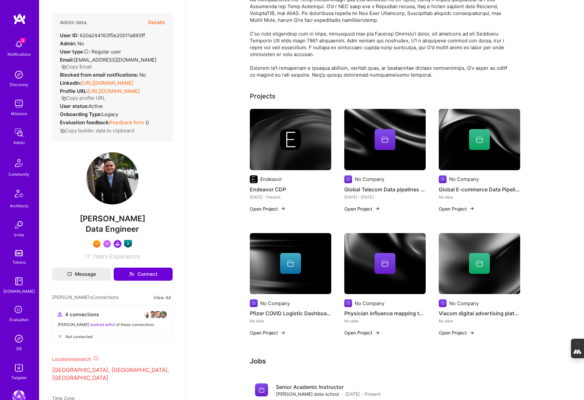
click at [476, 270] on div at bounding box center [479, 263] width 21 height 21
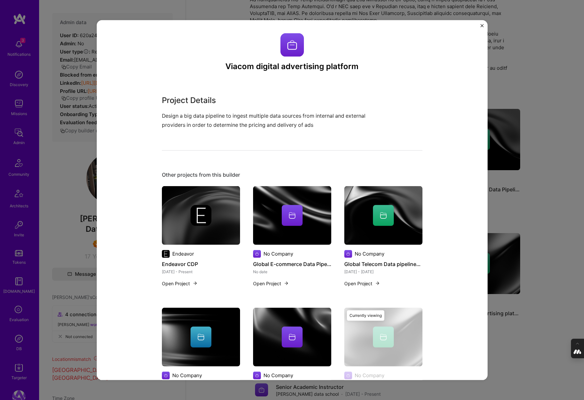
click at [543, 212] on div "Viacom digital advertising platform Project Details Design a big data pipeline …" at bounding box center [292, 200] width 584 height 400
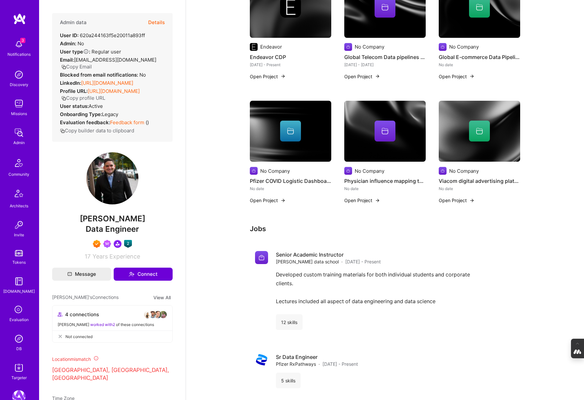
click at [154, 22] on button "Details" at bounding box center [156, 22] width 17 height 19
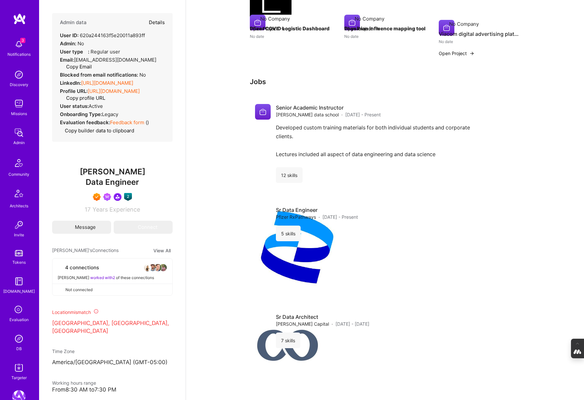
type textarea "x"
select select "7"
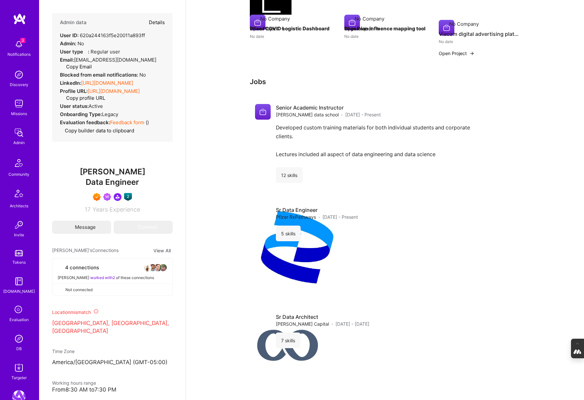
select select "CA"
select select "Right Now"
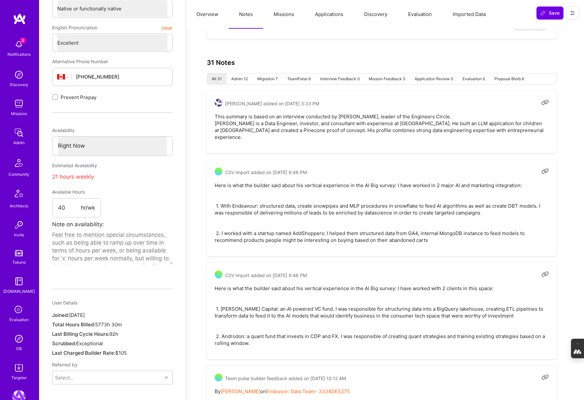
drag, startPoint x: 508, startPoint y: 193, endPoint x: 533, endPoint y: 192, distance: 25.1
click at [533, 192] on pre "Here is what the builder said about his vertical experience in the AI Big surve…" at bounding box center [382, 213] width 334 height 62
drag, startPoint x: 536, startPoint y: 192, endPoint x: 509, endPoint y: 193, distance: 27.4
click at [509, 193] on pre "Here is what the builder said about his vertical experience in the AI Big surve…" at bounding box center [382, 213] width 334 height 62
copy pre "DBT models"
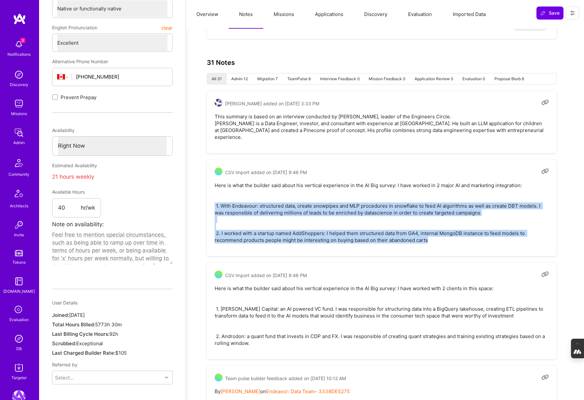
drag, startPoint x: 432, startPoint y: 226, endPoint x: 213, endPoint y: 191, distance: 221.0
click at [213, 191] on div "CSV Import added on July 8, 2025 at 9:46 PM Here is what the builder said about…" at bounding box center [382, 208] width 350 height 96
copy pre "1. With Endeavour: structured data, create snowpipes and MLP procedures in snow…"
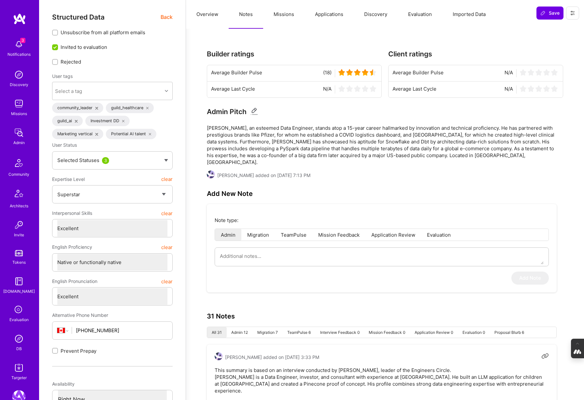
type textarea "x"
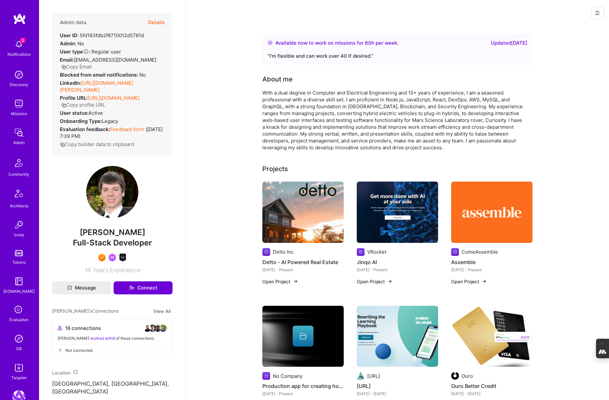
click at [17, 343] on img at bounding box center [18, 338] width 13 height 13
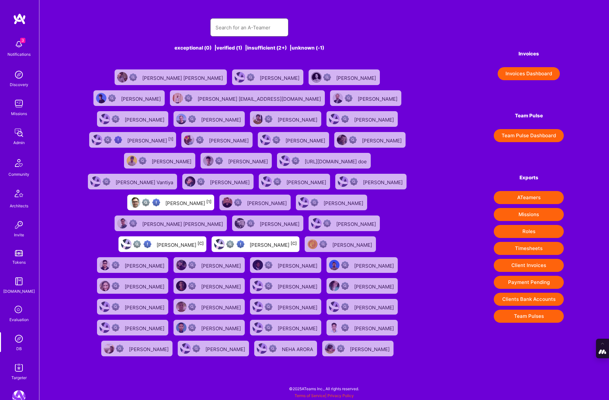
click at [233, 30] on input "text" at bounding box center [250, 27] width 68 height 17
paste input "[EMAIL_ADDRESS][DOMAIN_NAME]"
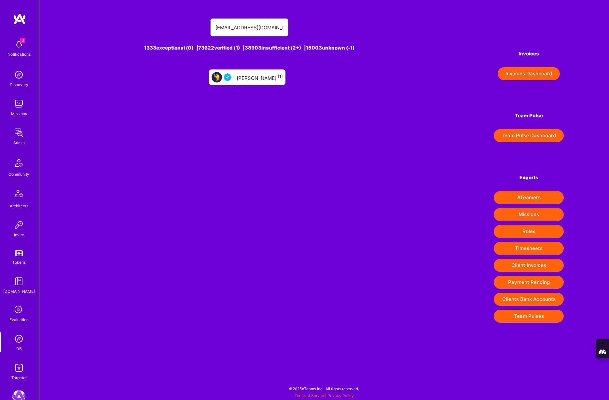
type input "[EMAIL_ADDRESS][DOMAIN_NAME]"
click at [249, 82] on div "[PERSON_NAME] [1]" at bounding box center [247, 77] width 77 height 16
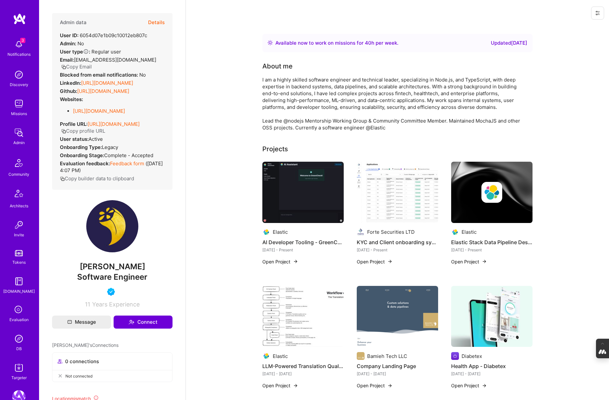
click at [156, 21] on button "Details" at bounding box center [156, 22] width 17 height 19
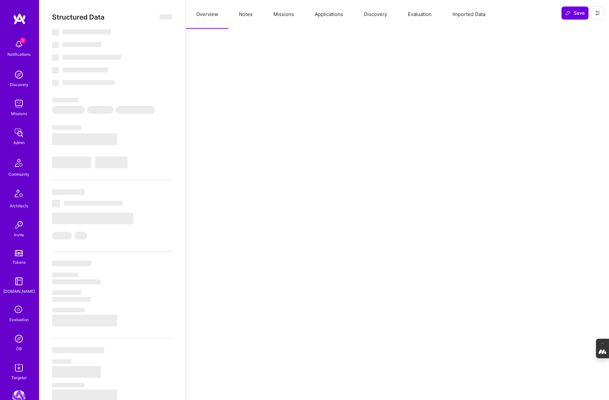
click at [419, 15] on button "Evaluation" at bounding box center [420, 14] width 45 height 29
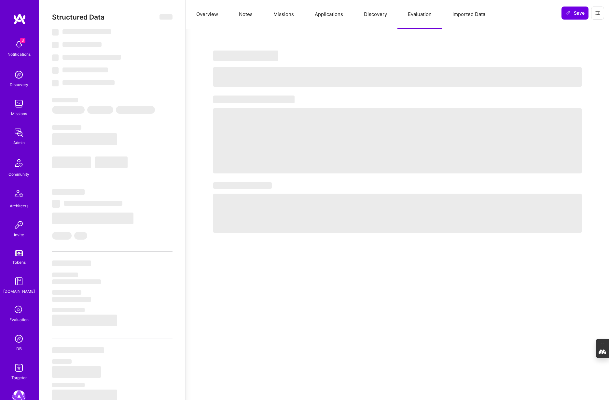
select select "Right Now"
select select "5"
select select "4"
select select "6"
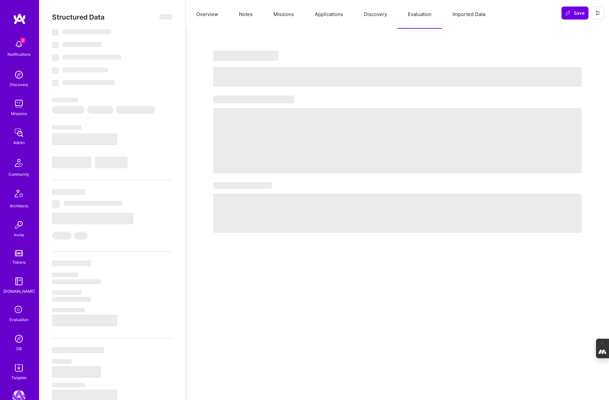
select select "AE"
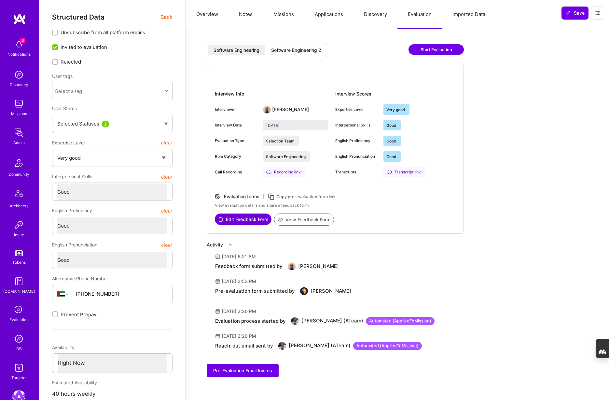
click at [313, 47] on div "Software Engineering 2" at bounding box center [296, 50] width 50 height 7
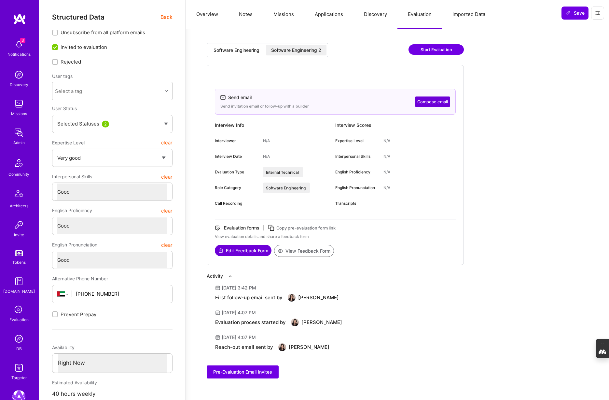
click at [275, 227] on icon at bounding box center [271, 227] width 7 height 7
click at [595, 12] on icon at bounding box center [597, 12] width 5 height 5
click at [584, 32] on button "Login as Ahmad" at bounding box center [570, 28] width 69 height 17
